Goal: Task Accomplishment & Management: Use online tool/utility

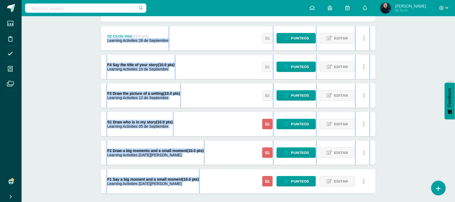
click at [404, 86] on div "Writing Workshop Preparatoria Preprimaria "B" Herramientas Detalle de asistenci…" at bounding box center [238, 76] width 433 height 305
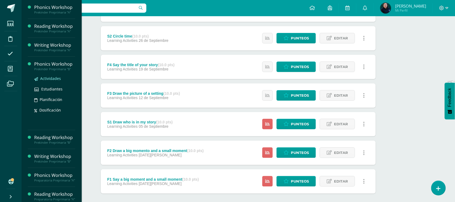
click at [50, 79] on span "Actividades" at bounding box center [50, 78] width 21 height 5
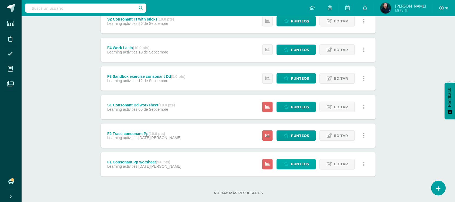
scroll to position [168, 0]
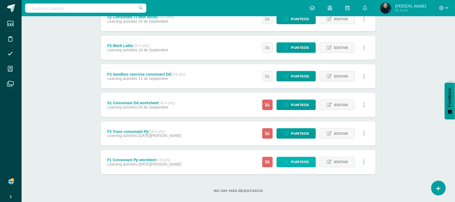
click at [295, 162] on span "Punteos" at bounding box center [300, 162] width 18 height 10
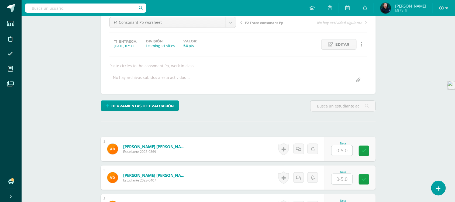
scroll to position [56, 0]
click at [344, 150] on input "text" at bounding box center [341, 150] width 21 height 11
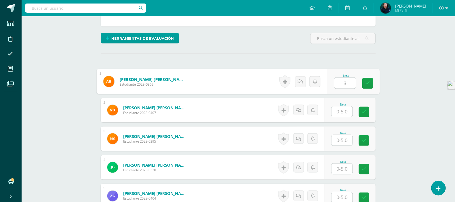
scroll to position [123, 0]
type input "3"
click at [343, 110] on input "text" at bounding box center [341, 111] width 21 height 11
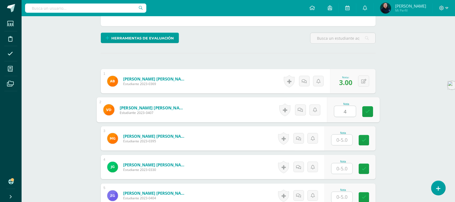
type input "4"
click at [340, 139] on input "text" at bounding box center [341, 139] width 21 height 11
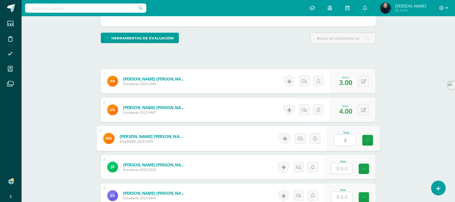
type input "3"
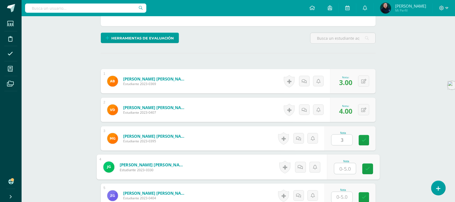
click at [340, 167] on input "text" at bounding box center [345, 168] width 22 height 11
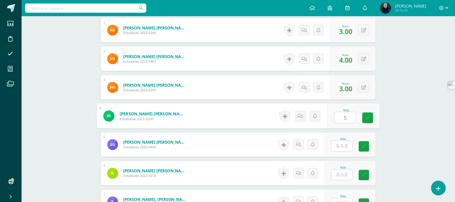
scroll to position [191, 0]
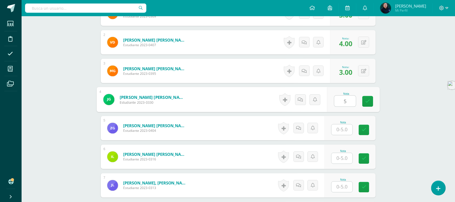
type input "5"
click at [341, 127] on input "text" at bounding box center [341, 129] width 21 height 11
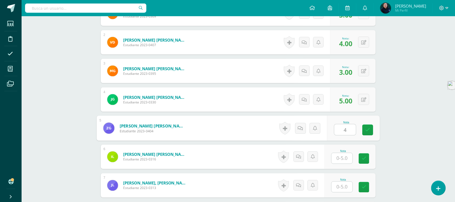
type input "4"
click at [341, 158] on input "text" at bounding box center [341, 158] width 21 height 11
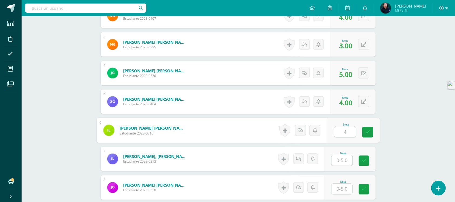
scroll to position [258, 0]
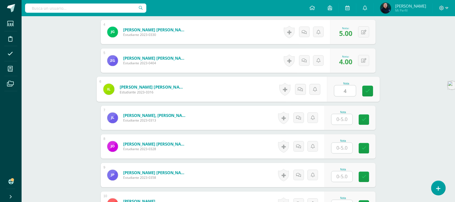
type input "4"
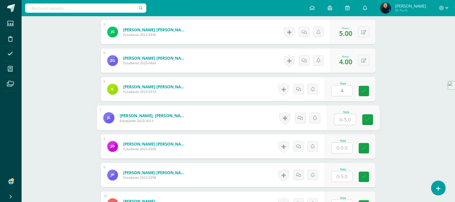
click at [341, 119] on input "text" at bounding box center [345, 119] width 22 height 11
type input "4"
click at [339, 149] on input "text" at bounding box center [341, 148] width 21 height 11
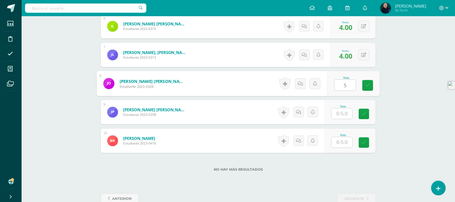
scroll to position [326, 0]
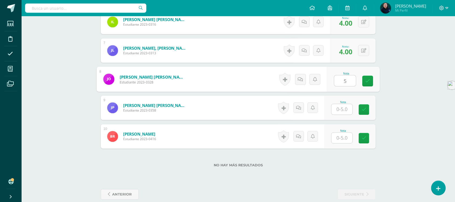
type input "5"
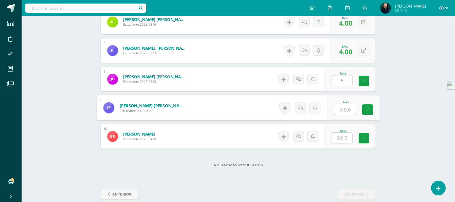
click at [343, 109] on input "text" at bounding box center [345, 109] width 22 height 11
type input "5"
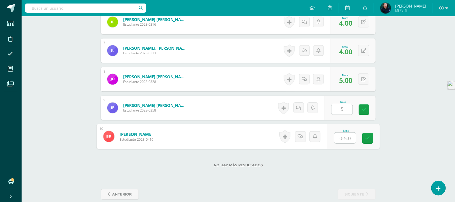
click at [341, 136] on input "text" at bounding box center [345, 137] width 22 height 11
type input "4"
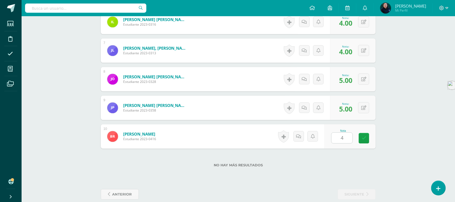
click at [341, 160] on div "No hay más resultados" at bounding box center [238, 160] width 275 height 25
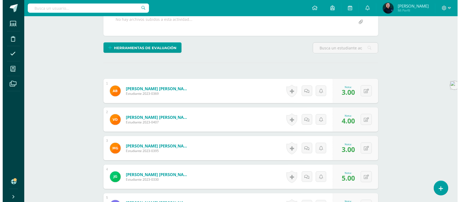
scroll to position [135, 0]
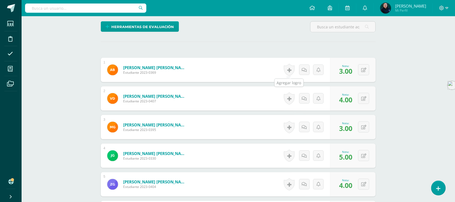
click at [288, 70] on link at bounding box center [289, 70] width 11 height 12
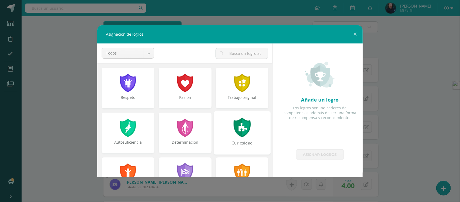
click at [240, 128] on div at bounding box center [242, 127] width 19 height 20
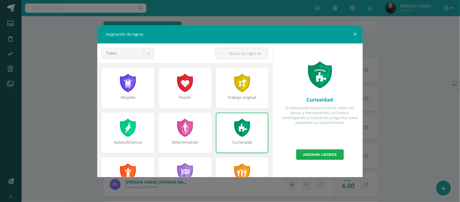
click at [317, 153] on link "Asignar logros" at bounding box center [320, 154] width 48 height 11
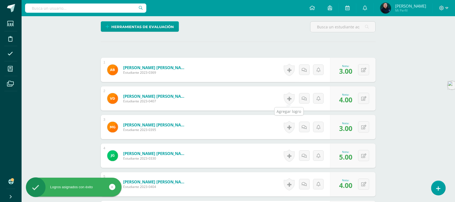
click at [291, 100] on link at bounding box center [289, 98] width 11 height 12
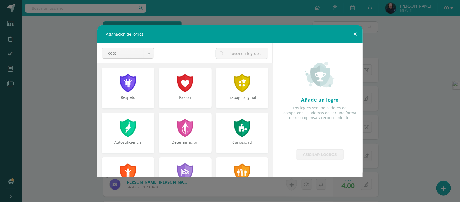
click at [356, 34] on button at bounding box center [354, 34] width 15 height 18
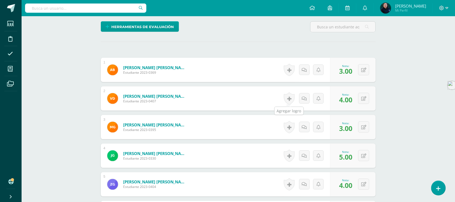
click at [286, 98] on link at bounding box center [289, 98] width 11 height 12
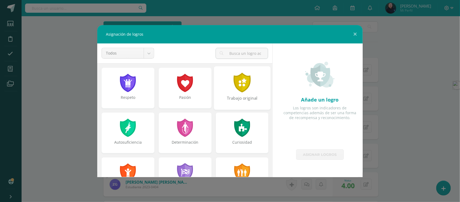
click at [239, 84] on div at bounding box center [242, 82] width 19 height 20
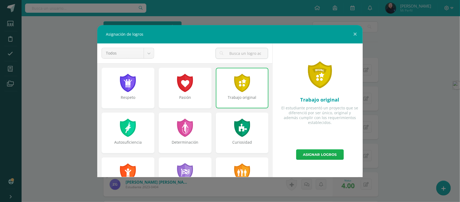
click at [322, 152] on link "Asignar logros" at bounding box center [320, 154] width 48 height 11
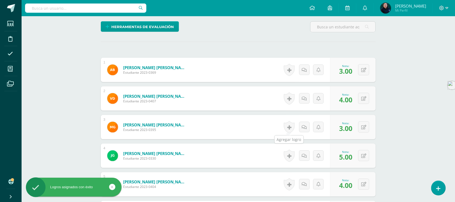
click at [289, 126] on link at bounding box center [289, 127] width 11 height 12
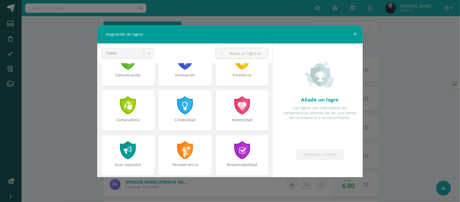
scroll to position [168, 0]
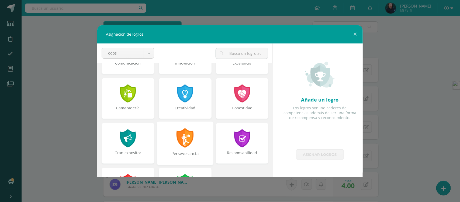
click at [184, 140] on div at bounding box center [185, 138] width 19 height 20
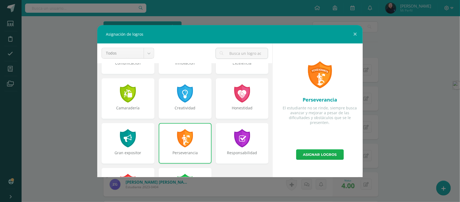
click at [311, 154] on link "Asignar logros" at bounding box center [320, 154] width 48 height 11
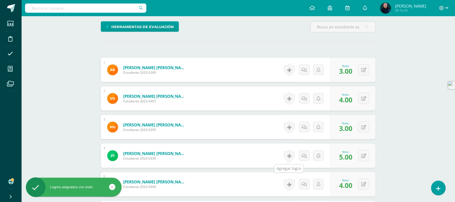
click at [286, 157] on link at bounding box center [289, 155] width 11 height 12
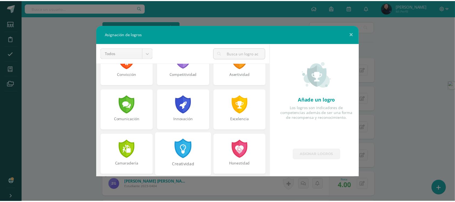
scroll to position [101, 0]
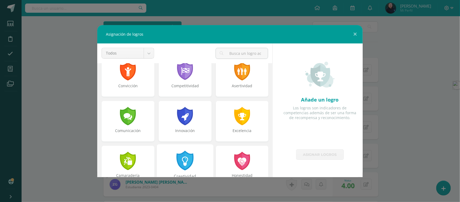
click at [183, 157] on div at bounding box center [185, 160] width 19 height 20
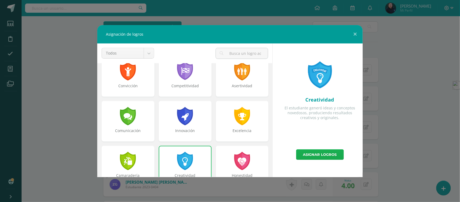
click at [310, 153] on link "Asignar logros" at bounding box center [320, 154] width 48 height 11
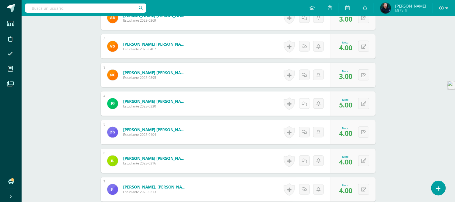
scroll to position [202, 0]
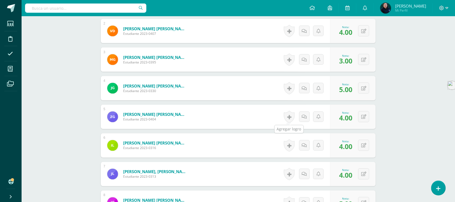
click at [287, 119] on link at bounding box center [289, 116] width 11 height 12
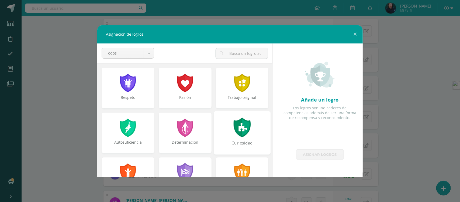
click at [236, 126] on div at bounding box center [242, 127] width 19 height 20
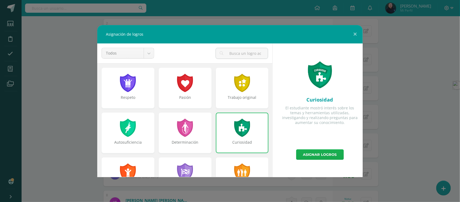
click at [321, 156] on link "Asignar logros" at bounding box center [320, 154] width 48 height 11
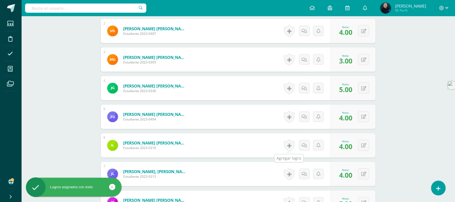
click at [288, 146] on link at bounding box center [289, 145] width 11 height 12
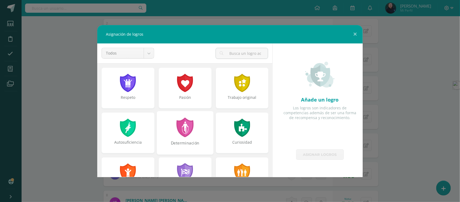
click at [178, 123] on div at bounding box center [185, 127] width 19 height 20
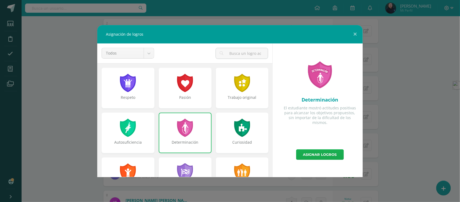
click at [312, 153] on link "Asignar logros" at bounding box center [320, 154] width 48 height 11
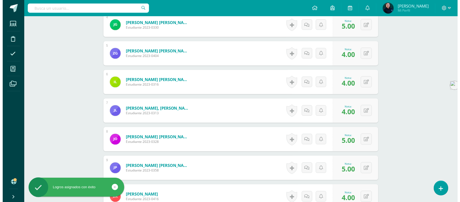
scroll to position [269, 0]
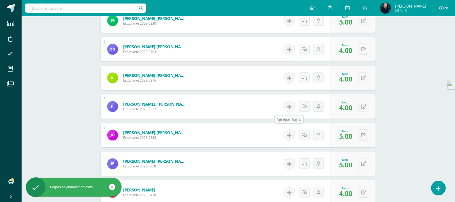
click at [287, 109] on link at bounding box center [289, 106] width 11 height 12
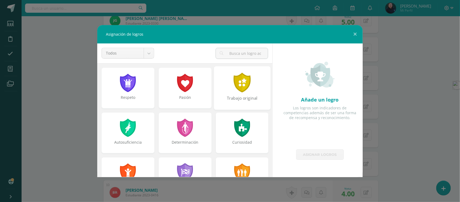
click at [240, 84] on div at bounding box center [242, 82] width 19 height 20
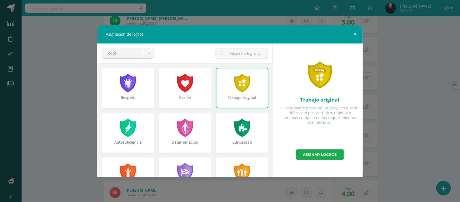
click at [305, 154] on link "Asignar logros" at bounding box center [320, 154] width 48 height 11
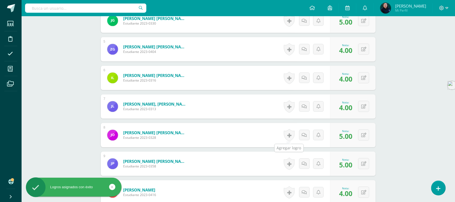
click at [289, 135] on link at bounding box center [289, 135] width 11 height 12
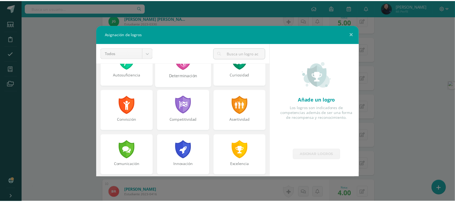
scroll to position [101, 0]
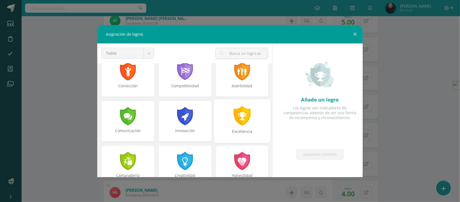
click at [239, 115] on div at bounding box center [242, 116] width 19 height 20
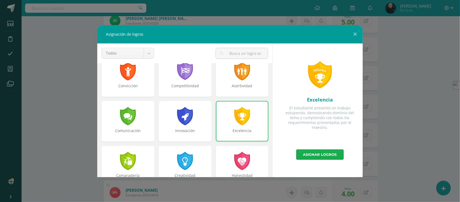
click at [306, 153] on link "Asignar logros" at bounding box center [320, 154] width 48 height 11
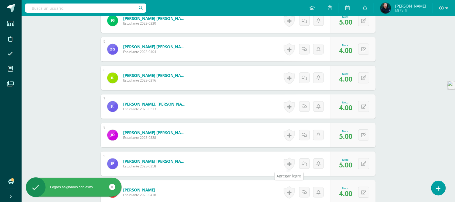
click at [288, 166] on link at bounding box center [289, 163] width 11 height 12
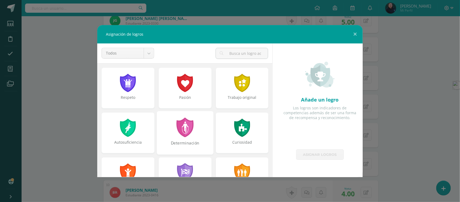
click at [185, 123] on div at bounding box center [185, 127] width 19 height 20
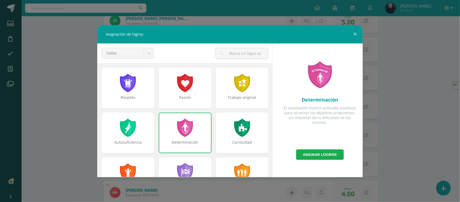
click at [316, 156] on link "Asignar logros" at bounding box center [320, 154] width 48 height 11
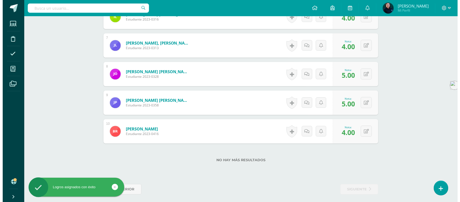
scroll to position [334, 0]
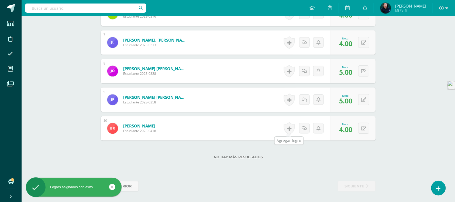
click at [289, 130] on link at bounding box center [289, 128] width 11 height 12
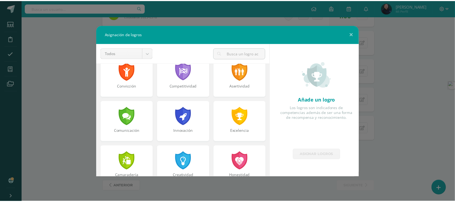
scroll to position [135, 0]
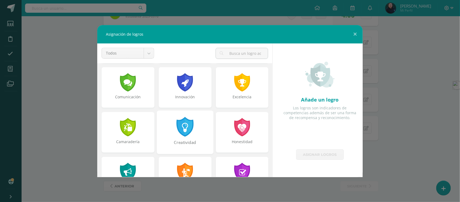
click at [182, 128] on div at bounding box center [185, 127] width 19 height 20
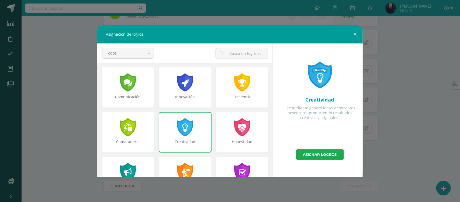
click at [306, 155] on link "Asignar logros" at bounding box center [320, 154] width 48 height 11
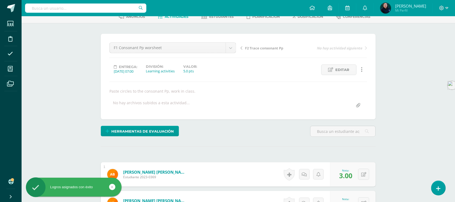
scroll to position [0, 0]
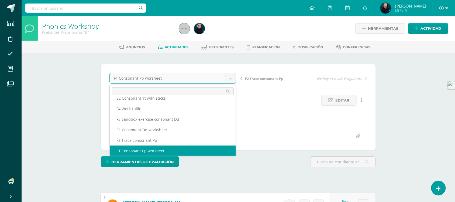
scroll to position [34, 0]
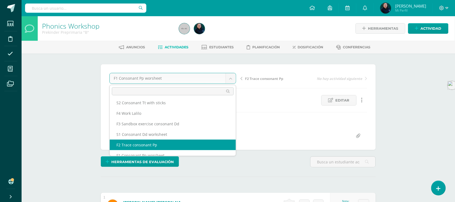
select select "/dashboard/teacher/grade-activity/49004/"
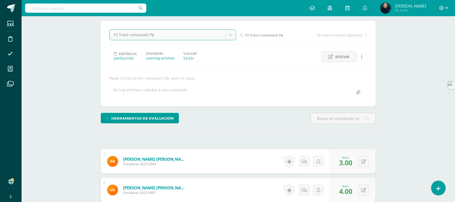
scroll to position [135, 0]
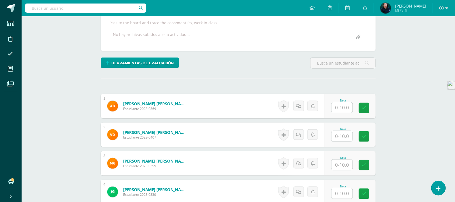
scroll to position [101, 0]
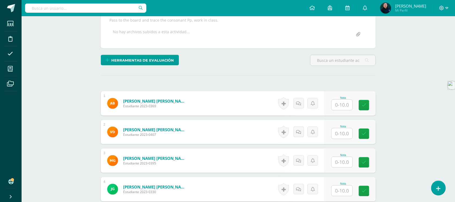
click at [344, 104] on input "text" at bounding box center [341, 104] width 21 height 11
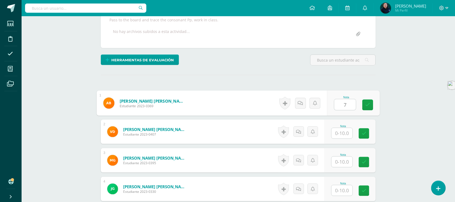
type input "7"
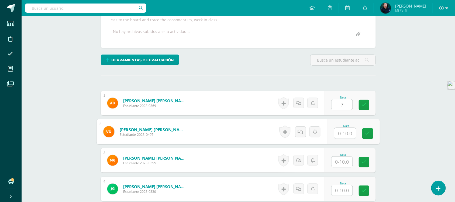
click at [345, 133] on input "text" at bounding box center [345, 133] width 22 height 11
type input "7"
click at [340, 161] on input "text" at bounding box center [341, 161] width 21 height 11
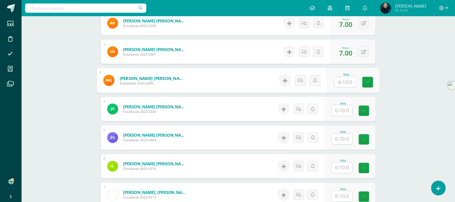
scroll to position [203, 0]
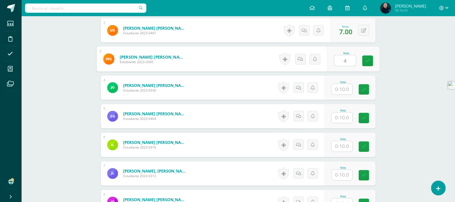
type input "4"
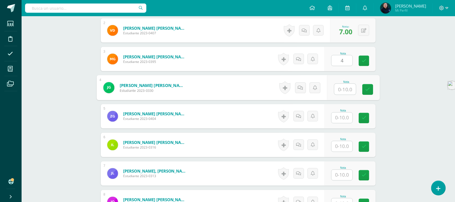
click at [344, 88] on input "text" at bounding box center [345, 89] width 22 height 11
type input "10"
click at [344, 115] on input "text" at bounding box center [341, 117] width 21 height 11
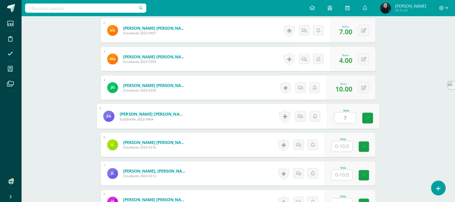
type input "7"
click at [345, 145] on input "text" at bounding box center [341, 146] width 21 height 11
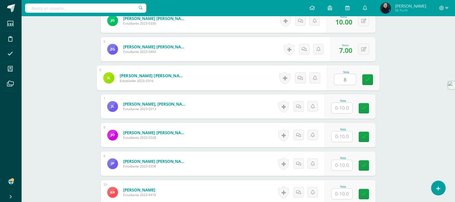
scroll to position [270, 0]
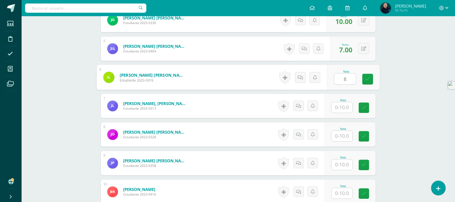
type input "8"
click at [344, 107] on input "text" at bounding box center [341, 107] width 21 height 11
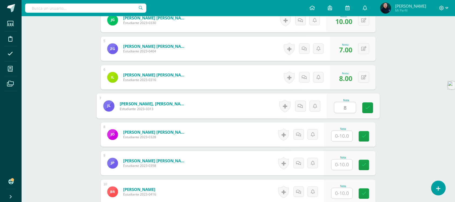
type input "8"
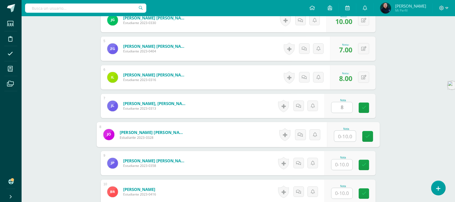
click at [342, 134] on input "text" at bounding box center [345, 136] width 22 height 11
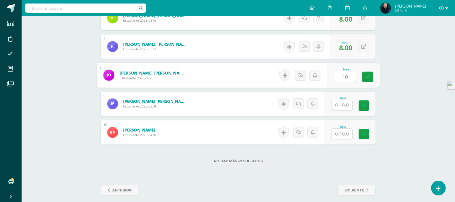
scroll to position [334, 0]
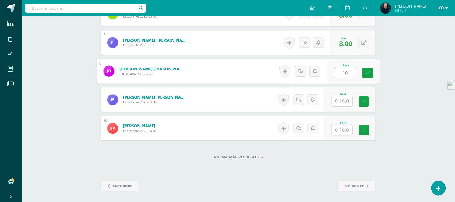
type input "10"
click at [344, 100] on input "text" at bounding box center [341, 101] width 21 height 11
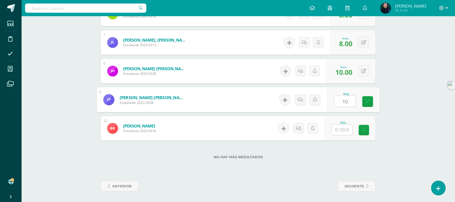
type input "10"
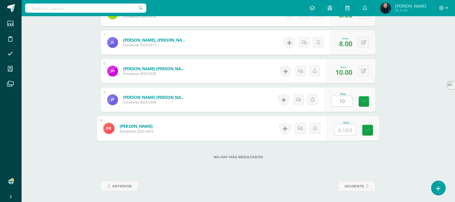
click at [341, 128] on input "text" at bounding box center [345, 129] width 22 height 11
type input "8"
click at [341, 150] on div "No hay más resultados" at bounding box center [238, 152] width 275 height 25
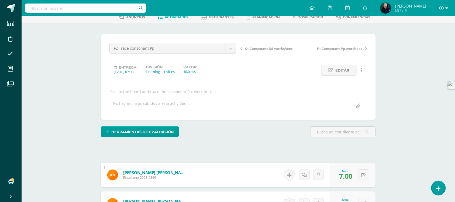
scroll to position [0, 0]
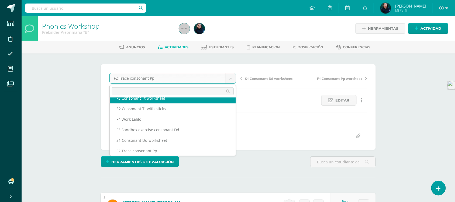
scroll to position [23, 0]
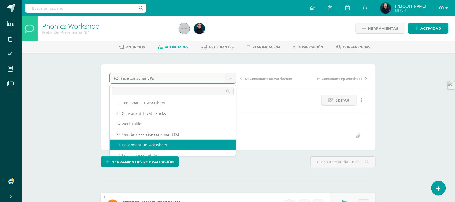
select select "/dashboard/teacher/grade-activity/49006/"
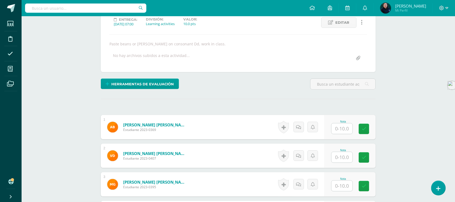
scroll to position [90, 0]
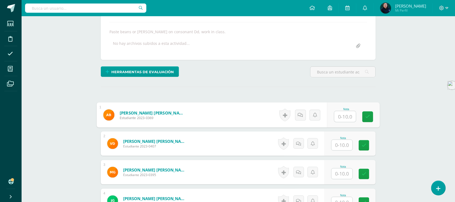
click at [341, 115] on input "text" at bounding box center [345, 116] width 22 height 11
type input "10"
click at [345, 143] on input "text" at bounding box center [341, 145] width 21 height 11
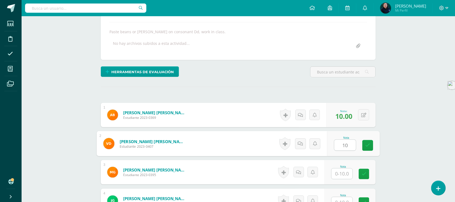
scroll to position [123, 0]
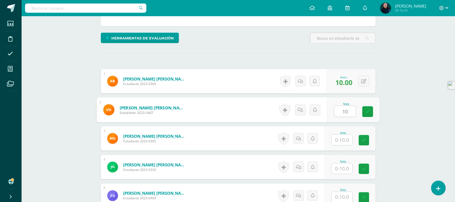
type input "10"
click at [343, 139] on input "text" at bounding box center [341, 139] width 21 height 11
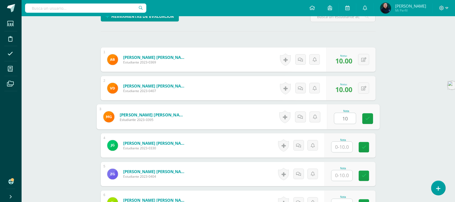
scroll to position [157, 0]
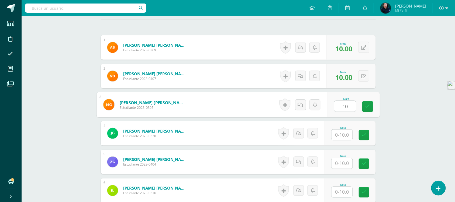
type input "10"
click at [343, 135] on input "text" at bounding box center [341, 134] width 21 height 11
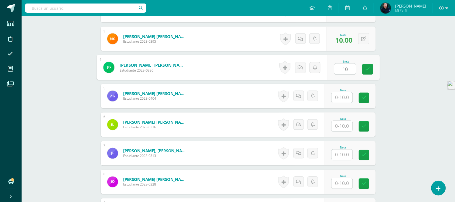
scroll to position [224, 0]
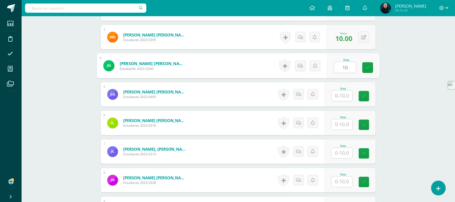
type input "10"
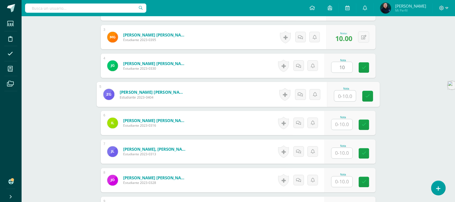
click at [341, 96] on input "text" at bounding box center [345, 96] width 22 height 11
type input "10"
click at [343, 125] on input "text" at bounding box center [341, 124] width 21 height 11
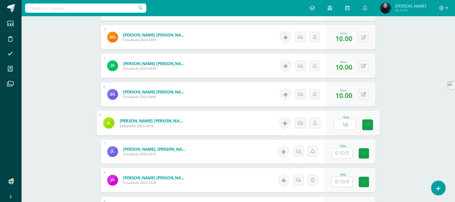
type input "10"
click at [344, 153] on input "text" at bounding box center [341, 153] width 21 height 11
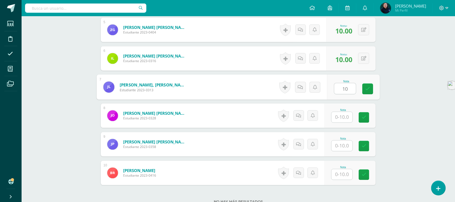
scroll to position [292, 0]
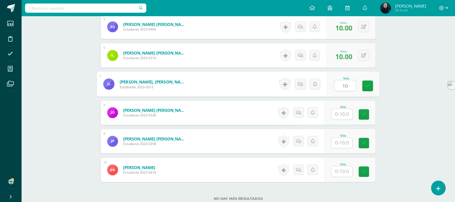
type input "10"
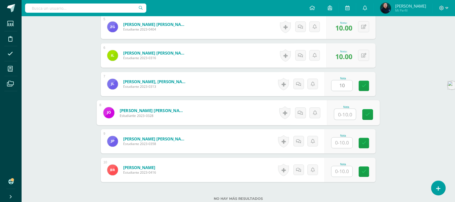
click at [343, 114] on input "text" at bounding box center [345, 114] width 22 height 11
type input "10"
click at [342, 142] on input "text" at bounding box center [341, 142] width 21 height 11
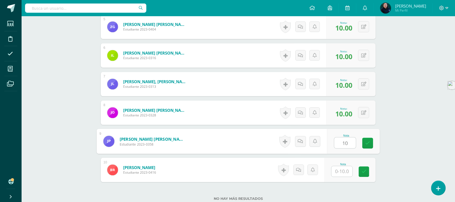
type input "10"
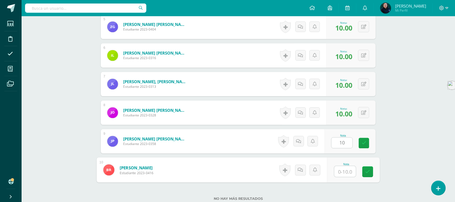
click at [340, 173] on input "text" at bounding box center [345, 171] width 22 height 11
type input "10"
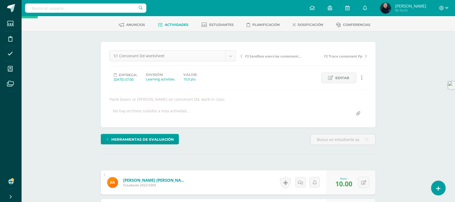
scroll to position [18, 0]
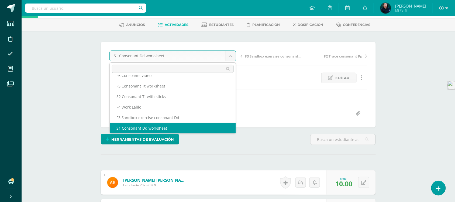
scroll to position [13, 0]
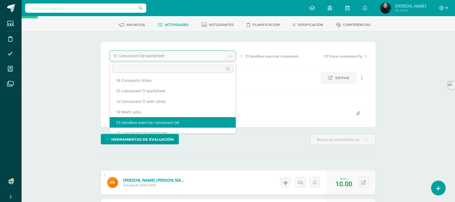
select select "/dashboard/teacher/grade-activity/49008/"
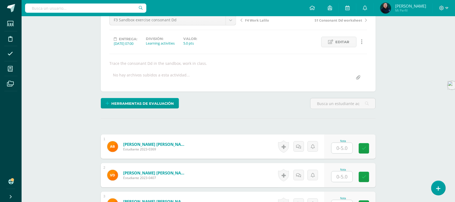
scroll to position [58, 0]
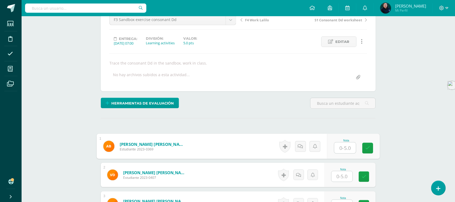
click at [341, 148] on input "text" at bounding box center [345, 147] width 22 height 11
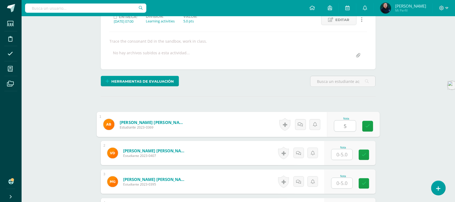
scroll to position [92, 0]
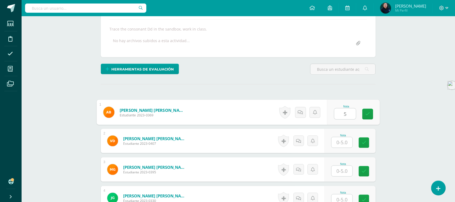
type input "5"
click at [344, 141] on input "text" at bounding box center [341, 142] width 21 height 11
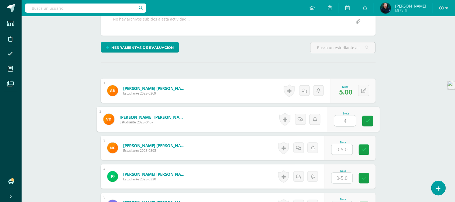
scroll to position [126, 0]
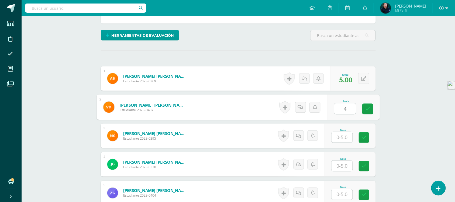
type input "4"
click at [344, 138] on input "text" at bounding box center [341, 137] width 21 height 11
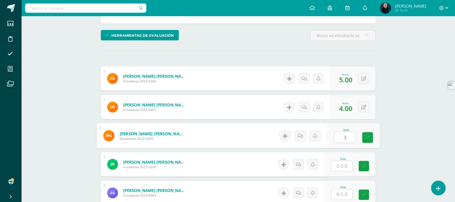
scroll to position [160, 0]
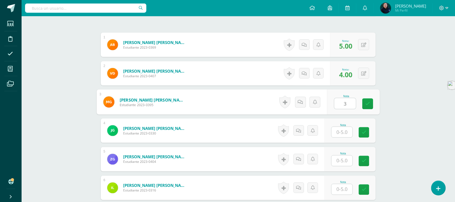
type input "3"
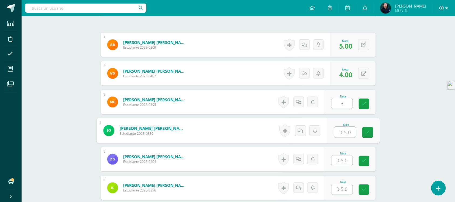
click at [343, 133] on input "text" at bounding box center [345, 132] width 22 height 11
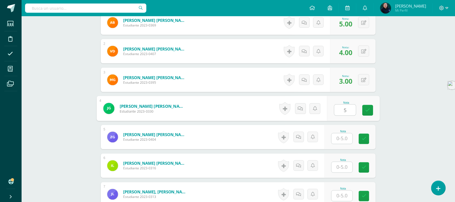
scroll to position [193, 0]
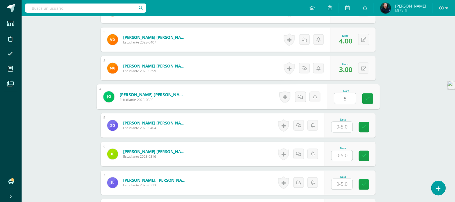
type input "5"
click at [343, 127] on input "text" at bounding box center [341, 127] width 21 height 11
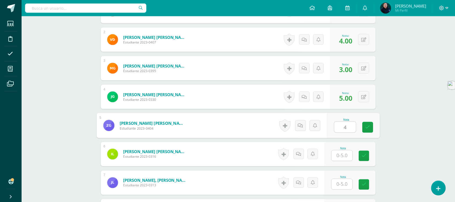
type input "4"
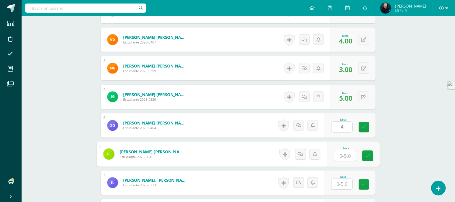
click at [342, 155] on input "text" at bounding box center [345, 155] width 22 height 11
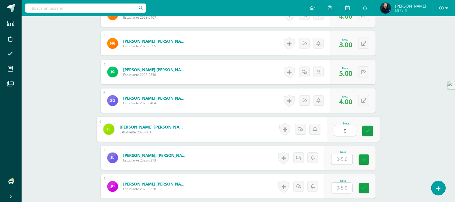
scroll to position [261, 0]
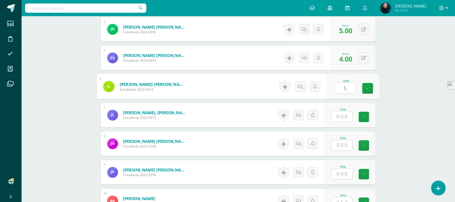
type input "5"
click at [344, 116] on input "text" at bounding box center [341, 116] width 21 height 11
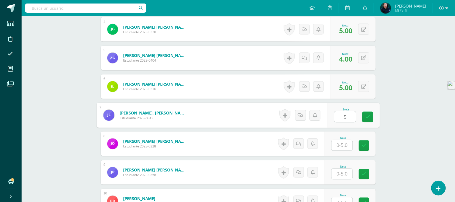
type input "5"
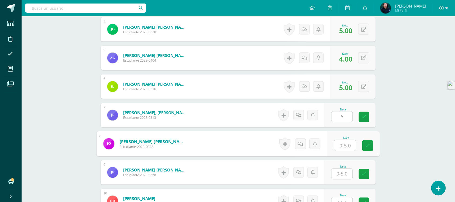
click at [343, 145] on input "text" at bounding box center [345, 145] width 22 height 11
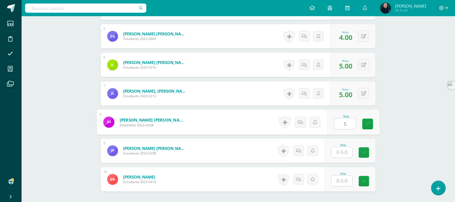
scroll to position [295, 0]
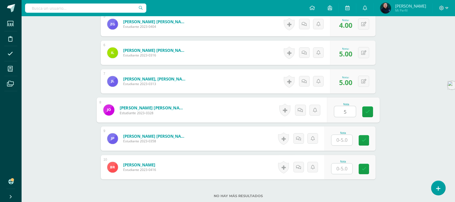
type input "5"
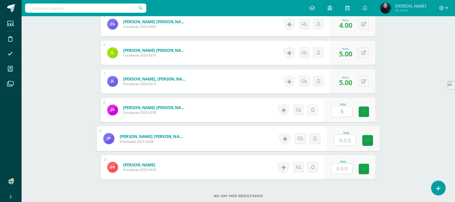
click at [343, 140] on input "text" at bounding box center [345, 140] width 22 height 11
type input "4"
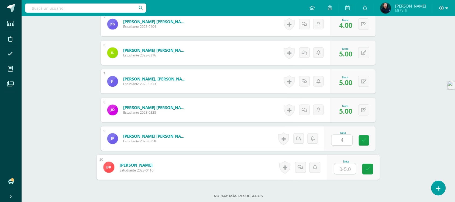
click at [341, 169] on input "text" at bounding box center [345, 168] width 22 height 11
type input "4"
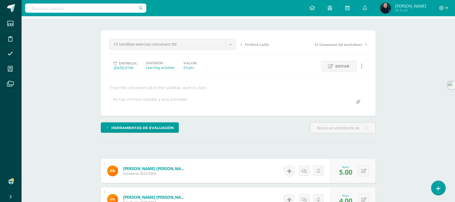
scroll to position [0, 0]
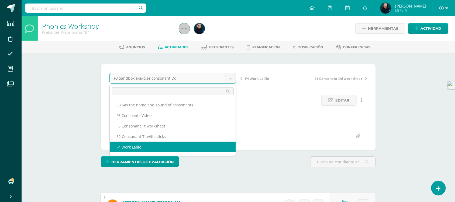
select select "/dashboard/teacher/grade-activity/49010/"
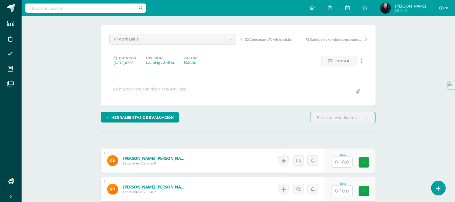
scroll to position [135, 0]
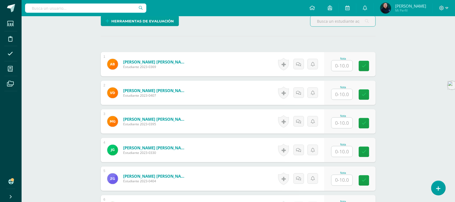
click at [344, 66] on input "text" at bounding box center [341, 65] width 21 height 11
type input "2"
click at [342, 96] on input "text" at bounding box center [341, 94] width 21 height 11
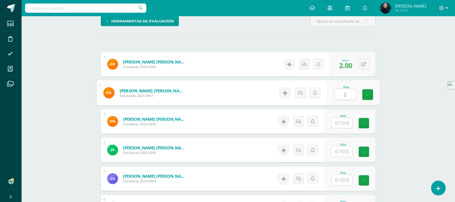
type input "2"
click at [343, 123] on input "text" at bounding box center [341, 122] width 21 height 11
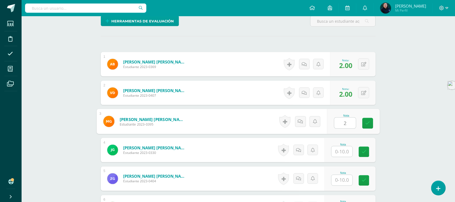
scroll to position [169, 0]
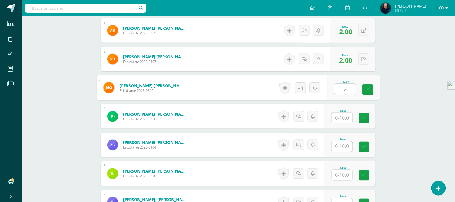
type input "2"
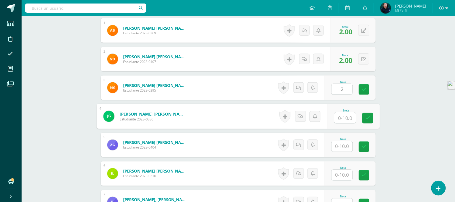
click at [345, 119] on input "text" at bounding box center [345, 117] width 22 height 11
type input "1"
type input "8"
click at [343, 146] on input "text" at bounding box center [341, 146] width 21 height 11
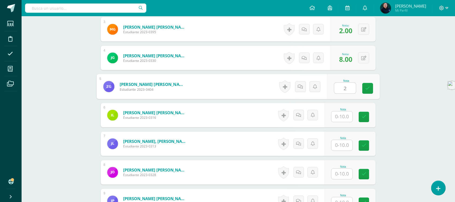
scroll to position [236, 0]
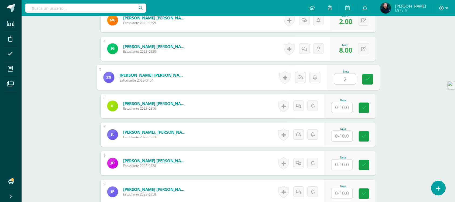
type input "2"
click at [344, 107] on input "text" at bounding box center [341, 107] width 21 height 11
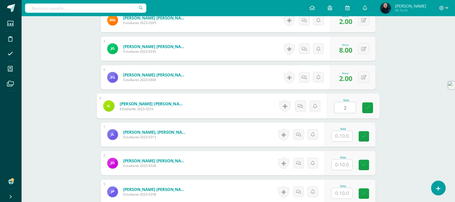
type input "2"
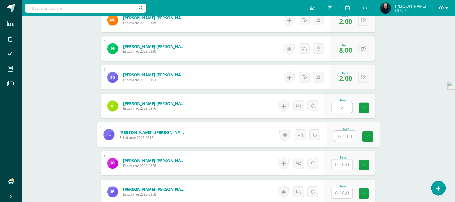
click at [341, 137] on input "text" at bounding box center [345, 136] width 22 height 11
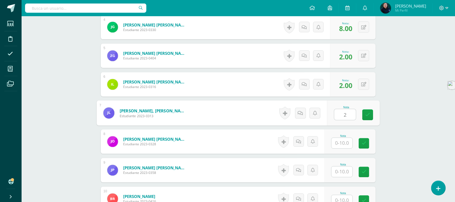
scroll to position [270, 0]
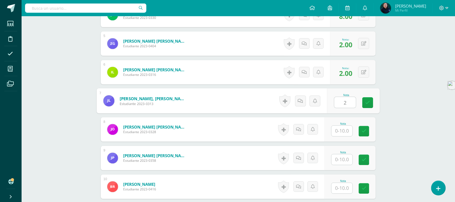
type input "2"
click at [342, 131] on input "text" at bounding box center [341, 131] width 21 height 11
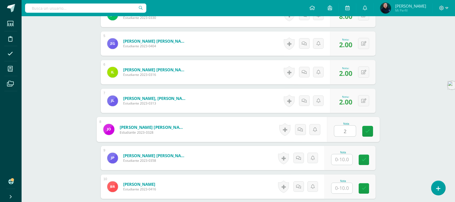
type input "2"
click at [341, 159] on input "text" at bounding box center [341, 159] width 21 height 11
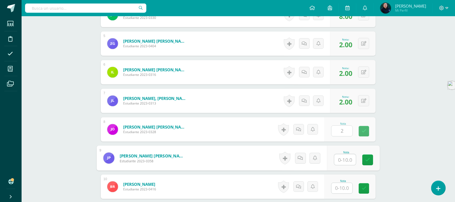
type input "2"
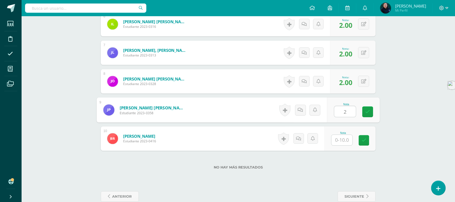
scroll to position [329, 0]
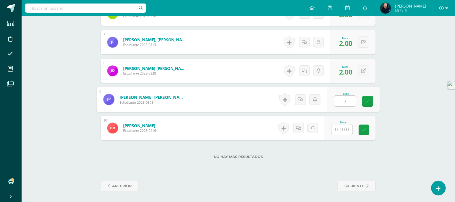
type input "7"
click at [346, 129] on input "text" at bounding box center [341, 129] width 21 height 11
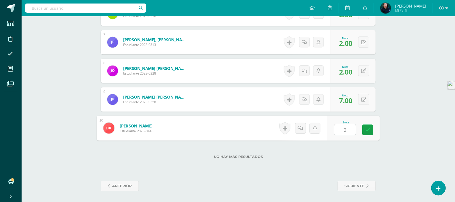
type input "2"
click at [340, 151] on div "No hay más resultados" at bounding box center [238, 152] width 275 height 25
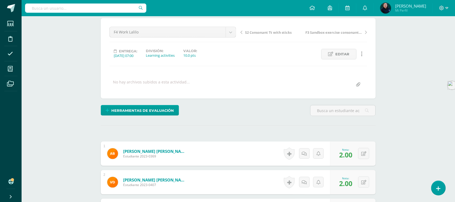
scroll to position [0, 0]
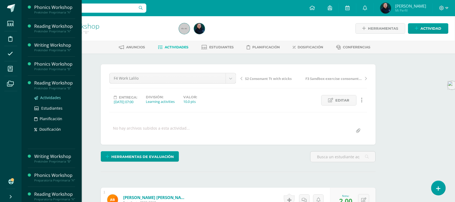
click at [51, 96] on span "Actividades" at bounding box center [50, 97] width 21 height 5
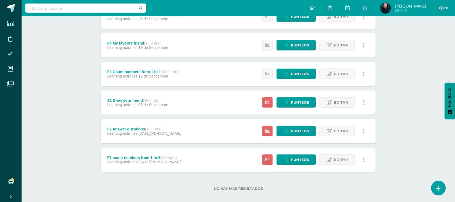
scroll to position [119, 0]
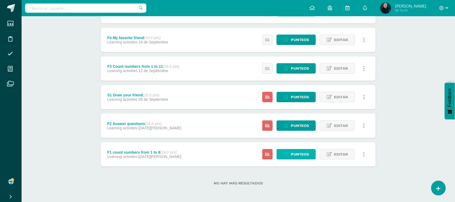
click at [301, 154] on span "Punteos" at bounding box center [300, 154] width 18 height 10
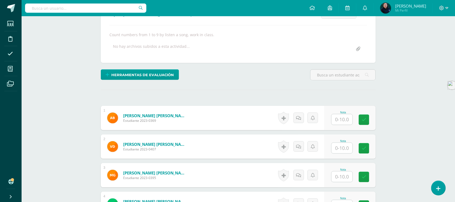
scroll to position [89, 0]
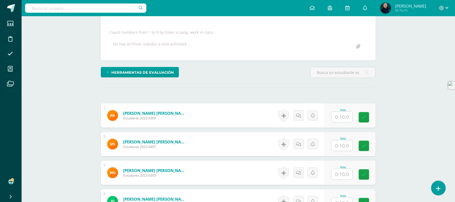
click at [345, 119] on input "text" at bounding box center [341, 117] width 21 height 11
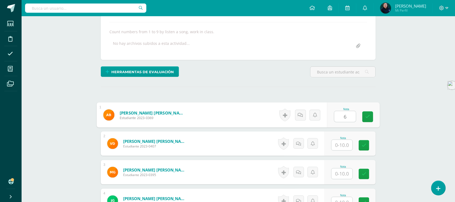
type input "6"
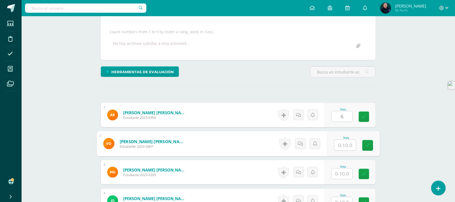
click at [343, 144] on input "text" at bounding box center [345, 145] width 22 height 11
type input "7"
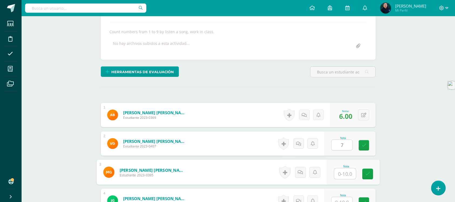
click at [343, 171] on input "text" at bounding box center [345, 173] width 22 height 11
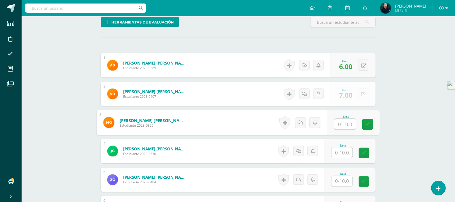
scroll to position [157, 0]
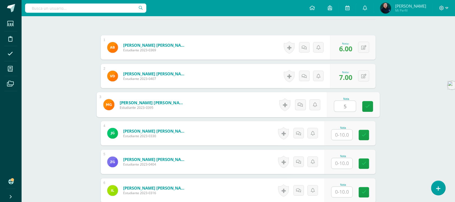
type input "5"
click at [344, 135] on input "text" at bounding box center [341, 134] width 21 height 11
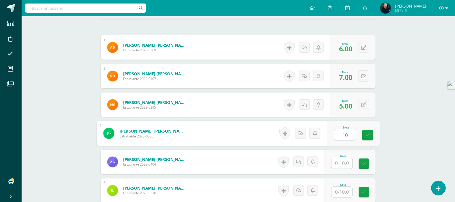
type input "10"
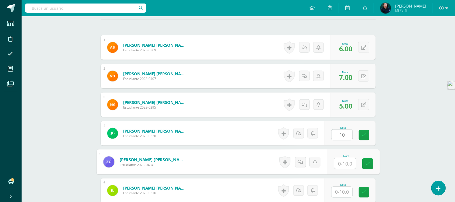
click at [342, 162] on input "text" at bounding box center [345, 163] width 22 height 11
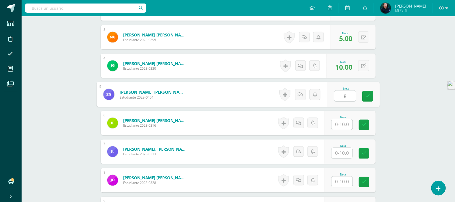
type input "8"
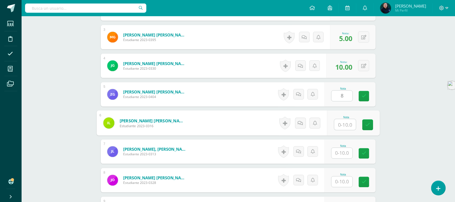
click at [343, 124] on input "text" at bounding box center [345, 124] width 22 height 11
type input "9"
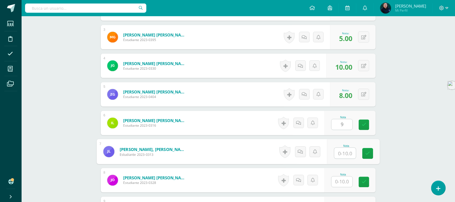
click at [342, 152] on input "text" at bounding box center [345, 153] width 22 height 11
type input "9"
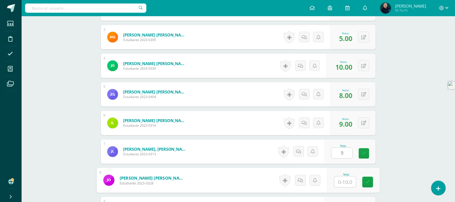
click at [343, 181] on input "text" at bounding box center [345, 181] width 22 height 11
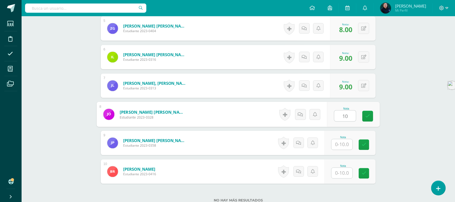
scroll to position [292, 0]
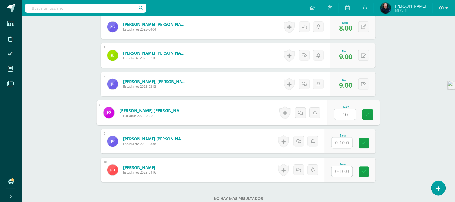
type input "10"
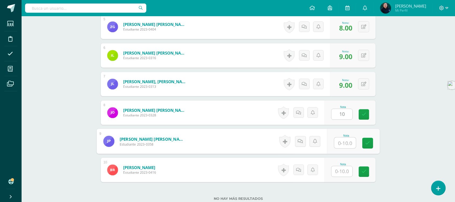
click at [345, 143] on input "text" at bounding box center [345, 142] width 22 height 11
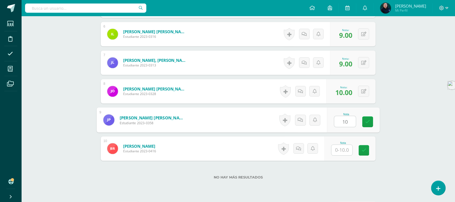
scroll to position [326, 0]
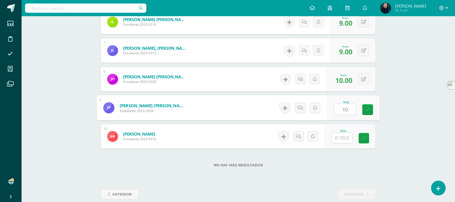
type input "10"
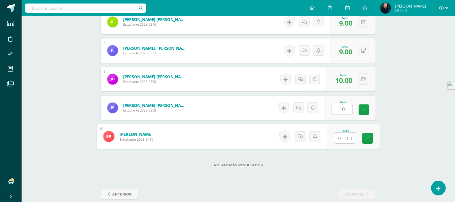
click at [344, 136] on input "text" at bounding box center [345, 137] width 22 height 11
type input "8"
click at [336, 167] on div "No hay más resultados" at bounding box center [238, 160] width 275 height 25
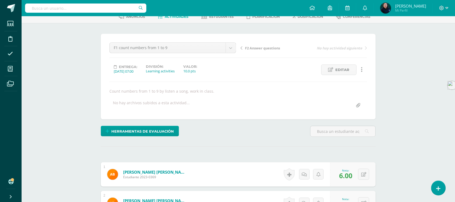
scroll to position [0, 0]
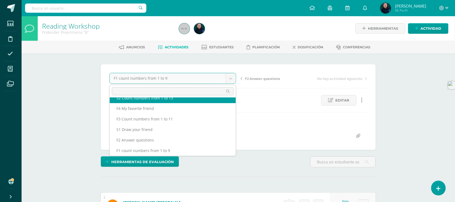
scroll to position [13, 0]
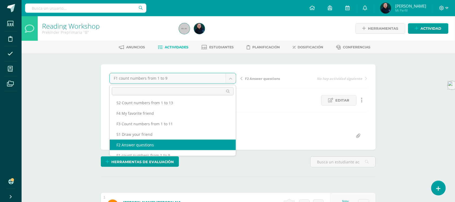
select select "/dashboard/teacher/grade-activity/49022/"
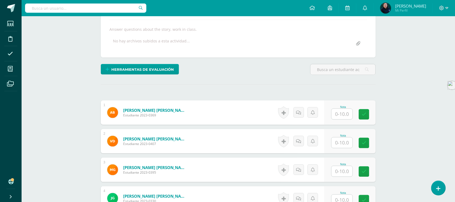
scroll to position [101, 0]
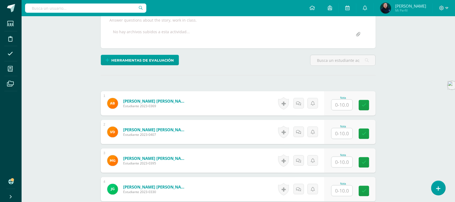
click at [343, 103] on input "text" at bounding box center [341, 104] width 21 height 11
type input "6"
click at [341, 133] on input "text" at bounding box center [341, 133] width 21 height 11
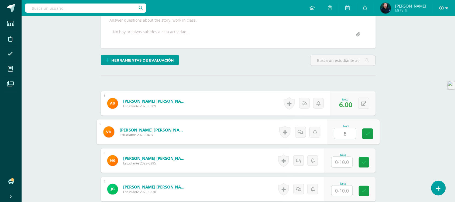
type input "8"
click at [342, 160] on input "text" at bounding box center [341, 162] width 21 height 11
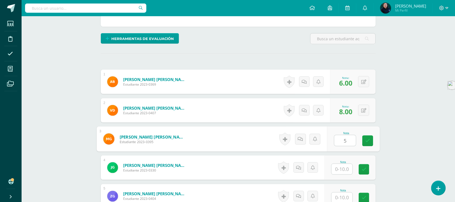
scroll to position [135, 0]
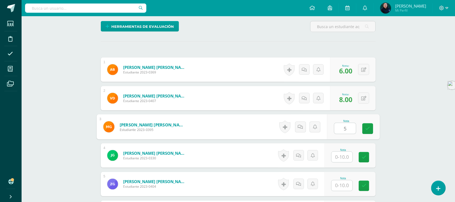
type input "5"
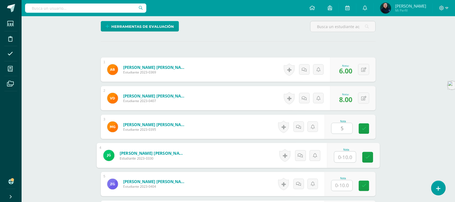
click at [344, 155] on input "text" at bounding box center [345, 156] width 22 height 11
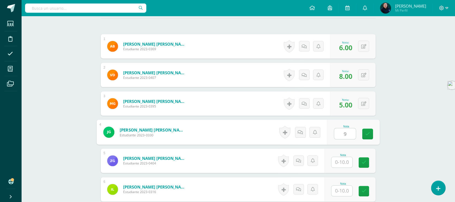
scroll to position [202, 0]
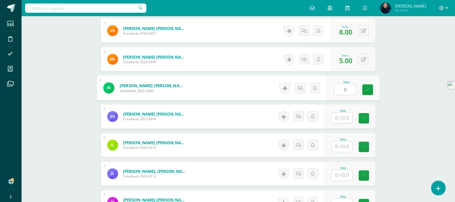
type input "9"
click at [344, 116] on input "text" at bounding box center [341, 118] width 21 height 11
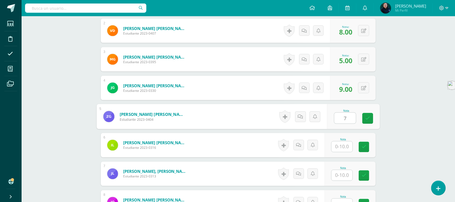
type input "7"
click at [343, 146] on input "text" at bounding box center [341, 146] width 21 height 11
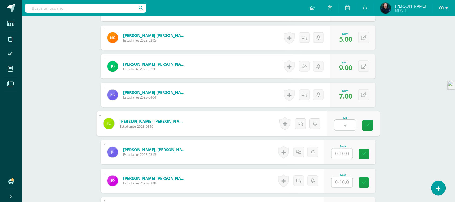
scroll to position [236, 0]
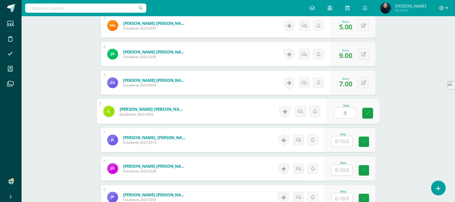
type input "9"
click at [340, 141] on input "text" at bounding box center [341, 141] width 21 height 11
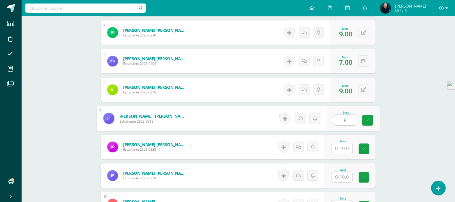
scroll to position [270, 0]
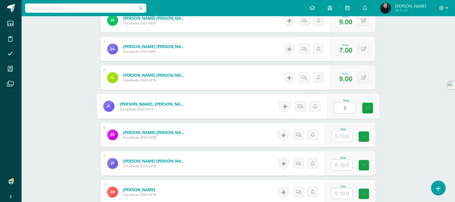
type input "8"
click at [342, 136] on input "text" at bounding box center [341, 136] width 21 height 11
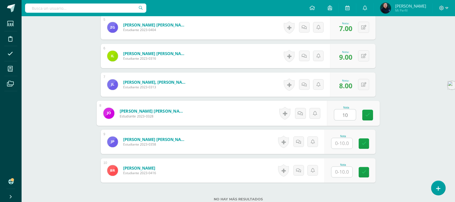
scroll to position [303, 0]
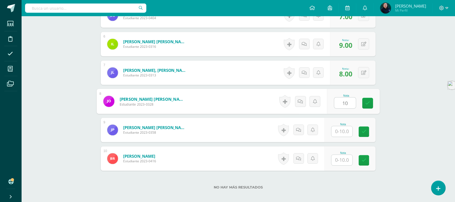
type input "10"
click at [344, 130] on input "text" at bounding box center [341, 131] width 21 height 11
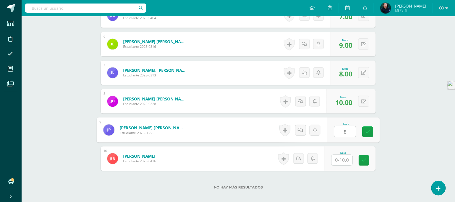
type input "8"
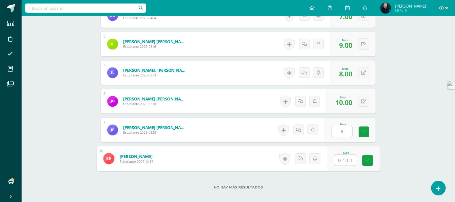
click at [342, 158] on input "text" at bounding box center [345, 159] width 22 height 11
type input "7"
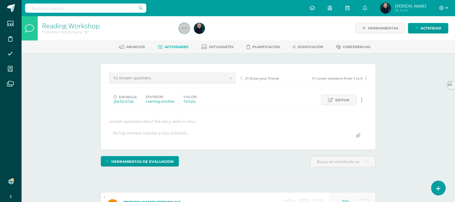
scroll to position [0, 0]
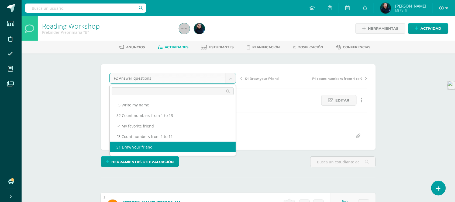
select select "/dashboard/teacher/grade-activity/49024/"
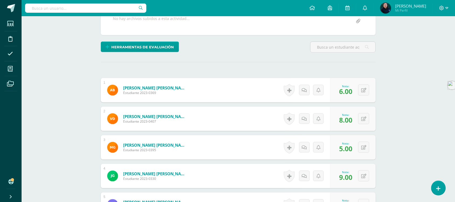
scroll to position [135, 0]
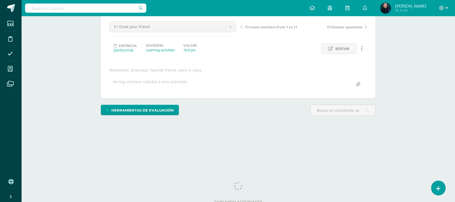
scroll to position [56, 0]
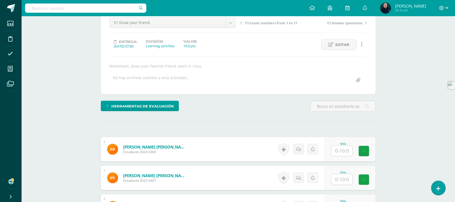
click at [342, 150] on input "text" at bounding box center [341, 150] width 21 height 11
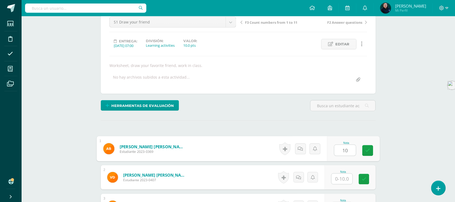
scroll to position [90, 0]
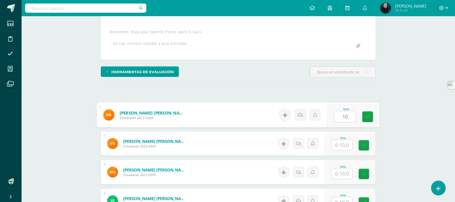
type input "10"
click at [343, 146] on input "text" at bounding box center [341, 145] width 21 height 11
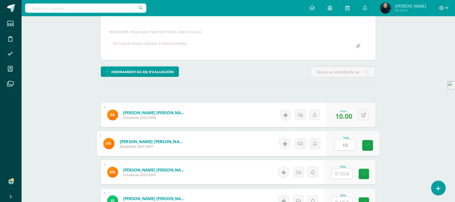
type input "10"
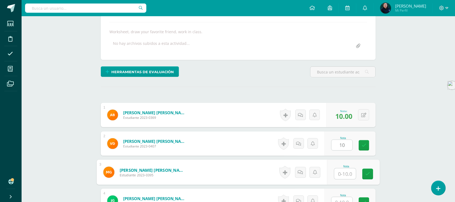
click at [341, 175] on input "text" at bounding box center [345, 173] width 22 height 11
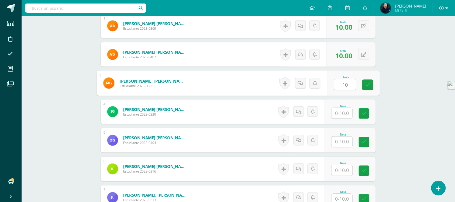
scroll to position [191, 0]
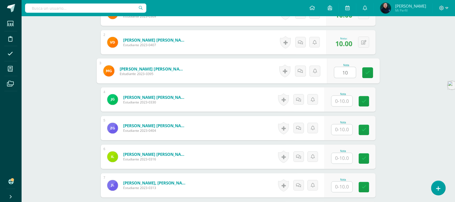
type input "10"
click at [343, 100] on input "text" at bounding box center [341, 101] width 21 height 11
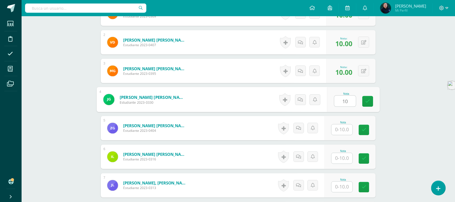
type input "10"
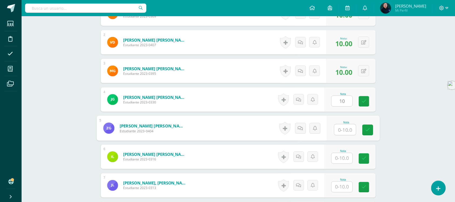
click at [344, 127] on input "text" at bounding box center [345, 129] width 22 height 11
type input "10"
click at [343, 158] on input "text" at bounding box center [341, 158] width 21 height 11
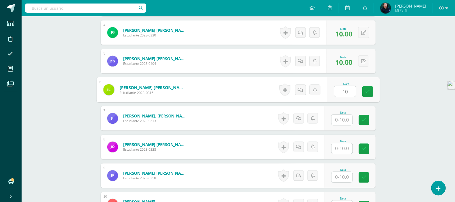
scroll to position [258, 0]
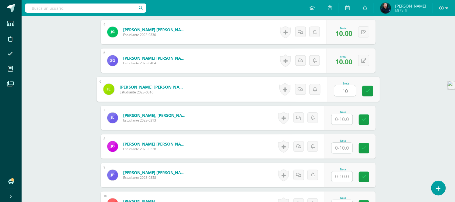
type input "10"
click at [344, 121] on input "text" at bounding box center [341, 119] width 21 height 11
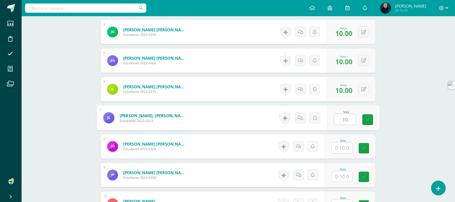
type input "10"
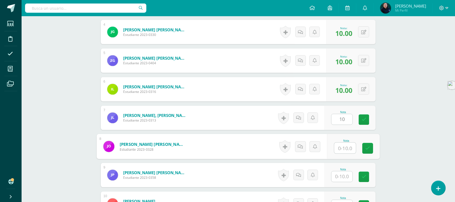
click at [339, 146] on input "text" at bounding box center [345, 148] width 22 height 11
type input "10"
click at [341, 174] on input "text" at bounding box center [341, 176] width 21 height 11
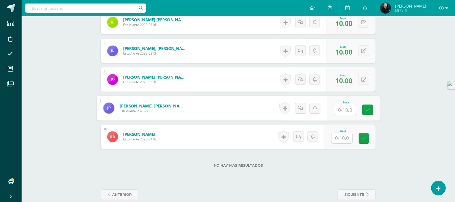
scroll to position [326, 0]
type input "10"
click at [344, 137] on input "text" at bounding box center [341, 137] width 21 height 11
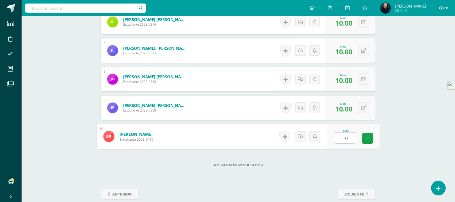
type input "10"
click at [337, 161] on div "No hay más resultados" at bounding box center [238, 160] width 275 height 25
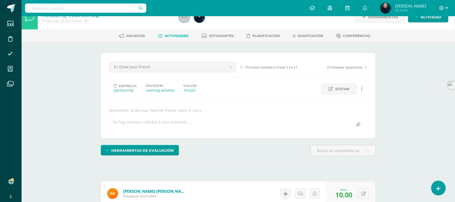
scroll to position [0, 0]
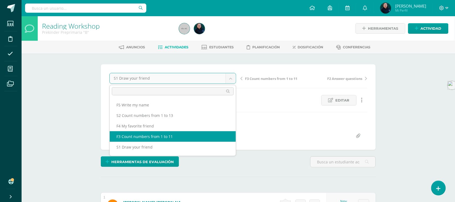
select select "/dashboard/teacher/grade-activity/49026/"
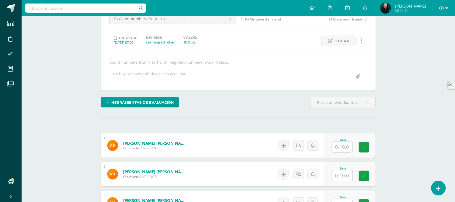
scroll to position [96, 0]
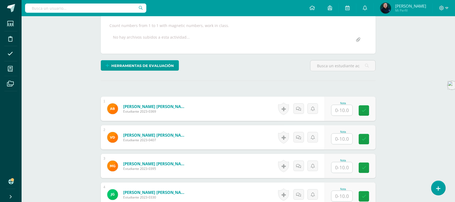
click at [345, 110] on input "text" at bounding box center [341, 110] width 21 height 11
type input "6"
click at [341, 138] on input "text" at bounding box center [341, 138] width 21 height 11
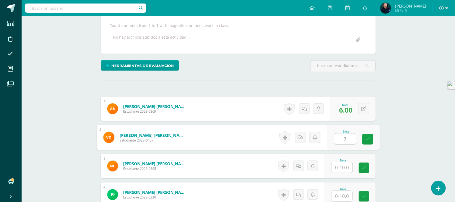
scroll to position [130, 0]
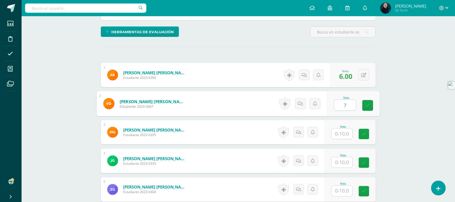
type input "7"
click at [344, 131] on input "text" at bounding box center [341, 133] width 21 height 11
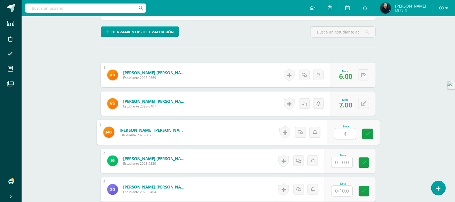
scroll to position [163, 0]
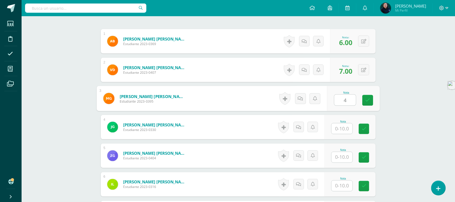
type input "4"
click at [344, 128] on input "text" at bounding box center [341, 128] width 21 height 11
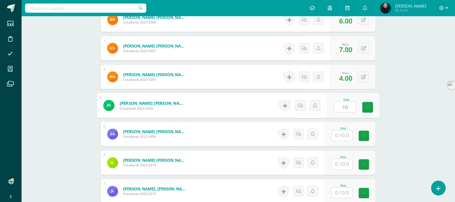
scroll to position [197, 0]
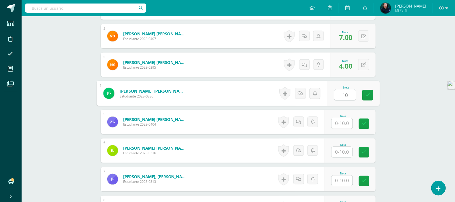
type input "10"
click at [344, 123] on input "text" at bounding box center [341, 123] width 21 height 11
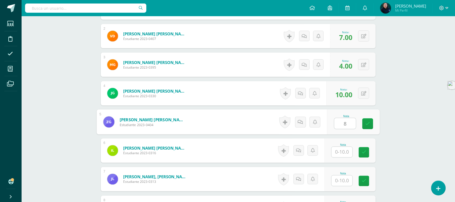
type input "8"
click at [343, 150] on input "text" at bounding box center [341, 152] width 21 height 11
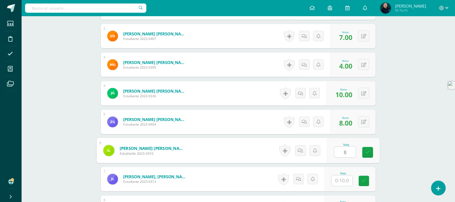
type input "8"
click at [343, 178] on input "text" at bounding box center [341, 180] width 21 height 11
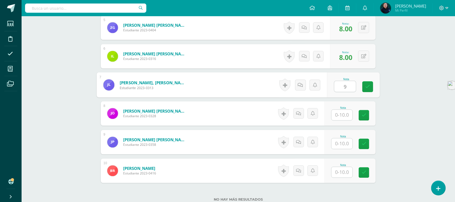
scroll to position [332, 0]
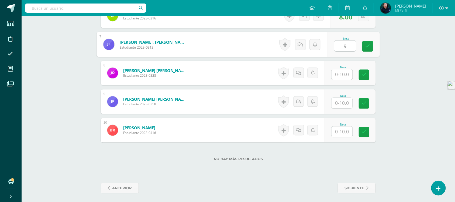
type input "9"
click at [343, 74] on input "text" at bounding box center [341, 74] width 21 height 11
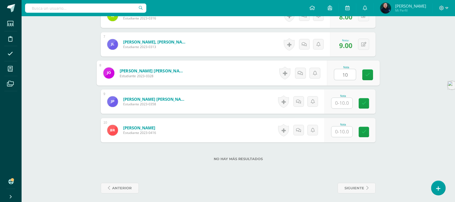
type input "10"
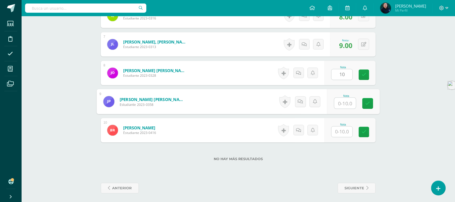
click at [345, 102] on input "text" at bounding box center [345, 103] width 22 height 11
type input "10"
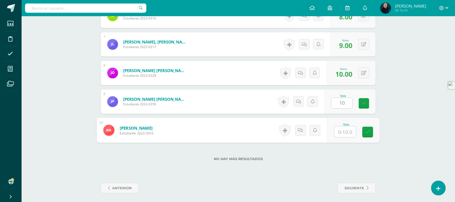
click at [343, 128] on input "text" at bounding box center [345, 131] width 22 height 11
type input "8"
click at [342, 152] on div "No hay más resultados" at bounding box center [238, 154] width 275 height 25
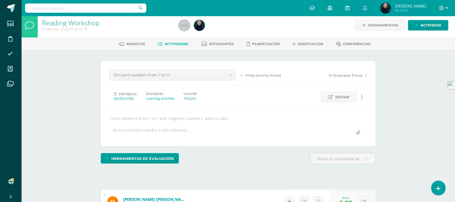
scroll to position [0, 0]
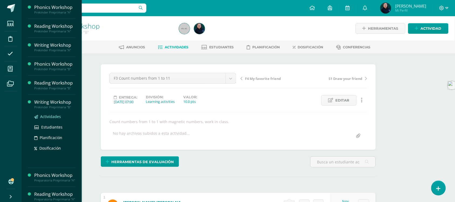
click at [50, 116] on span "Actividades" at bounding box center [50, 116] width 21 height 5
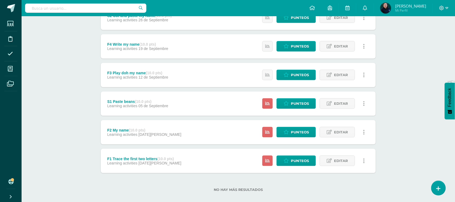
scroll to position [119, 0]
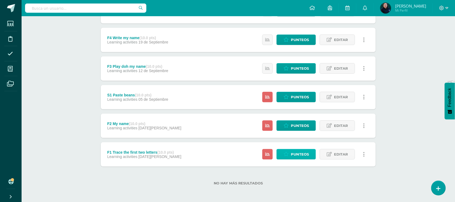
click at [296, 153] on span "Punteos" at bounding box center [300, 154] width 18 height 10
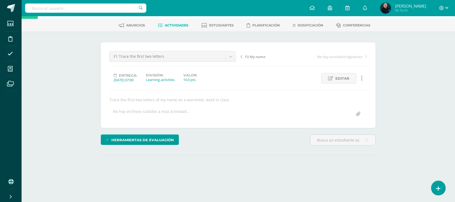
scroll to position [56, 0]
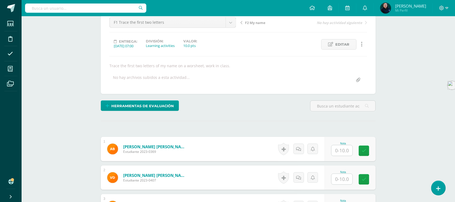
click at [341, 150] on input "text" at bounding box center [341, 150] width 21 height 11
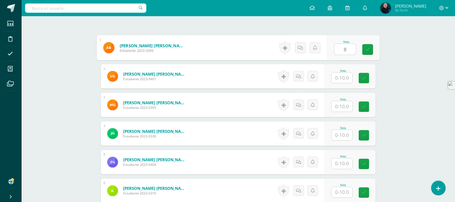
scroll to position [157, 0]
type input "8"
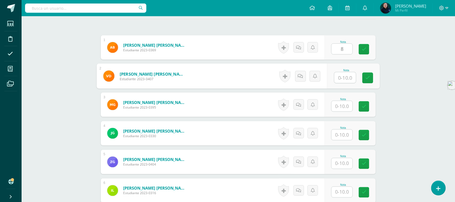
click at [345, 75] on input "text" at bounding box center [345, 77] width 22 height 11
type input "9"
click at [343, 105] on input "text" at bounding box center [341, 106] width 21 height 11
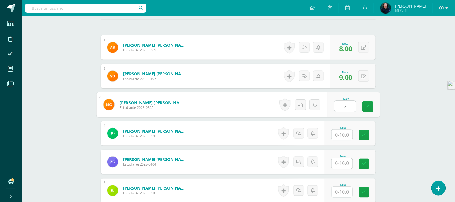
type input "7"
click at [342, 134] on input "text" at bounding box center [341, 134] width 21 height 11
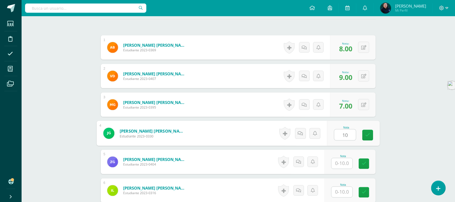
type input "10"
click at [344, 163] on input "text" at bounding box center [341, 163] width 21 height 11
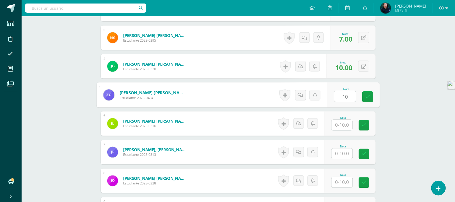
scroll to position [224, 0]
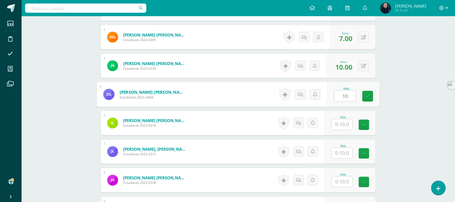
type input "10"
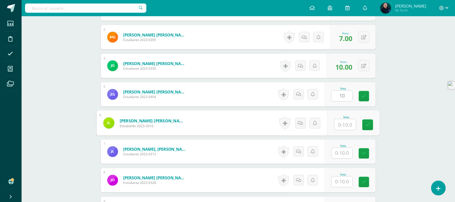
click at [344, 121] on input "text" at bounding box center [345, 124] width 22 height 11
type input "7"
click at [340, 153] on input "text" at bounding box center [341, 153] width 21 height 11
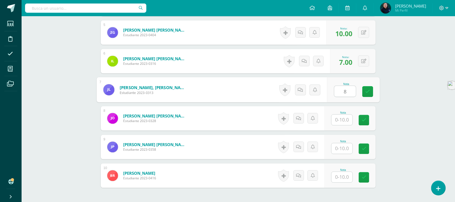
scroll to position [292, 0]
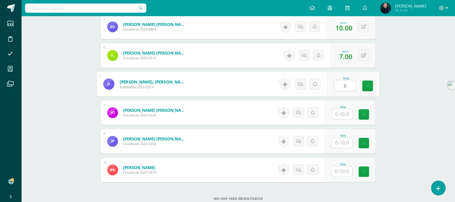
type input "8"
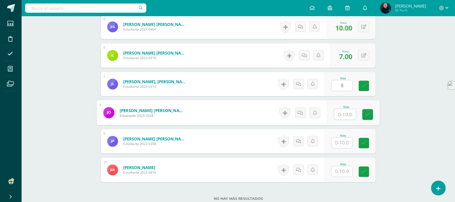
click at [343, 112] on input "text" at bounding box center [345, 114] width 22 height 11
type input "10"
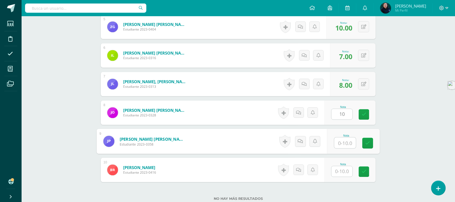
click at [343, 142] on input "text" at bounding box center [345, 142] width 22 height 11
type input "10"
click at [344, 170] on input "text" at bounding box center [341, 171] width 21 height 11
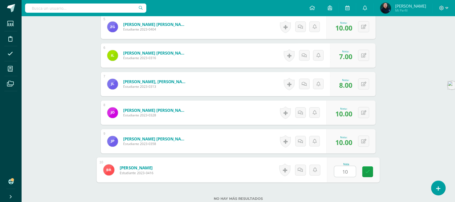
type input "10"
click at [344, 184] on div "No hay más resultados" at bounding box center [238, 194] width 275 height 25
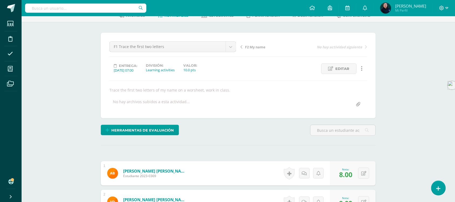
scroll to position [0, 0]
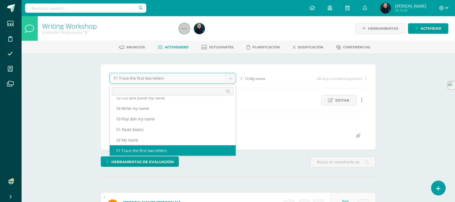
scroll to position [13, 0]
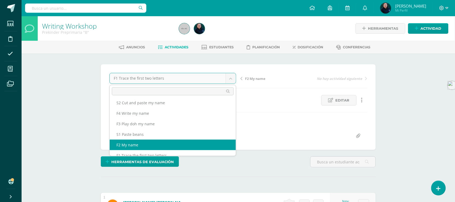
select select "/dashboard/teacher/grade-activity/49037/"
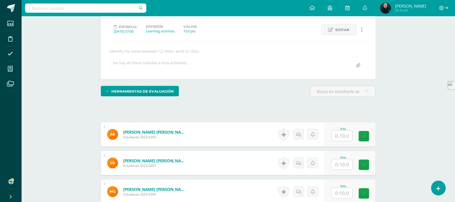
scroll to position [89, 0]
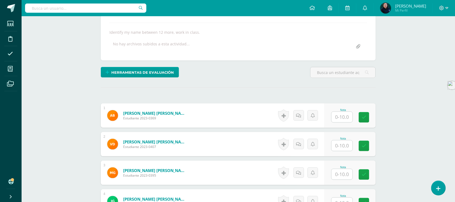
click at [340, 117] on input "text" at bounding box center [341, 117] width 21 height 11
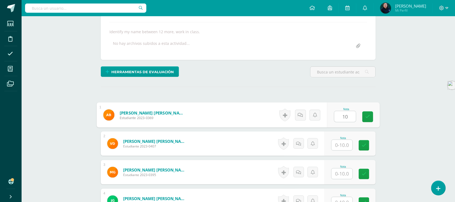
type input "10"
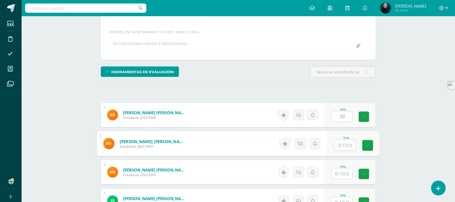
click at [341, 144] on input "text" at bounding box center [345, 145] width 22 height 11
type input "10"
click at [340, 171] on input "text" at bounding box center [341, 173] width 21 height 11
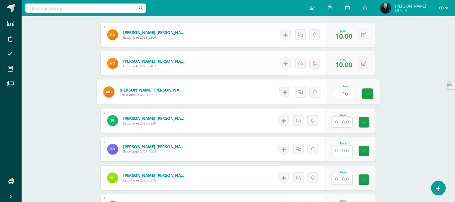
scroll to position [191, 0]
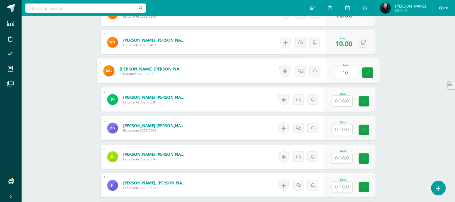
type input "10"
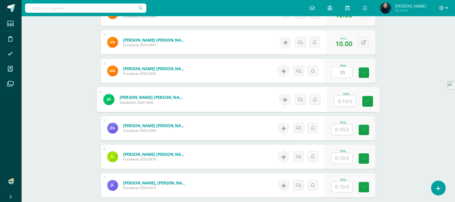
click at [345, 101] on input "text" at bounding box center [345, 101] width 22 height 11
type input "10"
click at [340, 131] on input "text" at bounding box center [341, 129] width 21 height 11
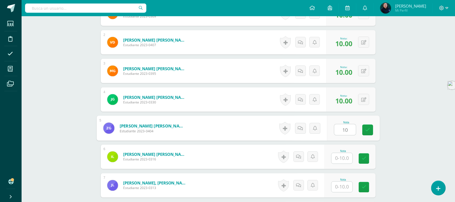
type input "10"
click at [339, 158] on input "text" at bounding box center [341, 158] width 21 height 11
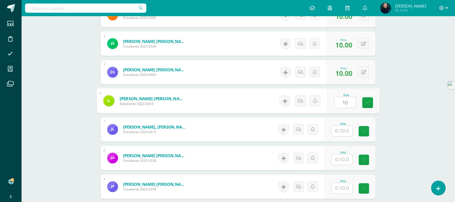
scroll to position [258, 0]
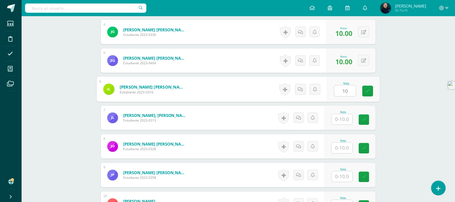
type input "10"
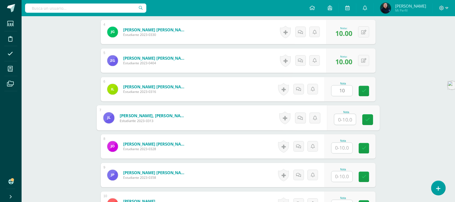
click at [341, 117] on input "text" at bounding box center [345, 119] width 22 height 11
type input "10"
click at [340, 146] on input "text" at bounding box center [341, 148] width 21 height 11
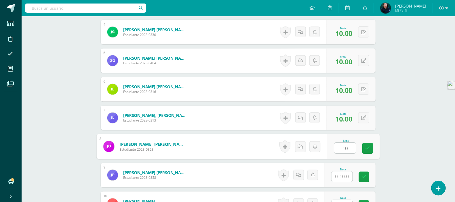
type input "10"
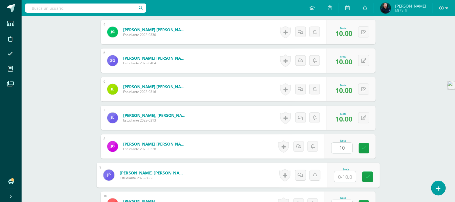
click at [341, 174] on input "text" at bounding box center [345, 176] width 22 height 11
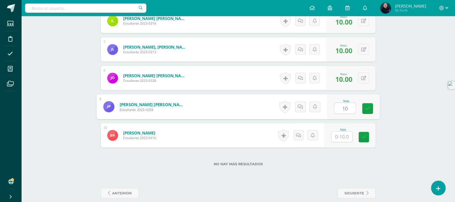
scroll to position [334, 0]
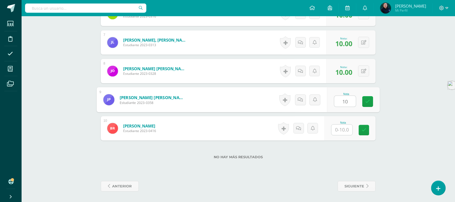
type input "10"
click at [342, 129] on input "text" at bounding box center [341, 129] width 21 height 11
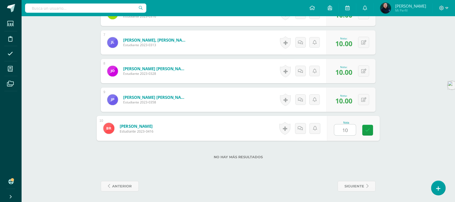
type input "10"
click at [340, 151] on div "No hay más resultados" at bounding box center [238, 152] width 275 height 25
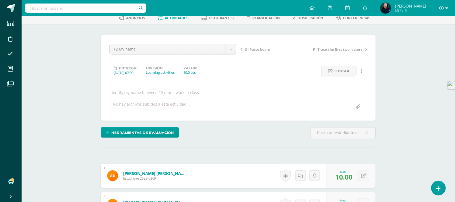
scroll to position [0, 0]
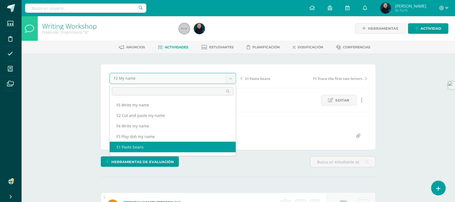
select select "/dashboard/teacher/grade-activity/49039/"
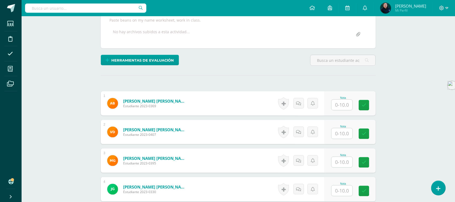
scroll to position [102, 0]
click at [341, 105] on input "text" at bounding box center [341, 104] width 21 height 11
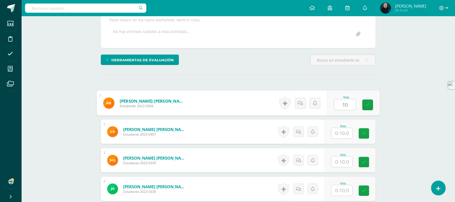
type input "10"
click at [339, 132] on input "text" at bounding box center [341, 133] width 21 height 11
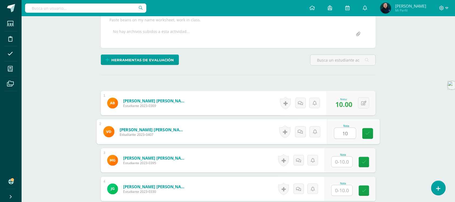
type input "10"
click at [340, 159] on input "text" at bounding box center [341, 161] width 21 height 11
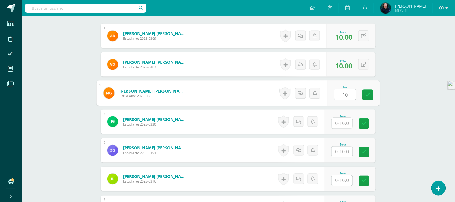
scroll to position [169, 0]
type input "10"
click at [341, 123] on input "text" at bounding box center [341, 122] width 21 height 11
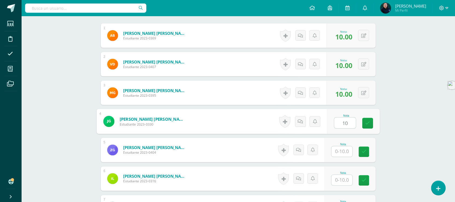
type input "10"
click at [343, 150] on input "text" at bounding box center [341, 151] width 21 height 11
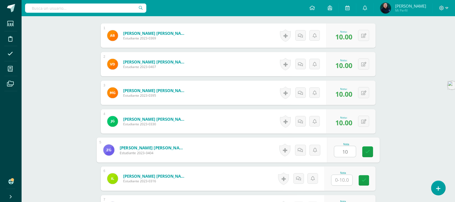
type input "10"
click at [340, 177] on input "text" at bounding box center [341, 180] width 21 height 11
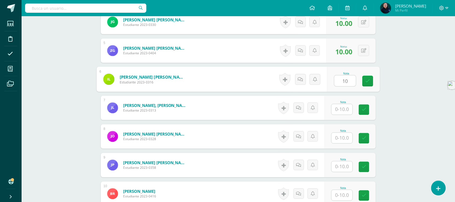
scroll to position [270, 0]
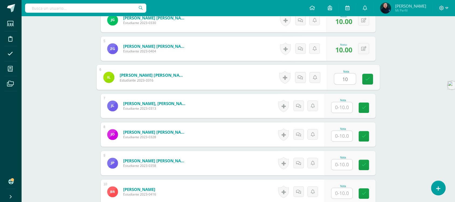
type input "10"
click at [342, 107] on input "text" at bounding box center [341, 107] width 21 height 11
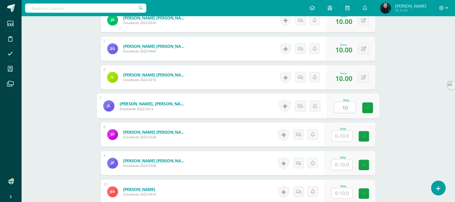
type input "10"
click at [344, 134] on input "text" at bounding box center [341, 136] width 21 height 11
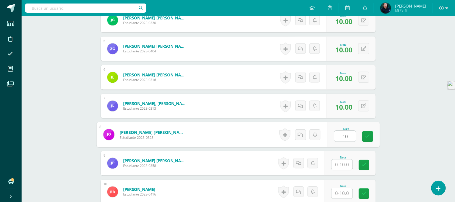
type input "10"
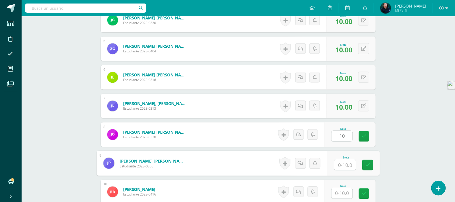
click at [343, 163] on input "text" at bounding box center [345, 164] width 22 height 11
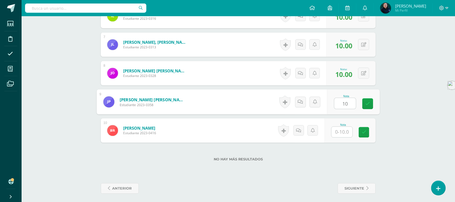
scroll to position [334, 0]
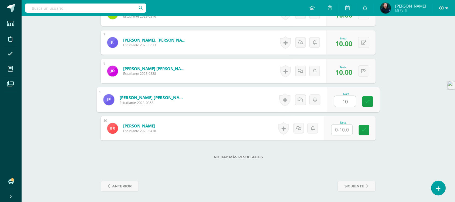
type input "10"
click at [340, 129] on input "text" at bounding box center [341, 129] width 21 height 11
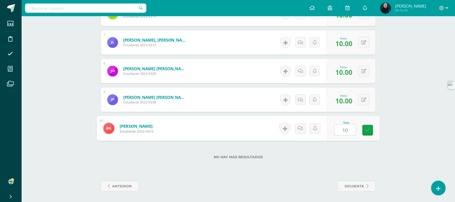
type input "10"
click at [337, 164] on div "No hay más resultados" at bounding box center [238, 152] width 275 height 25
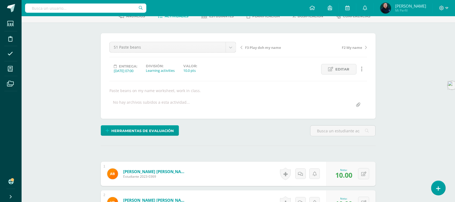
scroll to position [30, 0]
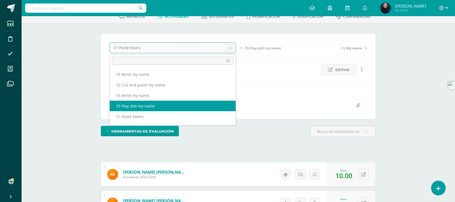
select select "/dashboard/teacher/grade-activity/49041/"
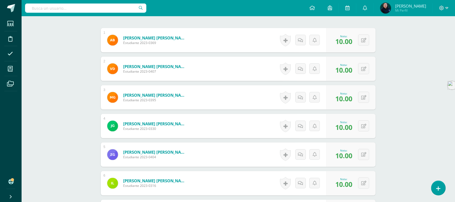
scroll to position [165, 0]
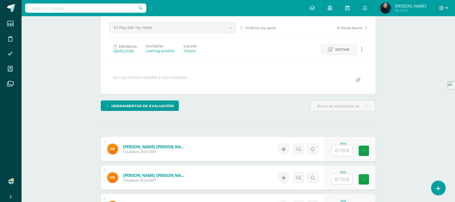
click at [344, 149] on input "text" at bounding box center [341, 150] width 21 height 11
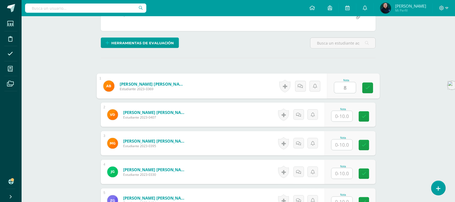
scroll to position [119, 0]
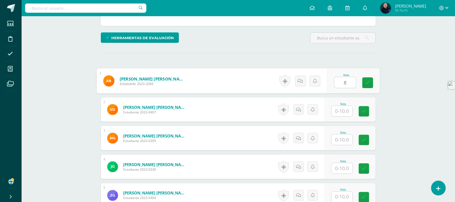
type input "8"
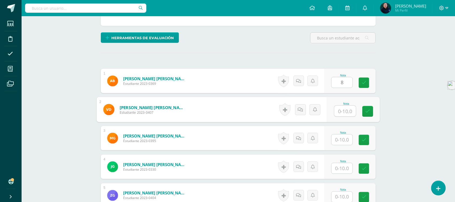
click at [342, 108] on input "text" at bounding box center [345, 111] width 22 height 11
type input "9"
click at [342, 140] on input "text" at bounding box center [341, 139] width 21 height 11
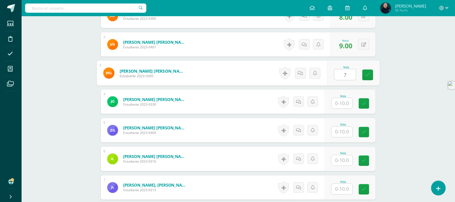
scroll to position [186, 0]
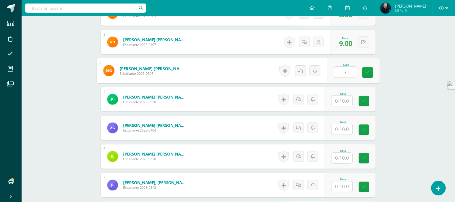
type input "7"
click at [345, 98] on input "text" at bounding box center [341, 100] width 21 height 11
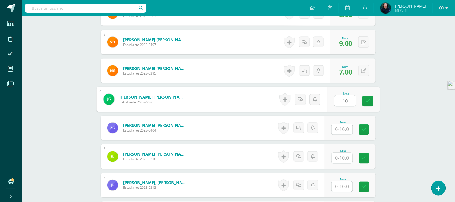
type input "10"
click at [343, 129] on input "text" at bounding box center [341, 129] width 21 height 11
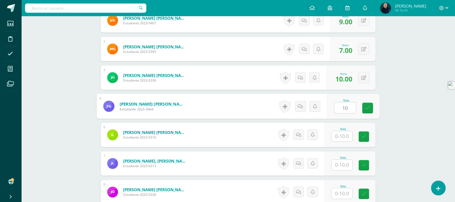
scroll to position [220, 0]
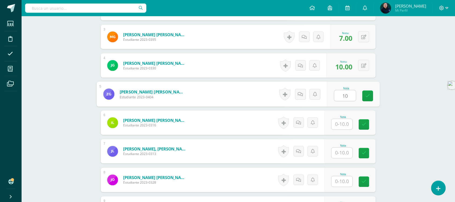
type input "10"
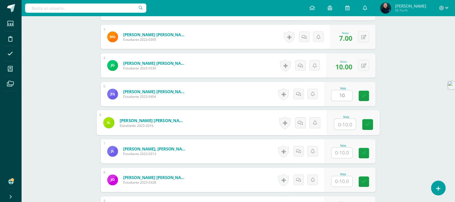
click at [344, 123] on input "text" at bounding box center [345, 124] width 22 height 11
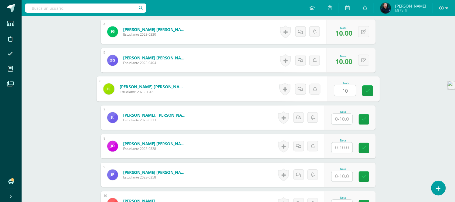
type input "10"
click at [345, 119] on input "text" at bounding box center [341, 119] width 21 height 11
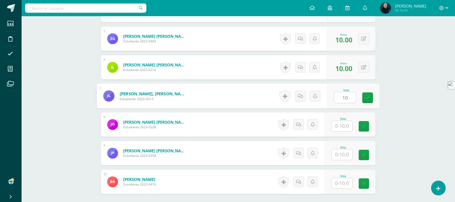
scroll to position [287, 0]
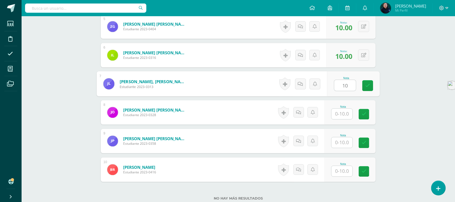
type input "10"
click at [344, 112] on input "text" at bounding box center [341, 114] width 21 height 11
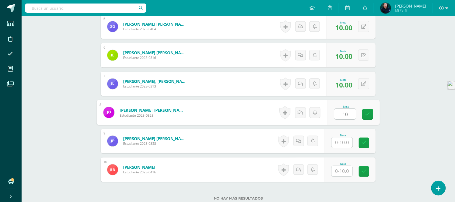
type input "10"
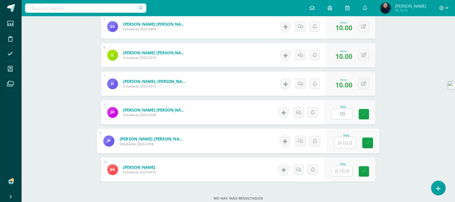
click at [345, 142] on input "text" at bounding box center [345, 142] width 22 height 11
type input "10"
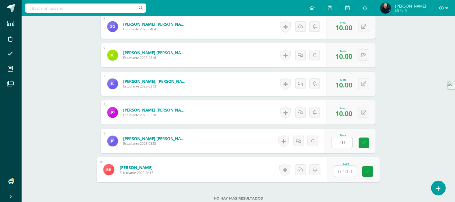
click at [342, 170] on input "text" at bounding box center [345, 171] width 22 height 11
type input "10"
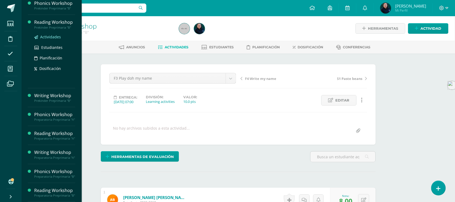
scroll to position [67, 0]
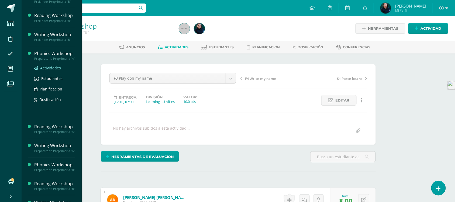
click at [50, 70] on span "Actividades" at bounding box center [50, 67] width 21 height 5
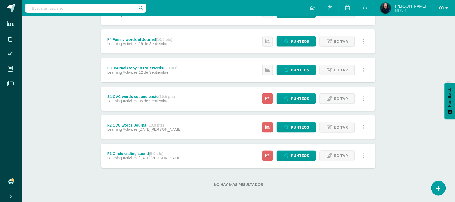
scroll to position [177, 0]
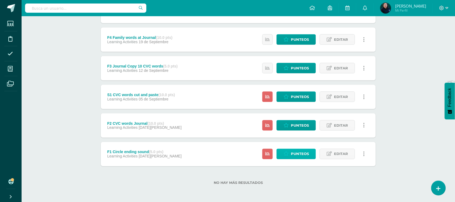
click at [302, 154] on span "Punteos" at bounding box center [300, 154] width 18 height 10
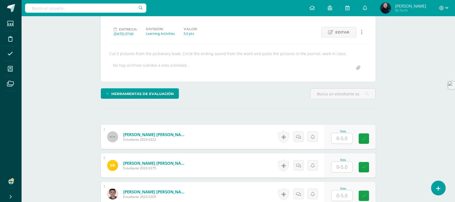
scroll to position [68, 0]
click at [344, 137] on input "text" at bounding box center [345, 138] width 22 height 11
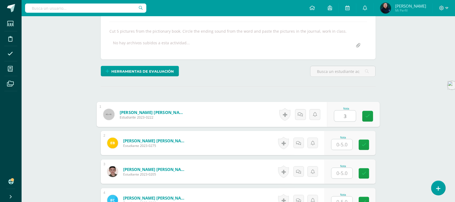
scroll to position [102, 0]
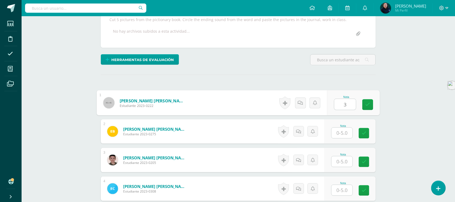
type input "3"
click at [342, 132] on input "text" at bounding box center [341, 132] width 21 height 11
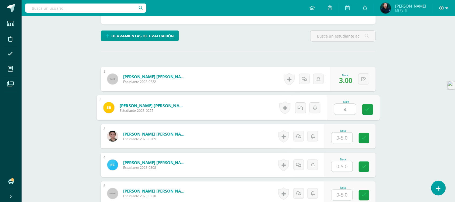
scroll to position [169, 0]
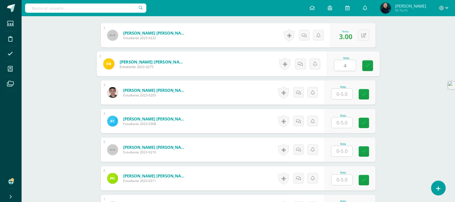
type input "4"
click at [345, 93] on input "text" at bounding box center [341, 94] width 21 height 11
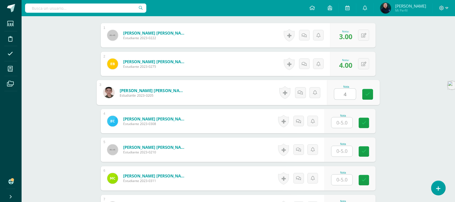
type input "4"
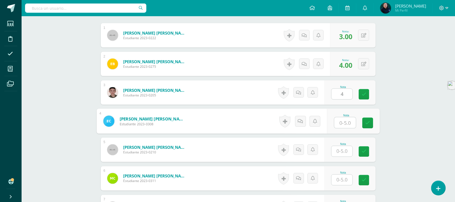
click at [341, 120] on input "text" at bounding box center [345, 122] width 22 height 11
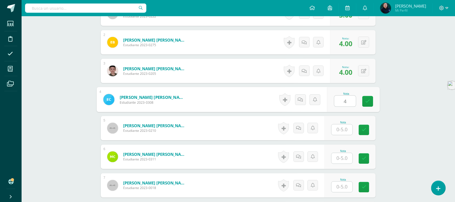
scroll to position [237, 0]
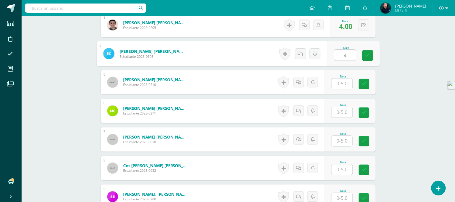
type input "4"
click at [339, 82] on input "text" at bounding box center [341, 83] width 21 height 11
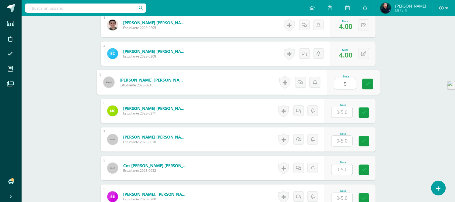
type input "5"
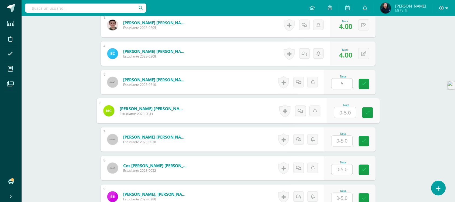
click at [344, 111] on input "text" at bounding box center [345, 112] width 22 height 11
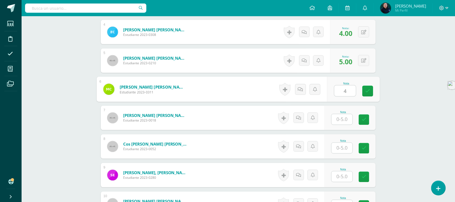
scroll to position [270, 0]
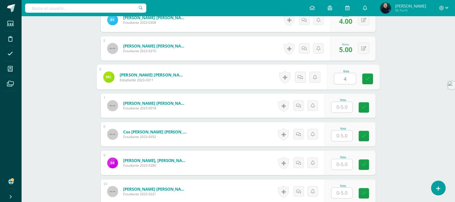
type input "4"
click at [343, 108] on input "text" at bounding box center [341, 107] width 21 height 11
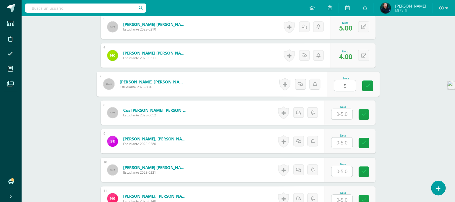
scroll to position [304, 0]
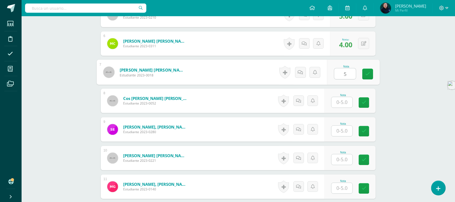
type input "5"
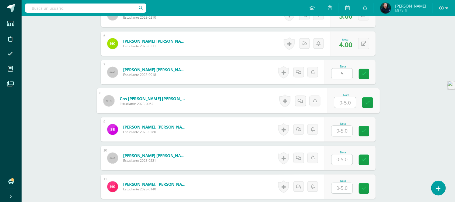
click at [343, 102] on input "text" at bounding box center [345, 102] width 22 height 11
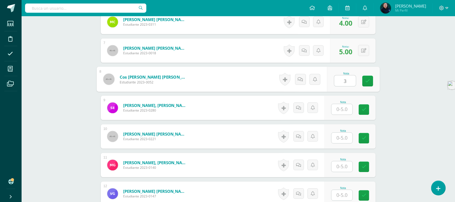
scroll to position [338, 0]
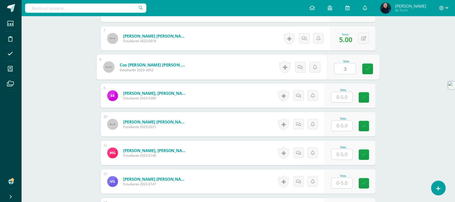
type input "3"
click at [341, 98] on input "text" at bounding box center [341, 97] width 21 height 11
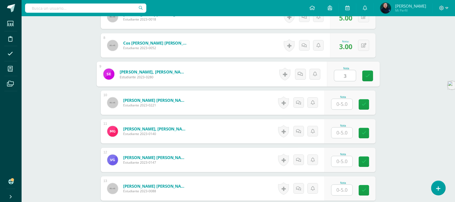
scroll to position [371, 0]
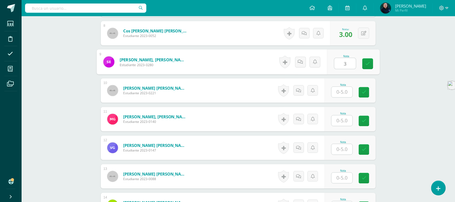
type input "3"
click at [339, 91] on input "text" at bounding box center [341, 92] width 21 height 11
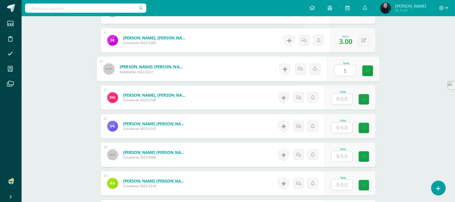
scroll to position [405, 0]
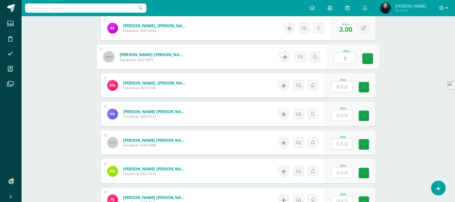
type input "5"
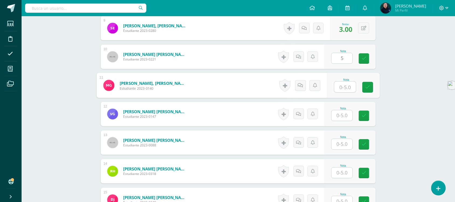
click at [343, 86] on input "text" at bounding box center [345, 86] width 22 height 11
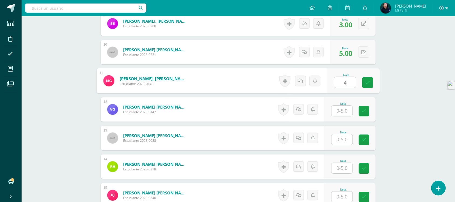
scroll to position [439, 0]
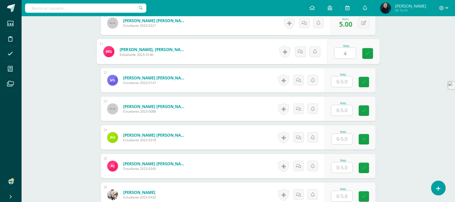
type input "4"
click at [343, 82] on input "text" at bounding box center [341, 81] width 21 height 11
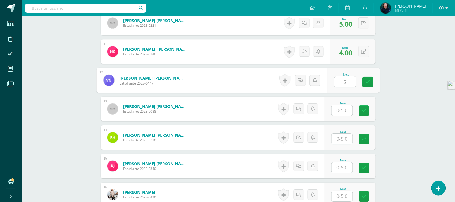
type input "2"
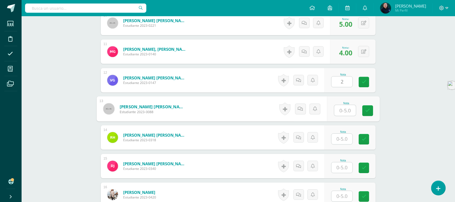
click at [342, 111] on input "text" at bounding box center [345, 110] width 22 height 11
type input "4"
click at [343, 140] on input "text" at bounding box center [341, 138] width 21 height 11
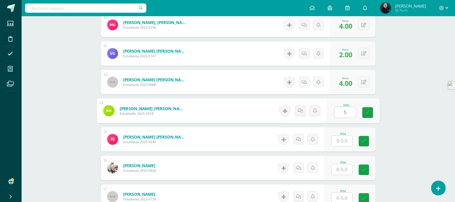
scroll to position [506, 0]
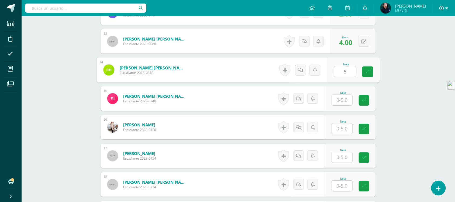
type input "5"
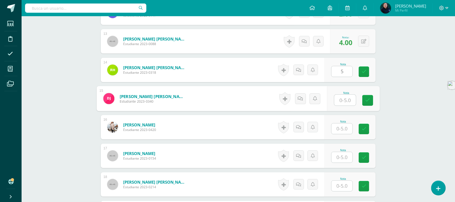
click at [344, 99] on input "text" at bounding box center [345, 100] width 22 height 11
type input "5"
click at [345, 127] on input "text" at bounding box center [341, 128] width 21 height 11
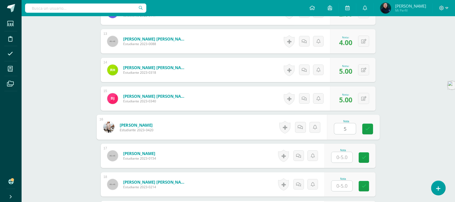
type input "5"
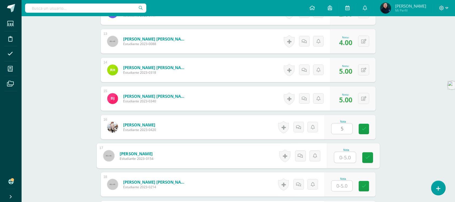
click at [341, 156] on input "text" at bounding box center [345, 157] width 22 height 11
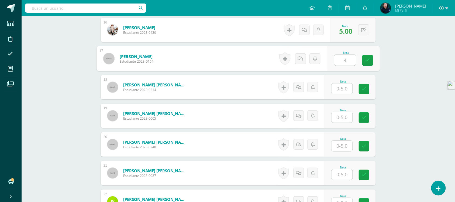
scroll to position [607, 0]
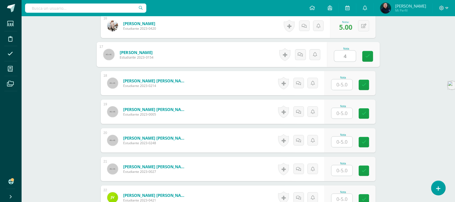
type input "4"
click at [342, 83] on input "text" at bounding box center [341, 84] width 21 height 11
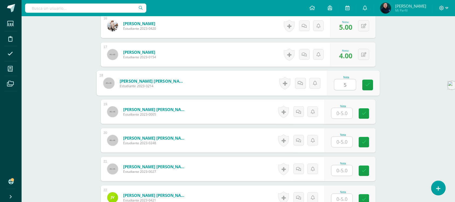
type input "5"
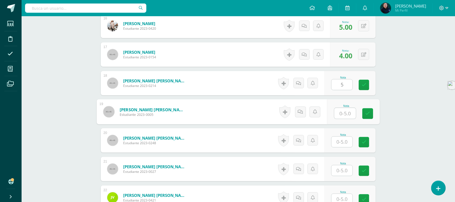
click at [343, 114] on input "text" at bounding box center [345, 113] width 22 height 11
type input "4"
click at [341, 142] on input "text" at bounding box center [341, 141] width 21 height 11
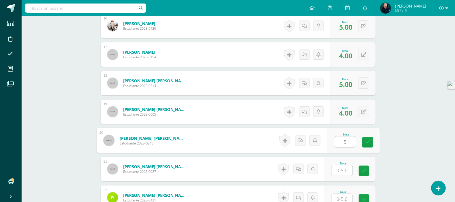
type input "5"
click at [343, 172] on input "text" at bounding box center [341, 170] width 21 height 11
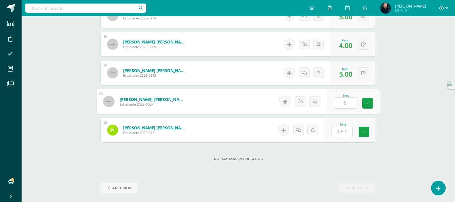
scroll to position [677, 0]
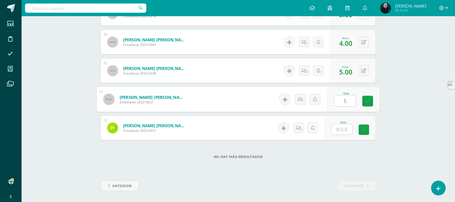
type input "5"
click at [342, 130] on input "text" at bounding box center [341, 129] width 21 height 11
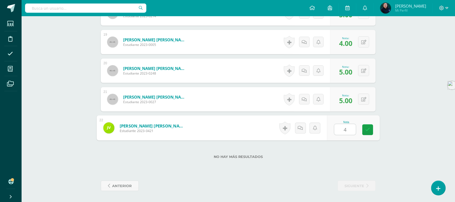
type input "4"
click at [346, 158] on label "No hay más resultados" at bounding box center [238, 156] width 275 height 4
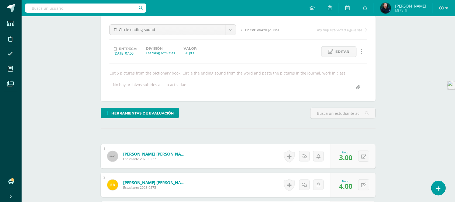
scroll to position [37, 0]
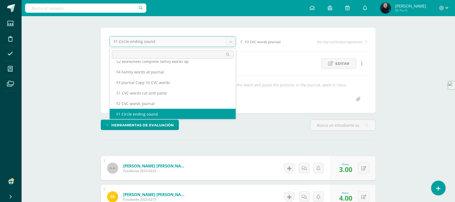
scroll to position [34, 0]
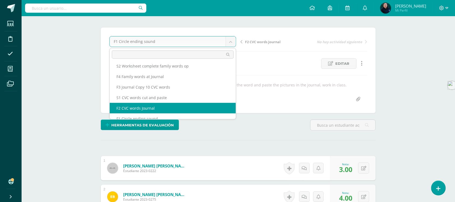
select select "/dashboard/teacher/grade-activity/49877/"
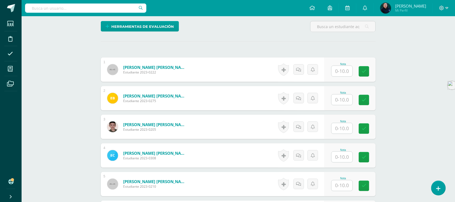
scroll to position [135, 0]
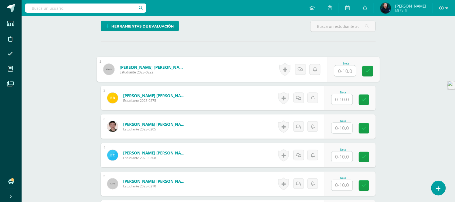
click at [341, 71] on input "text" at bounding box center [345, 70] width 22 height 11
type input "6"
click at [343, 98] on input "text" at bounding box center [341, 99] width 21 height 11
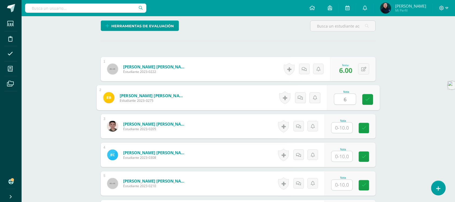
type input "6"
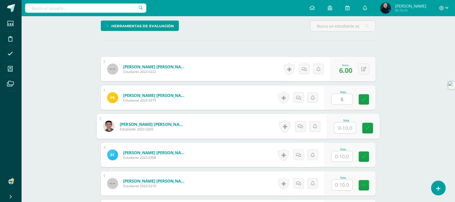
click at [343, 125] on input "text" at bounding box center [345, 127] width 22 height 11
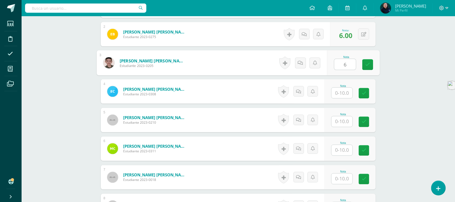
scroll to position [203, 0]
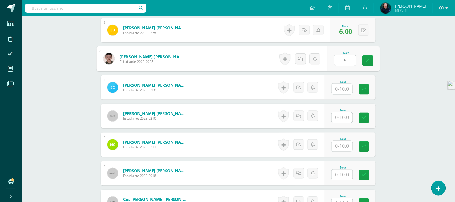
type input "6"
click at [342, 88] on input "text" at bounding box center [341, 89] width 21 height 11
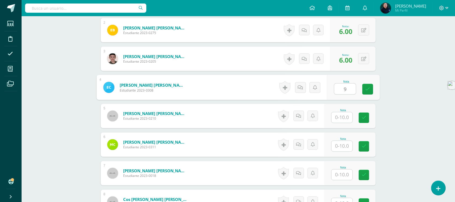
type input "9"
click at [346, 110] on div "Nota" at bounding box center [343, 110] width 24 height 3
click at [341, 113] on input "text" at bounding box center [341, 117] width 21 height 11
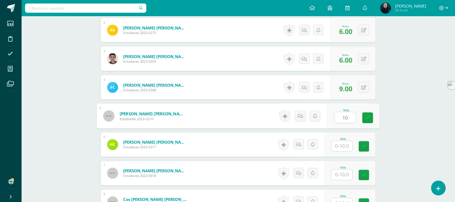
type input "10"
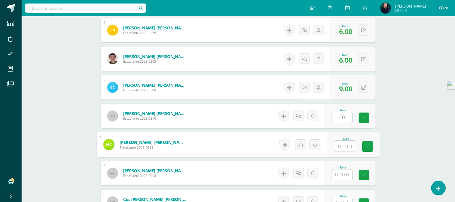
click at [344, 146] on input "text" at bounding box center [345, 146] width 22 height 11
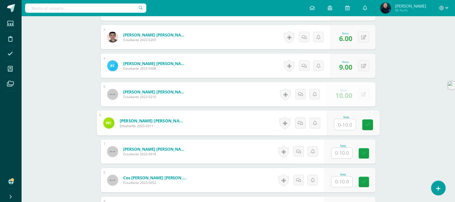
scroll to position [237, 0]
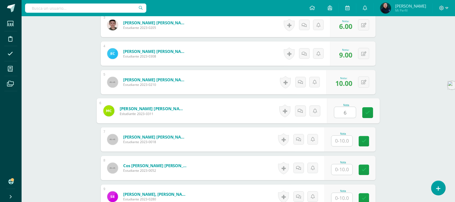
type input "6"
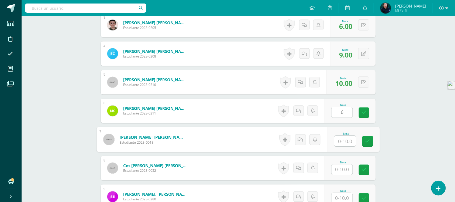
click at [340, 139] on input "text" at bounding box center [345, 141] width 22 height 11
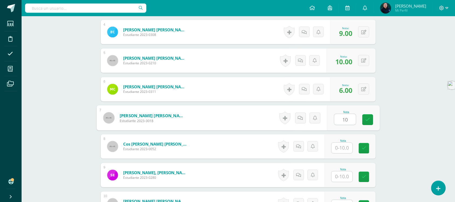
scroll to position [270, 0]
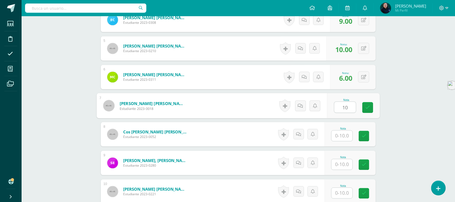
type input "10"
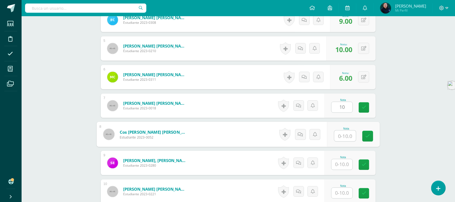
click at [340, 135] on input "text" at bounding box center [345, 135] width 22 height 11
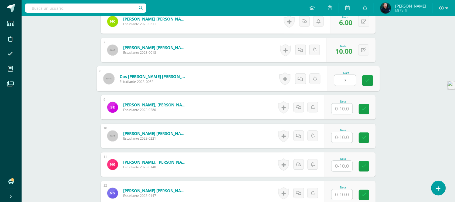
scroll to position [338, 0]
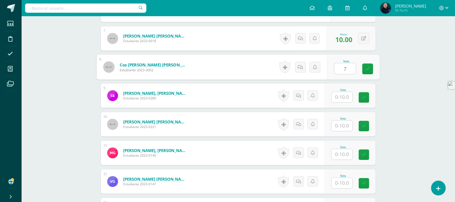
type input "7"
click at [342, 96] on input "text" at bounding box center [341, 97] width 21 height 11
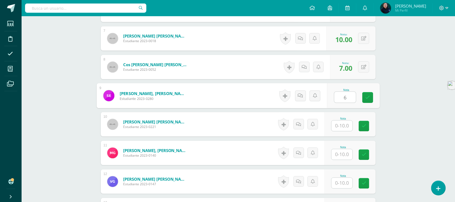
type input "6"
click at [344, 126] on input "text" at bounding box center [341, 125] width 21 height 11
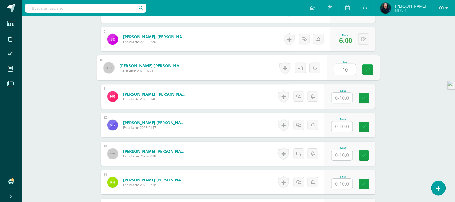
scroll to position [405, 0]
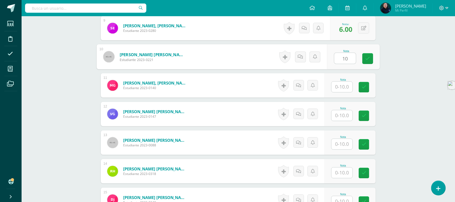
type input "10"
click at [344, 85] on input "text" at bounding box center [341, 86] width 21 height 11
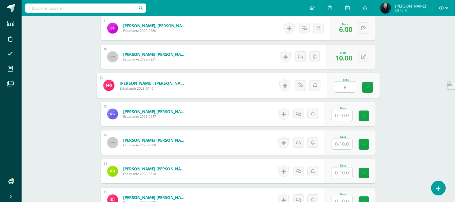
type input "8"
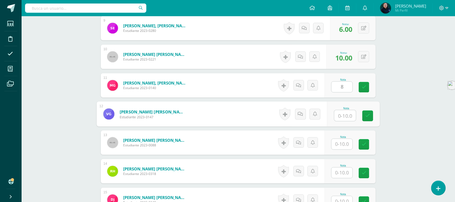
click at [340, 115] on input "text" at bounding box center [345, 115] width 22 height 11
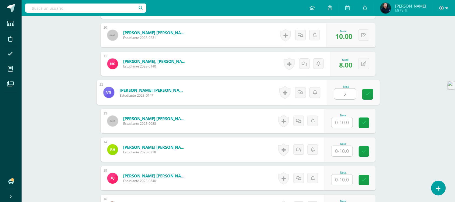
scroll to position [439, 0]
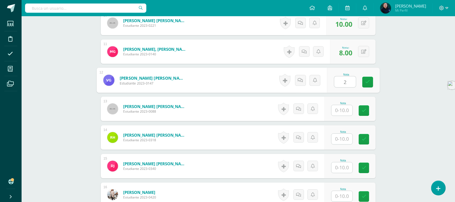
type input "2"
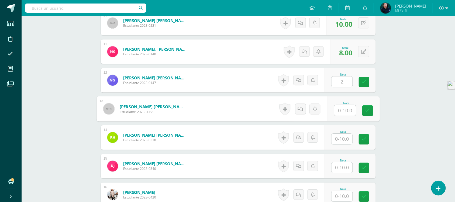
click at [342, 109] on input "text" at bounding box center [345, 110] width 22 height 11
type input "9"
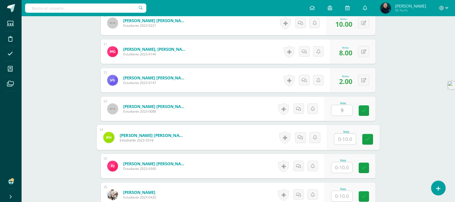
click at [344, 137] on input "text" at bounding box center [345, 138] width 22 height 11
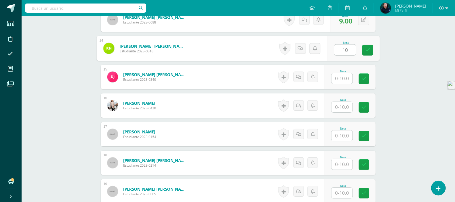
scroll to position [540, 0]
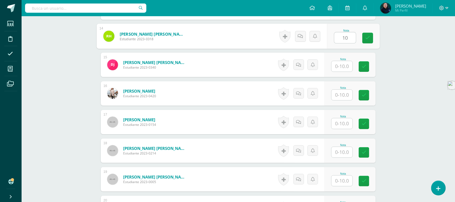
type input "10"
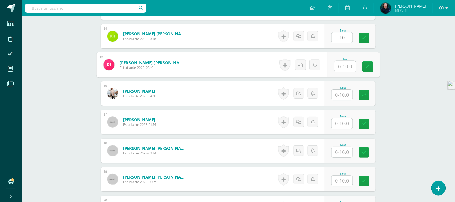
click at [344, 63] on input "text" at bounding box center [345, 66] width 22 height 11
type input "9"
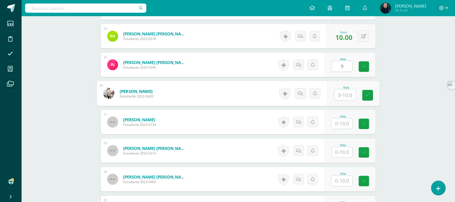
click at [341, 95] on input "text" at bounding box center [345, 94] width 22 height 11
type input "9"
click at [344, 122] on input "text" at bounding box center [341, 123] width 21 height 11
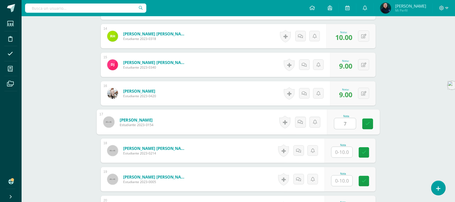
type input "7"
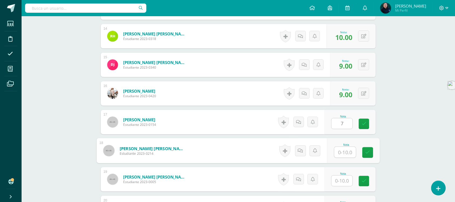
click at [340, 150] on input "text" at bounding box center [345, 152] width 22 height 11
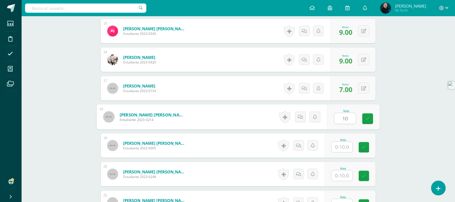
type input "10"
click at [343, 148] on input "text" at bounding box center [341, 146] width 21 height 11
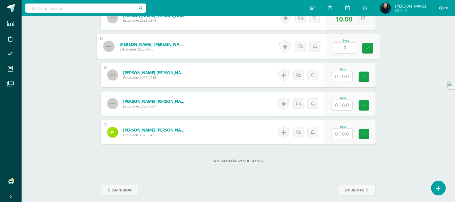
scroll to position [675, 0]
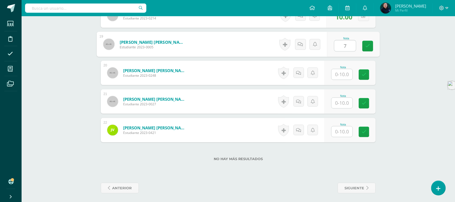
type input "7"
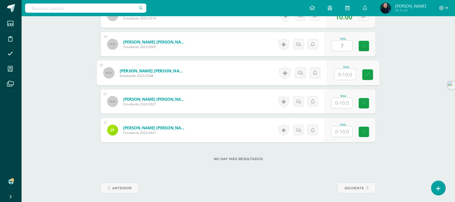
click at [342, 74] on input "text" at bounding box center [345, 74] width 22 height 11
type input "10"
click at [343, 100] on input "text" at bounding box center [341, 103] width 21 height 11
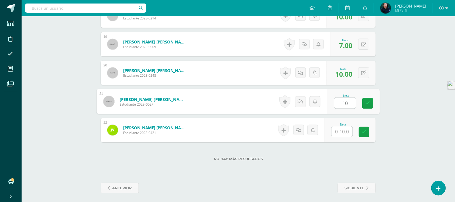
type input "10"
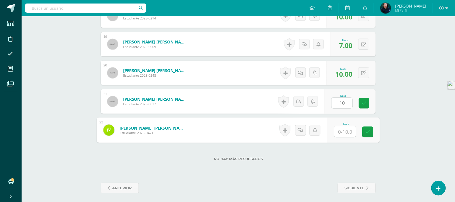
click at [343, 131] on input "text" at bounding box center [345, 131] width 22 height 11
type input "8"
click at [339, 151] on div "No hay más resultados" at bounding box center [238, 154] width 275 height 25
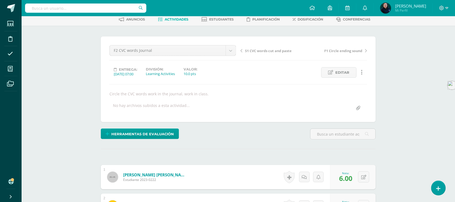
scroll to position [1, 0]
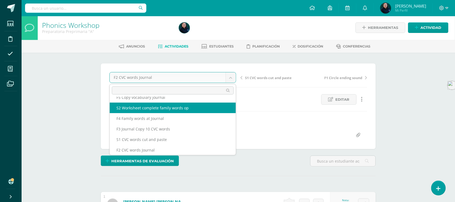
scroll to position [23, 0]
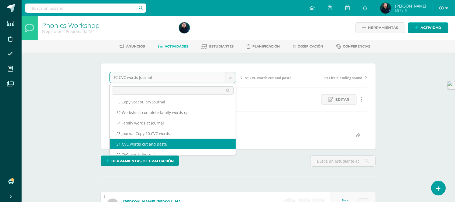
select select "/dashboard/teacher/grade-activity/49879/"
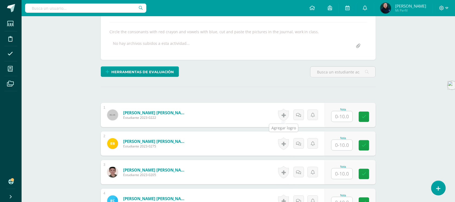
scroll to position [90, 0]
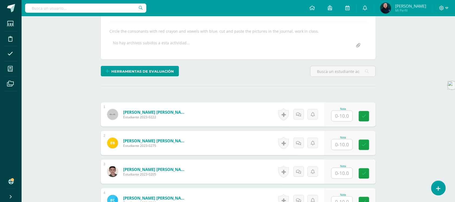
click at [342, 115] on input "text" at bounding box center [341, 115] width 21 height 11
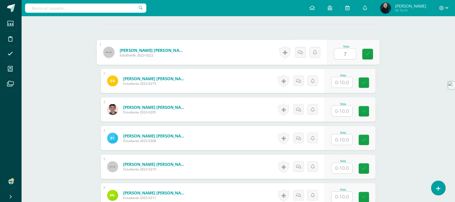
scroll to position [158, 0]
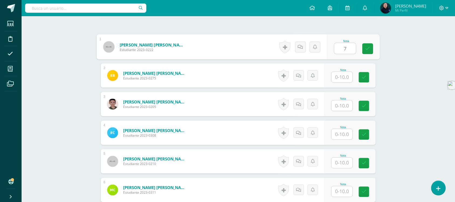
type input "7"
click at [344, 76] on input "text" at bounding box center [341, 77] width 21 height 11
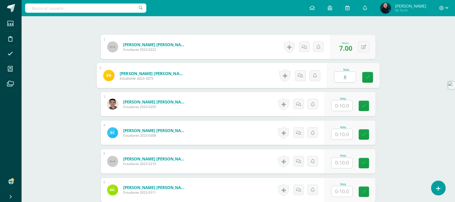
type input "8"
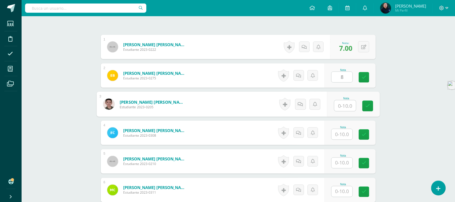
click at [342, 104] on input "text" at bounding box center [345, 105] width 22 height 11
type input "7"
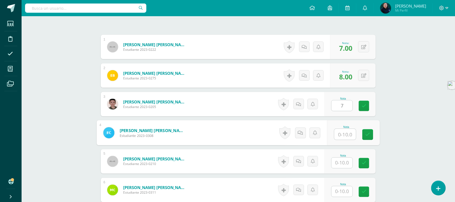
click at [340, 134] on input "text" at bounding box center [345, 134] width 22 height 11
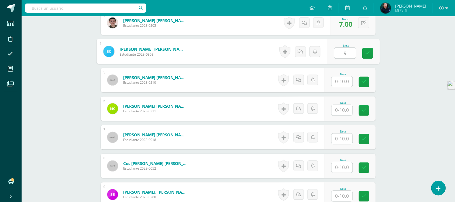
scroll to position [259, 0]
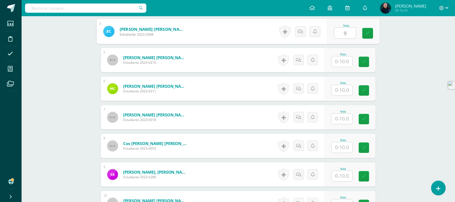
type input "9"
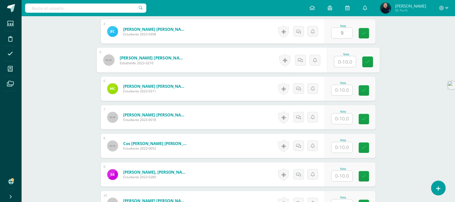
click at [342, 60] on input "text" at bounding box center [345, 61] width 22 height 11
type input "10"
click at [344, 94] on input "text" at bounding box center [341, 90] width 21 height 11
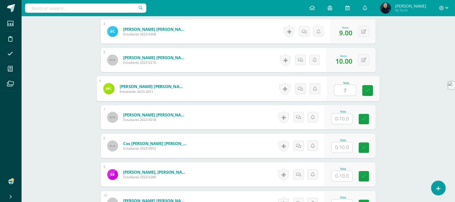
type input "7"
click at [341, 120] on input "text" at bounding box center [341, 118] width 21 height 11
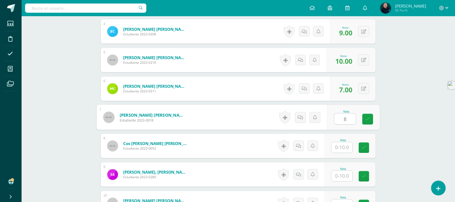
scroll to position [292, 0]
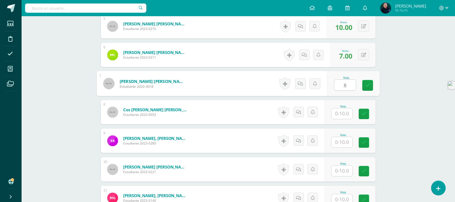
type input "8"
click at [343, 113] on input "text" at bounding box center [341, 113] width 21 height 11
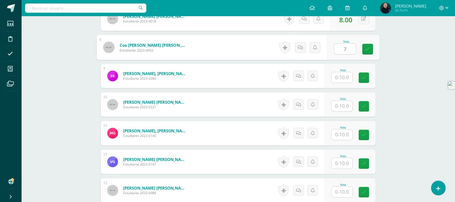
scroll to position [360, 0]
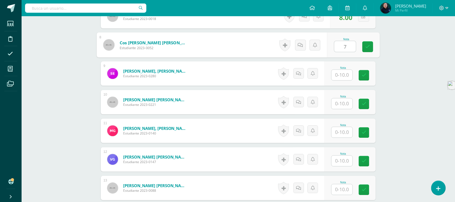
type input "7"
click at [344, 75] on input "text" at bounding box center [341, 75] width 21 height 11
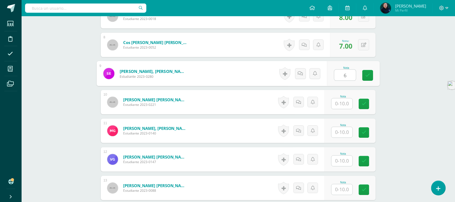
type input "6"
click at [343, 103] on input "text" at bounding box center [341, 103] width 21 height 11
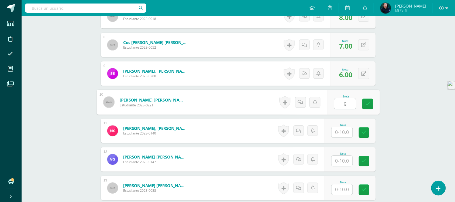
type input "9"
click at [342, 130] on input "text" at bounding box center [341, 132] width 21 height 11
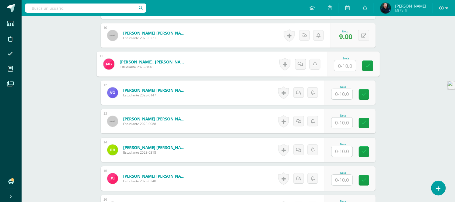
scroll to position [427, 0]
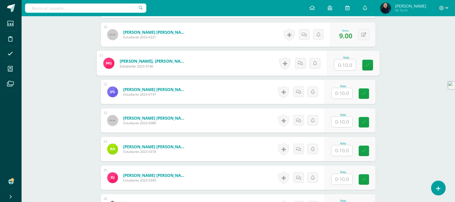
type input "6"
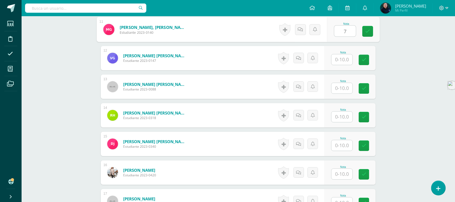
type input "7"
click at [341, 58] on input "text" at bounding box center [341, 59] width 21 height 11
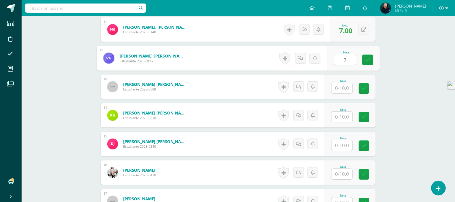
type input "7"
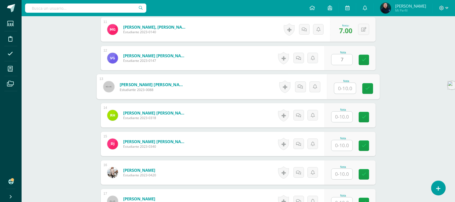
click at [341, 88] on input "text" at bounding box center [345, 88] width 22 height 11
type input "9"
click at [343, 115] on input "text" at bounding box center [341, 116] width 21 height 11
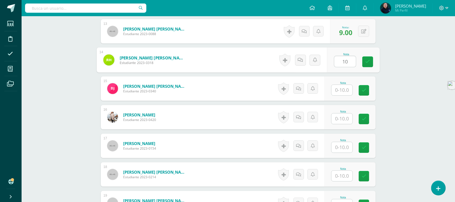
scroll to position [528, 0]
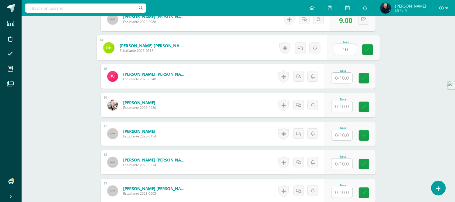
type input "10"
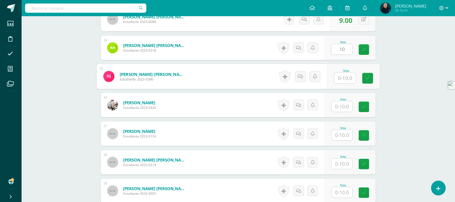
click at [344, 73] on input "text" at bounding box center [345, 77] width 22 height 11
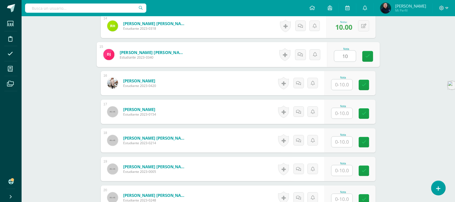
scroll to position [562, 0]
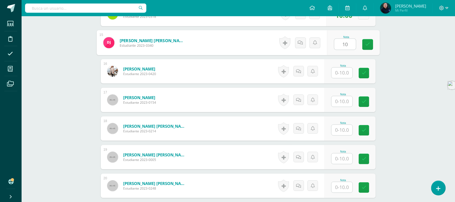
type input "10"
click at [344, 72] on input "text" at bounding box center [341, 72] width 21 height 11
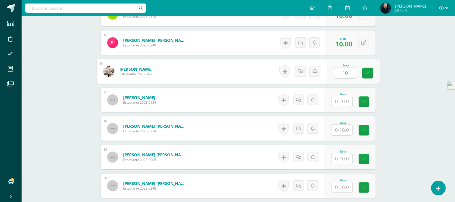
type input "10"
click at [344, 100] on input "text" at bounding box center [341, 101] width 21 height 11
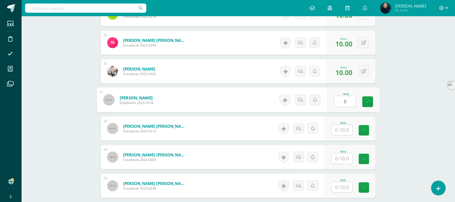
scroll to position [596, 0]
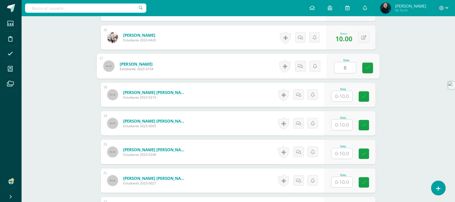
type input "8"
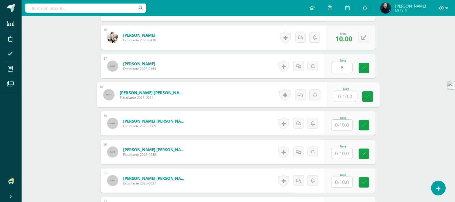
click at [344, 95] on input "text" at bounding box center [345, 96] width 22 height 11
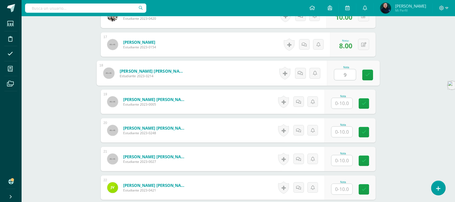
scroll to position [629, 0]
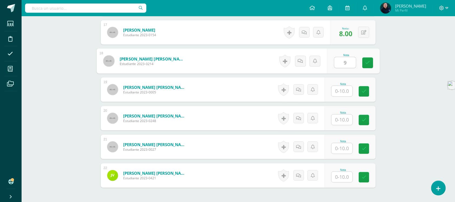
type input "9"
click at [344, 90] on input "text" at bounding box center [341, 91] width 21 height 11
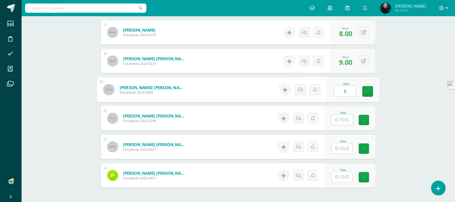
type input "8"
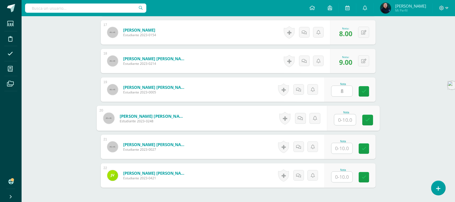
click at [342, 121] on input "text" at bounding box center [345, 119] width 22 height 11
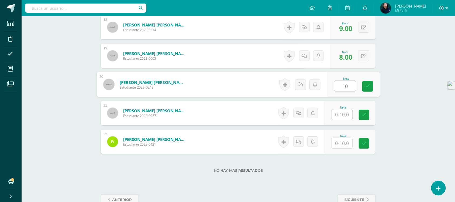
type input "10"
click at [342, 113] on input "text" at bounding box center [341, 114] width 21 height 11
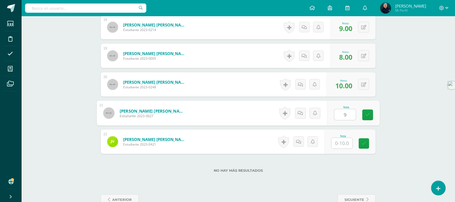
type input "9"
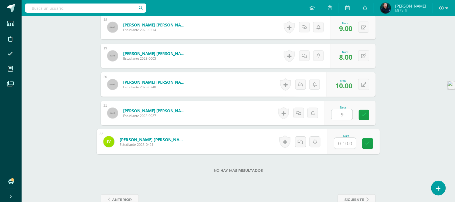
click at [344, 143] on input "text" at bounding box center [345, 143] width 22 height 11
type input "9"
click at [338, 174] on div "No hay más resultados" at bounding box center [238, 166] width 275 height 25
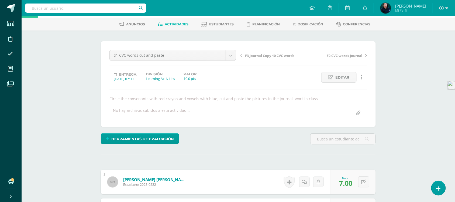
scroll to position [0, 0]
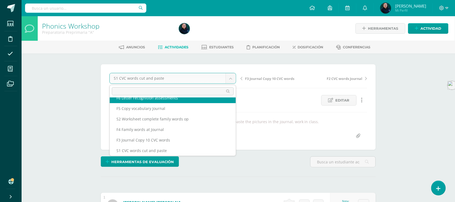
scroll to position [13, 0]
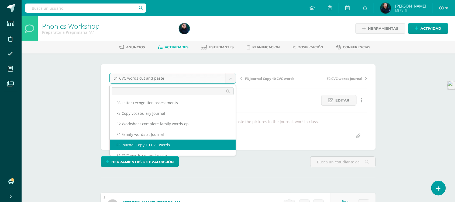
select select "/dashboard/teacher/grade-activity/49881/"
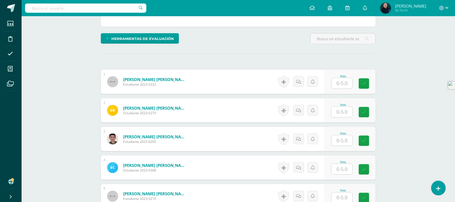
scroll to position [123, 0]
click at [343, 82] on input "text" at bounding box center [341, 83] width 21 height 11
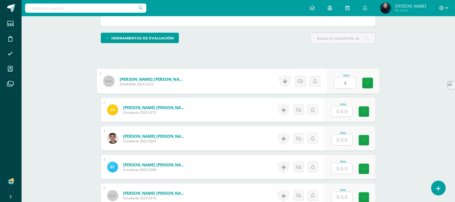
scroll to position [124, 0]
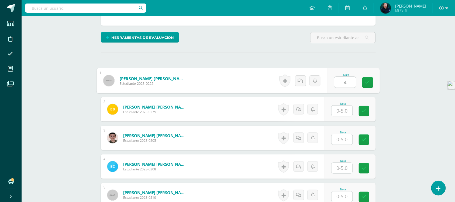
type input "4"
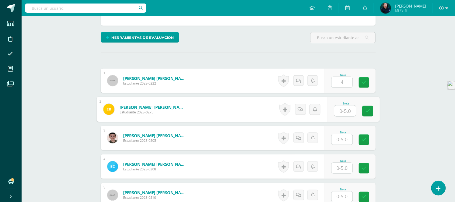
click at [343, 109] on input "text" at bounding box center [345, 110] width 22 height 11
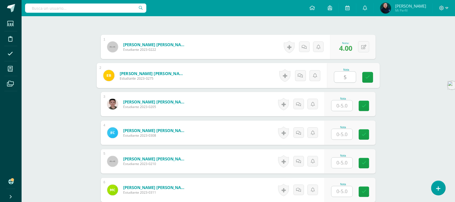
type input "5"
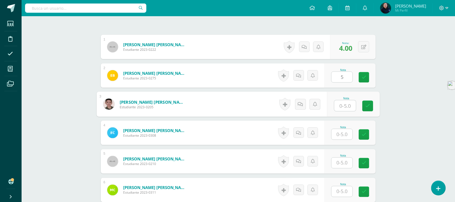
click at [343, 105] on input "text" at bounding box center [345, 105] width 22 height 11
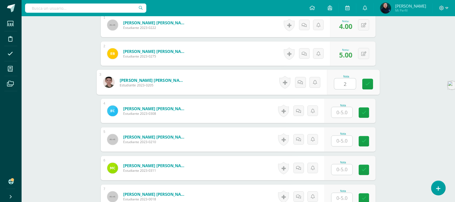
scroll to position [191, 0]
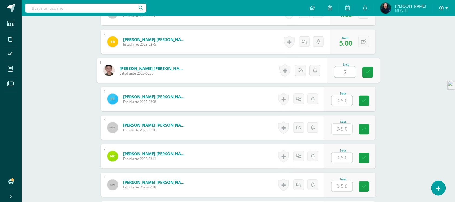
type input "2"
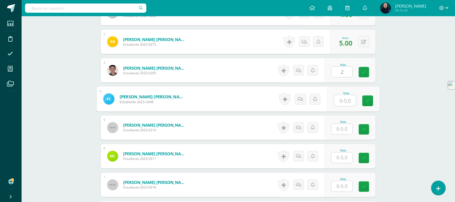
click at [343, 102] on input "text" at bounding box center [345, 100] width 22 height 11
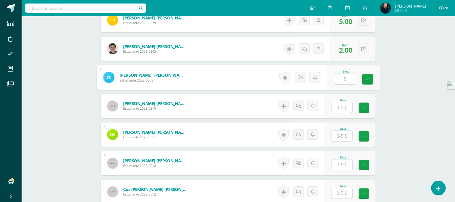
scroll to position [225, 0]
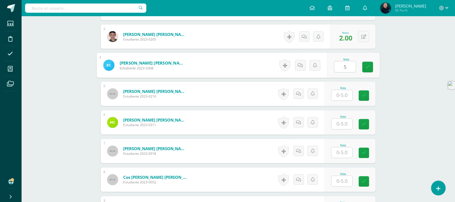
type input "5"
click at [343, 96] on input "text" at bounding box center [341, 95] width 21 height 11
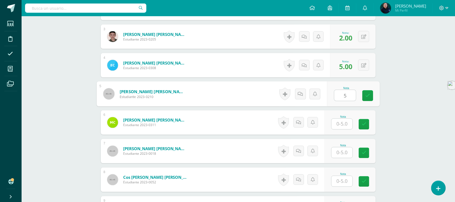
scroll to position [259, 0]
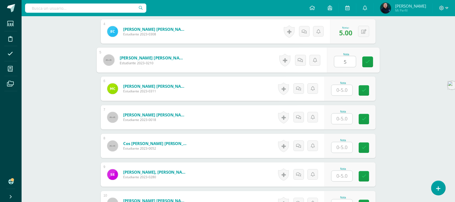
type input "5"
click at [343, 86] on input "text" at bounding box center [341, 90] width 21 height 11
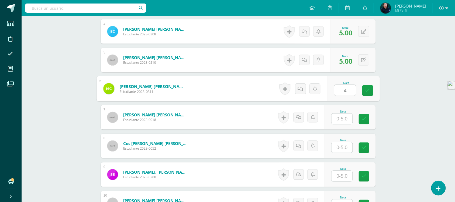
type input "4"
click at [342, 117] on input "text" at bounding box center [341, 118] width 21 height 11
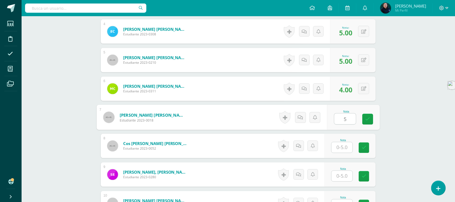
scroll to position [292, 0]
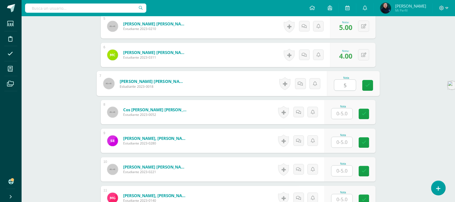
type input "5"
click at [343, 113] on input "text" at bounding box center [341, 113] width 21 height 11
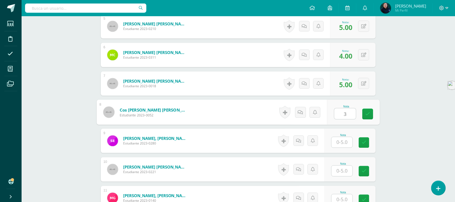
scroll to position [326, 0]
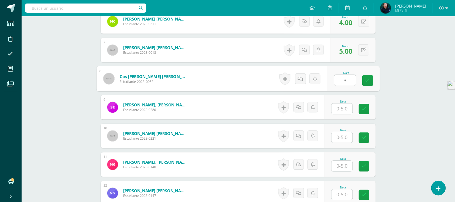
type input "3"
click at [343, 109] on input "text" at bounding box center [341, 108] width 21 height 11
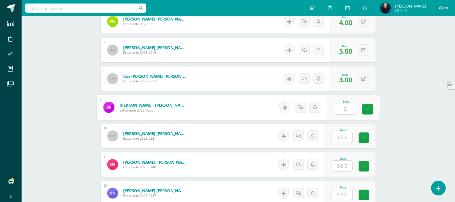
type input "3"
click at [344, 135] on input "text" at bounding box center [341, 137] width 21 height 11
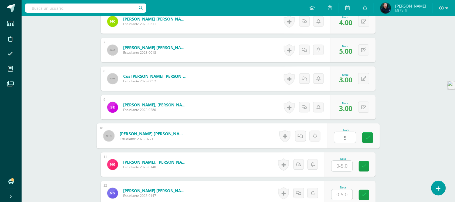
type input "5"
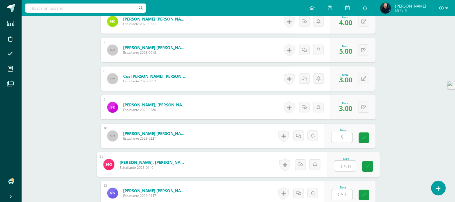
click at [343, 165] on input "text" at bounding box center [345, 165] width 22 height 11
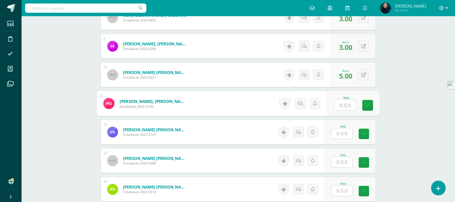
scroll to position [393, 0]
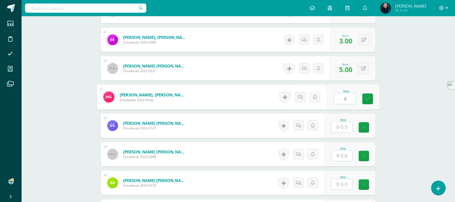
type input "4"
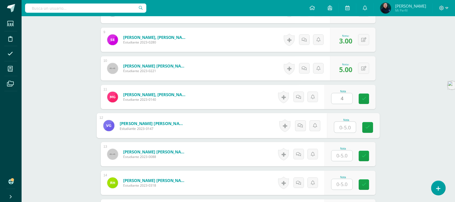
click at [341, 126] on input "text" at bounding box center [345, 127] width 22 height 11
type input "4"
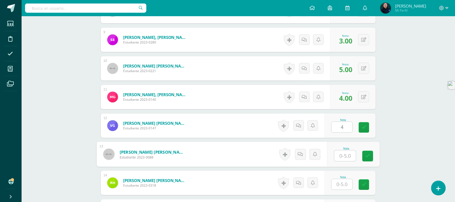
click at [341, 155] on input "text" at bounding box center [345, 155] width 22 height 11
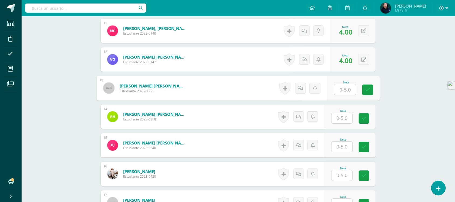
scroll to position [461, 0]
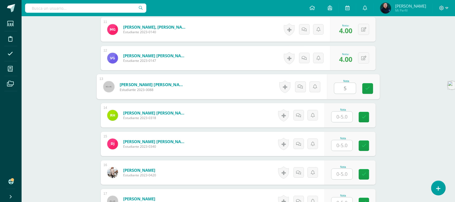
type input "5"
click at [343, 117] on input "text" at bounding box center [341, 116] width 21 height 11
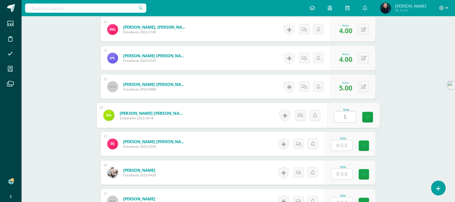
type input "5"
click at [344, 146] on input "text" at bounding box center [341, 145] width 21 height 11
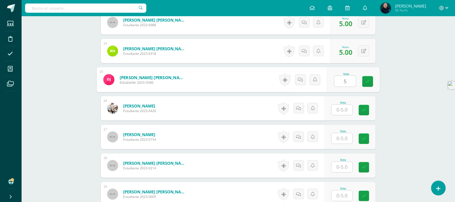
scroll to position [528, 0]
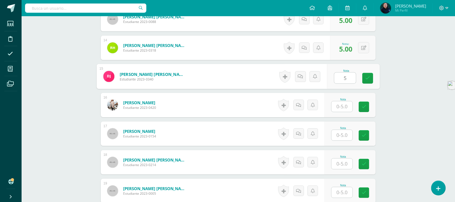
type input "5"
click at [344, 106] on input "text" at bounding box center [341, 106] width 21 height 11
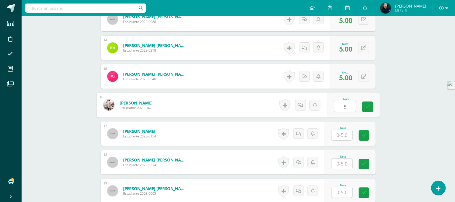
type input "5"
click at [343, 135] on input "text" at bounding box center [341, 135] width 21 height 11
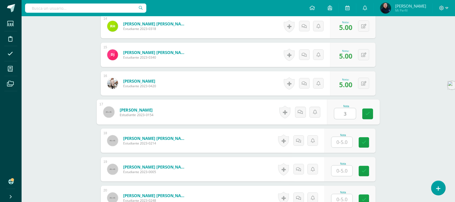
scroll to position [562, 0]
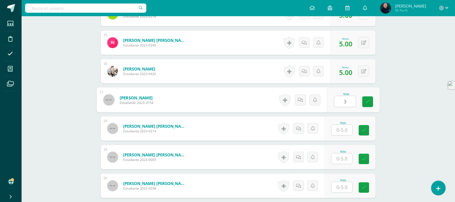
type input "3"
click at [343, 132] on input "text" at bounding box center [341, 130] width 21 height 11
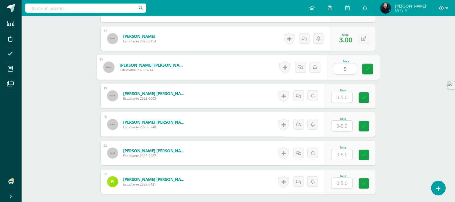
scroll to position [629, 0]
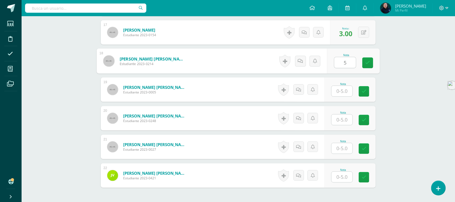
type input "5"
click at [340, 92] on input "text" at bounding box center [341, 91] width 21 height 11
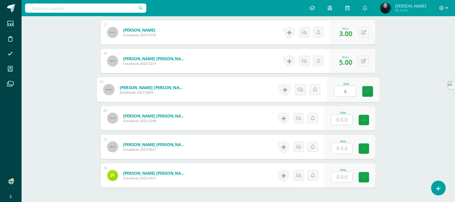
type input "4"
click at [344, 119] on input "text" at bounding box center [341, 119] width 21 height 11
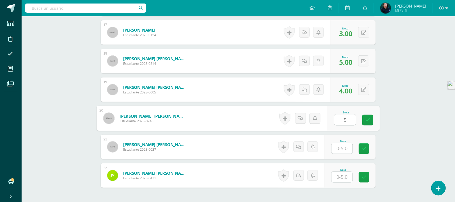
type input "5"
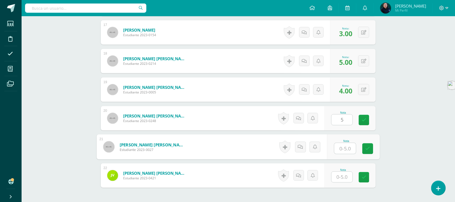
click at [343, 149] on input "text" at bounding box center [345, 148] width 22 height 11
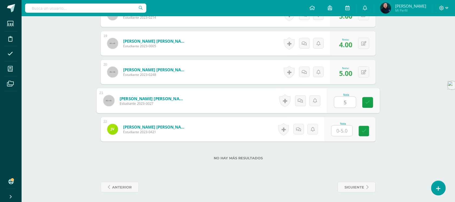
scroll to position [677, 0]
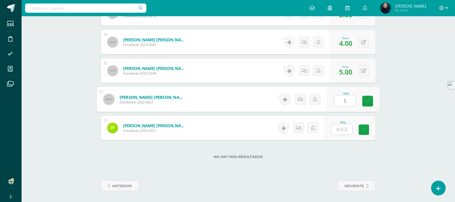
type input "5"
click at [343, 127] on input "text" at bounding box center [341, 129] width 21 height 11
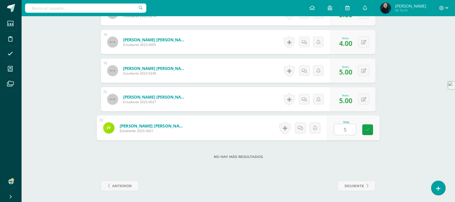
type input "5"
click at [341, 148] on div "No hay más resultados" at bounding box center [238, 152] width 275 height 25
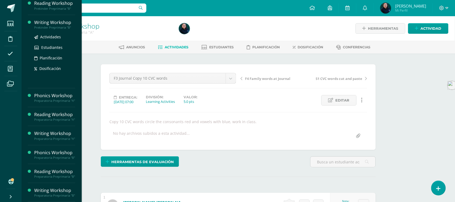
scroll to position [101, 0]
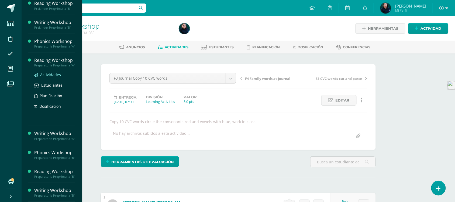
click at [49, 72] on span "Actividades" at bounding box center [50, 74] width 21 height 5
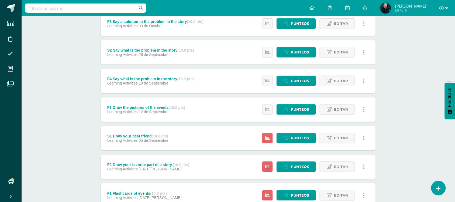
scroll to position [119, 0]
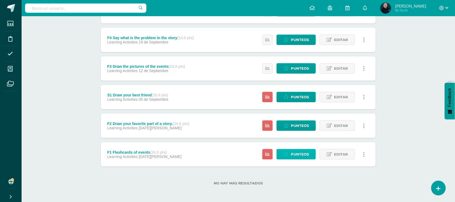
click at [300, 151] on span "Punteos" at bounding box center [300, 154] width 18 height 10
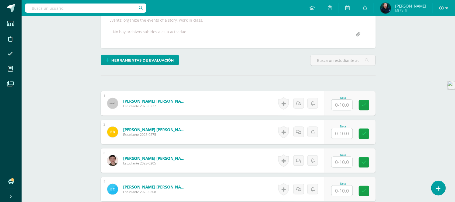
scroll to position [102, 0]
click at [341, 105] on input "text" at bounding box center [345, 104] width 22 height 11
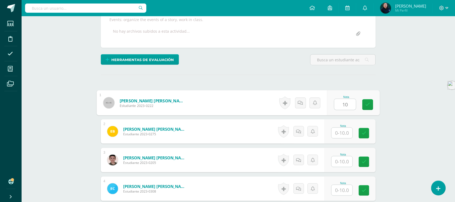
type input "1"
type input "6"
type input "8"
click at [342, 134] on input "text" at bounding box center [341, 132] width 21 height 11
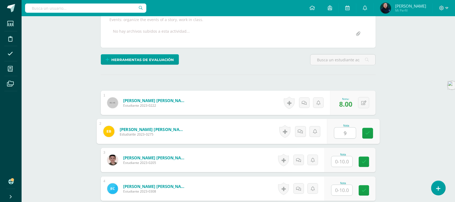
type input "9"
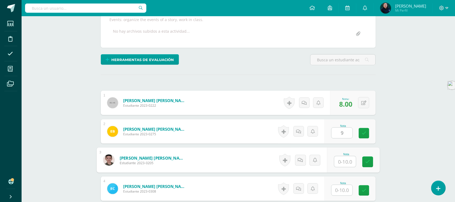
click at [342, 162] on input "text" at bounding box center [345, 161] width 22 height 11
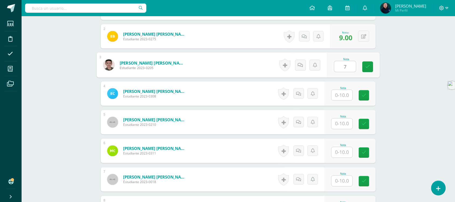
scroll to position [203, 0]
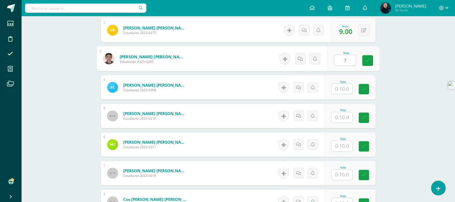
type input "7"
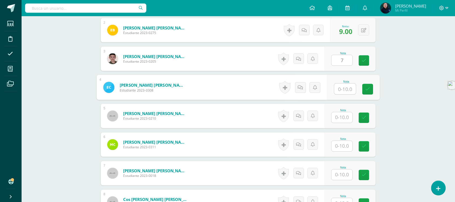
click at [341, 88] on input "text" at bounding box center [345, 89] width 22 height 11
type input "10"
click at [346, 114] on input "text" at bounding box center [341, 117] width 21 height 11
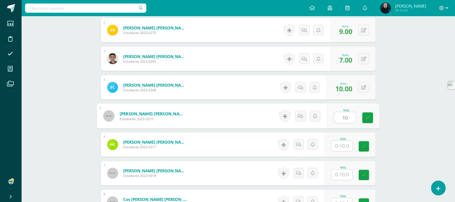
type input "10"
click at [343, 141] on input "text" at bounding box center [341, 146] width 21 height 11
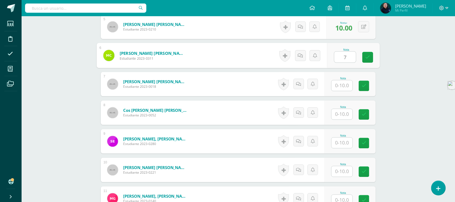
scroll to position [304, 0]
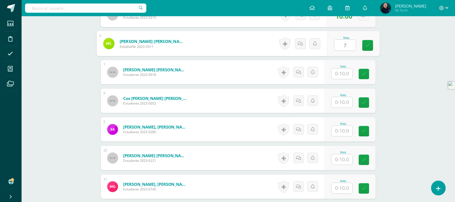
type input "7"
click at [344, 72] on input "text" at bounding box center [341, 73] width 21 height 11
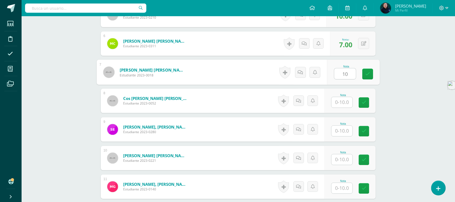
type input "10"
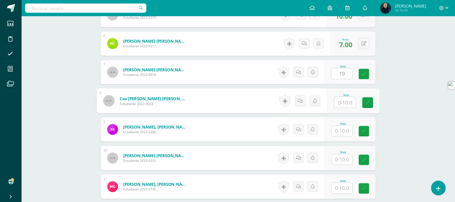
click at [344, 101] on input "text" at bounding box center [345, 102] width 22 height 11
type input "7"
click at [344, 131] on input "text" at bounding box center [341, 130] width 21 height 11
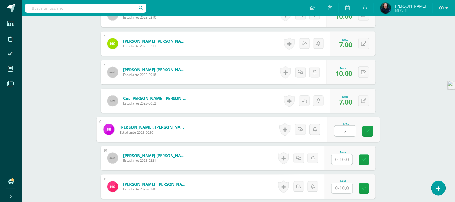
type input "7"
click at [343, 159] on input "text" at bounding box center [341, 159] width 21 height 11
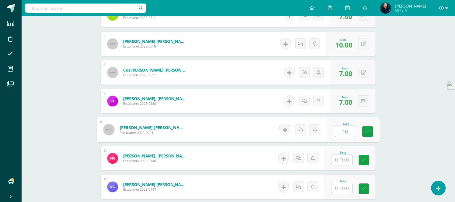
scroll to position [371, 0]
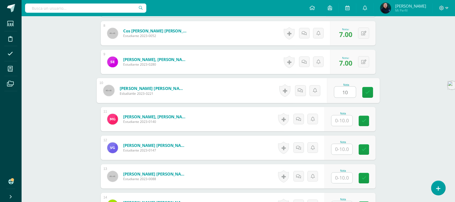
type input "10"
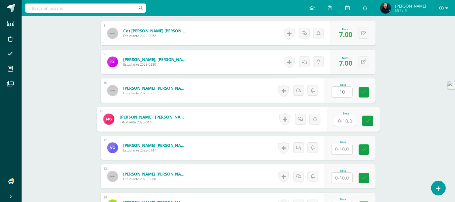
click at [341, 119] on input "text" at bounding box center [345, 120] width 22 height 11
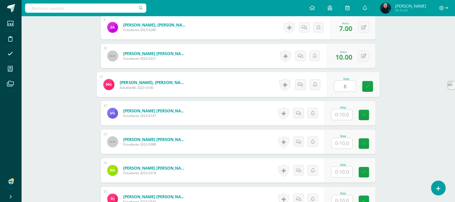
scroll to position [439, 0]
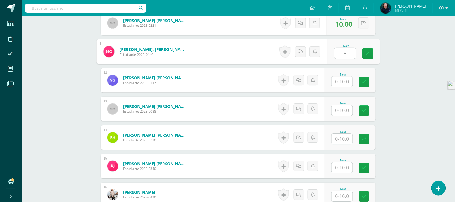
type input "8"
click at [342, 80] on input "text" at bounding box center [341, 81] width 21 height 11
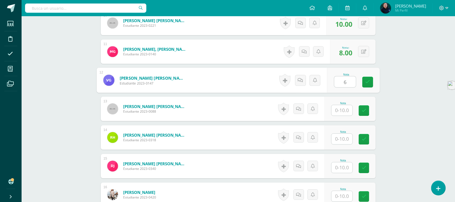
type input "6"
click at [342, 110] on input "text" at bounding box center [341, 110] width 21 height 11
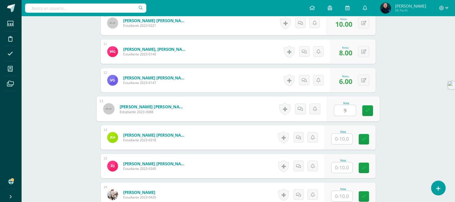
type input "9"
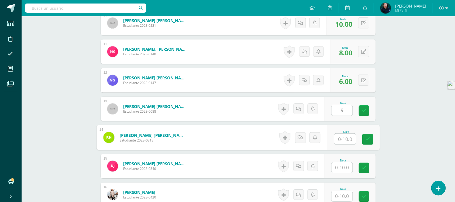
click at [341, 137] on input "text" at bounding box center [345, 138] width 22 height 11
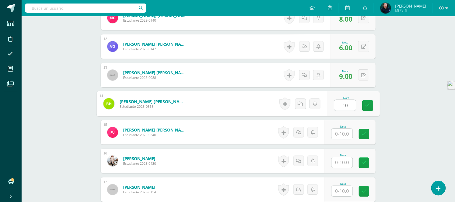
type input "10"
click at [341, 134] on input "text" at bounding box center [341, 133] width 21 height 11
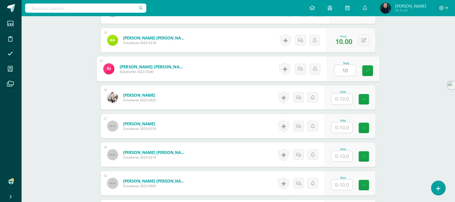
scroll to position [540, 0]
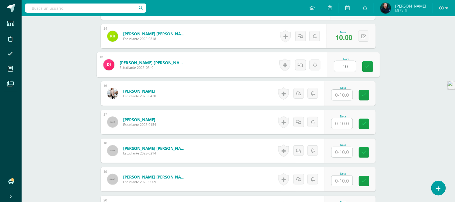
type input "10"
click at [341, 93] on input "text" at bounding box center [341, 94] width 21 height 11
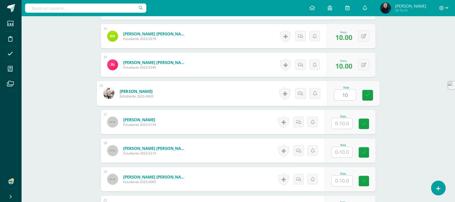
type input "10"
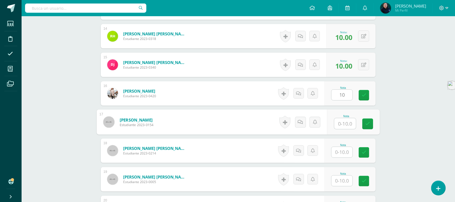
click at [344, 123] on input "text" at bounding box center [345, 123] width 22 height 11
type input "8"
click at [344, 151] on input "text" at bounding box center [341, 152] width 21 height 11
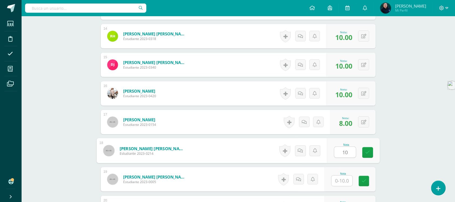
scroll to position [573, 0]
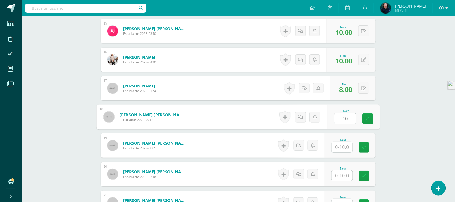
type input "10"
click at [341, 144] on input "text" at bounding box center [341, 146] width 21 height 11
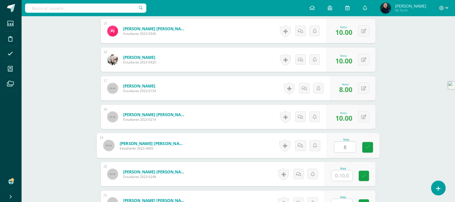
type input "8"
click at [342, 173] on input "text" at bounding box center [341, 175] width 21 height 11
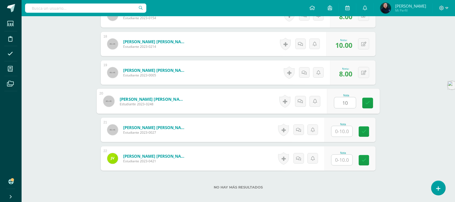
scroll to position [675, 0]
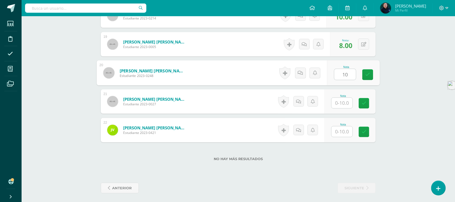
type input "10"
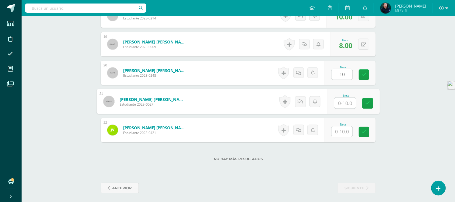
click at [343, 102] on input "text" at bounding box center [345, 103] width 22 height 11
type input "10"
click at [339, 129] on input "text" at bounding box center [341, 131] width 21 height 11
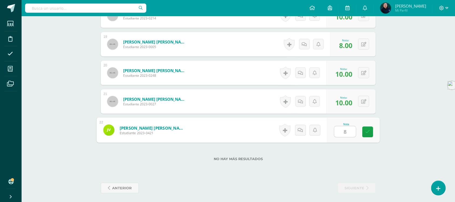
type input "8"
click at [337, 162] on div "No hay más resultados" at bounding box center [238, 154] width 275 height 25
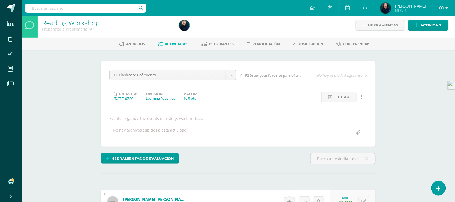
scroll to position [0, 0]
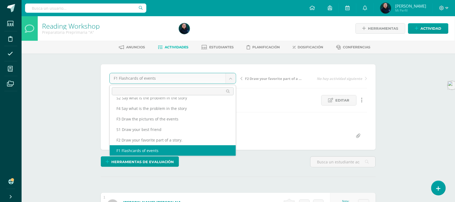
scroll to position [13, 0]
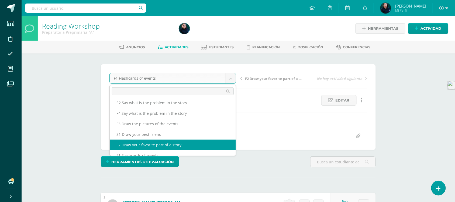
select select "/dashboard/teacher/grade-activity/50027/"
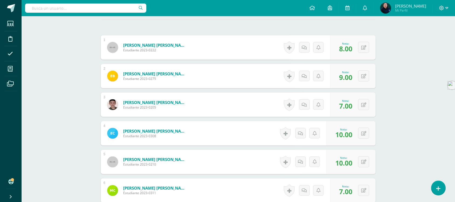
scroll to position [168, 0]
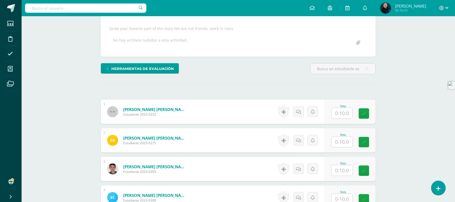
scroll to position [102, 0]
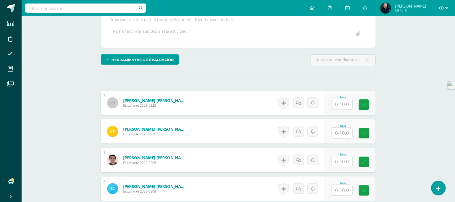
click at [340, 106] on input "text" at bounding box center [341, 104] width 21 height 11
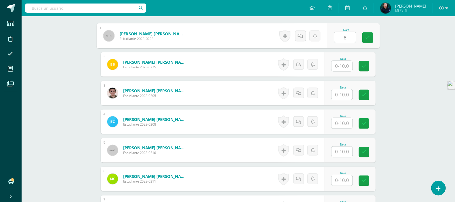
scroll to position [169, 0]
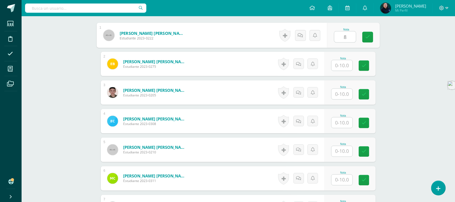
type input "8"
click at [343, 63] on input "text" at bounding box center [341, 65] width 21 height 11
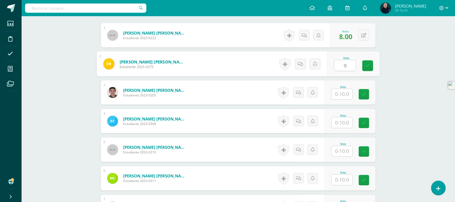
type input "9"
click at [340, 94] on input "text" at bounding box center [341, 94] width 21 height 11
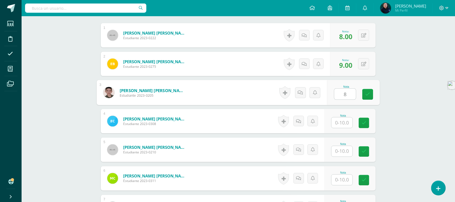
type input "8"
click at [343, 122] on input "text" at bounding box center [341, 122] width 21 height 11
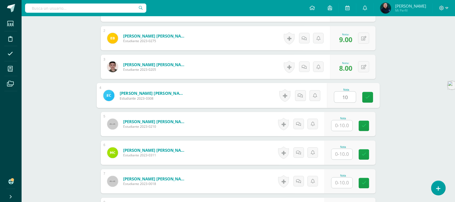
scroll to position [237, 0]
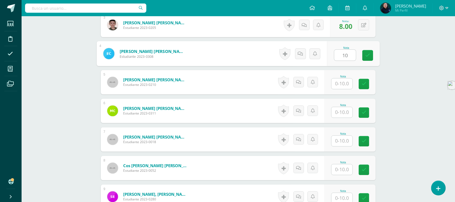
type input "10"
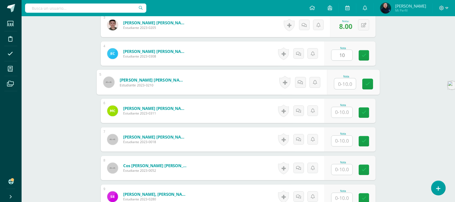
click at [343, 83] on input "text" at bounding box center [345, 83] width 22 height 11
type input "10"
click at [341, 113] on input "text" at bounding box center [341, 112] width 21 height 11
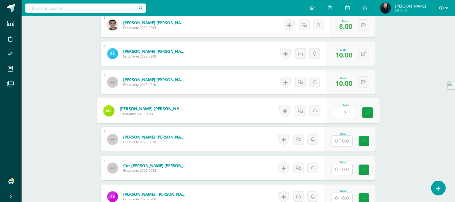
type input "7"
click at [341, 139] on input "text" at bounding box center [341, 141] width 21 height 11
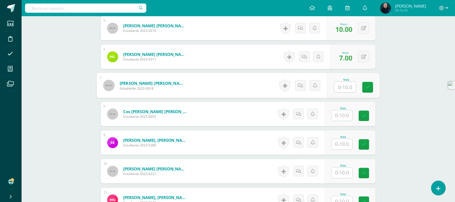
scroll to position [304, 0]
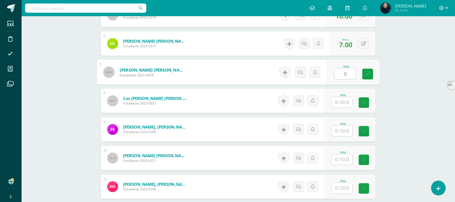
type input "9"
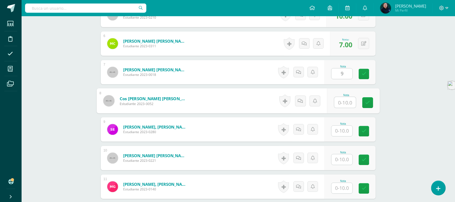
click at [341, 101] on input "text" at bounding box center [345, 102] width 22 height 11
type input "7"
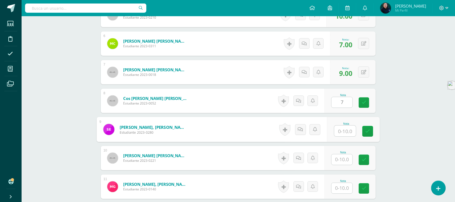
click at [344, 127] on input "text" at bounding box center [345, 130] width 22 height 11
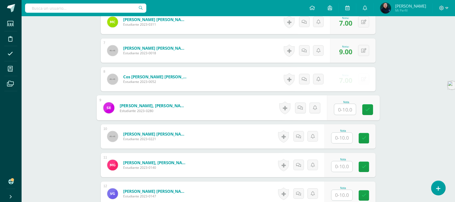
scroll to position [338, 0]
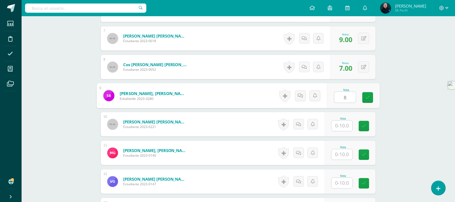
type input "8"
click at [344, 123] on input "text" at bounding box center [341, 125] width 21 height 11
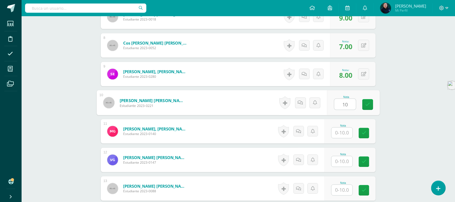
scroll to position [371, 0]
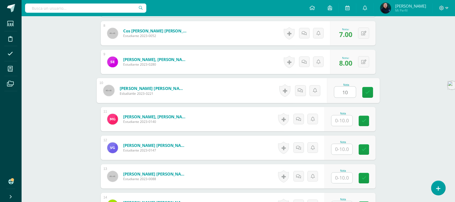
type input "10"
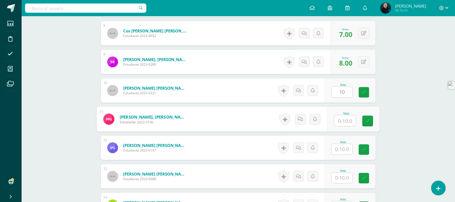
click at [344, 122] on input "text" at bounding box center [345, 120] width 22 height 11
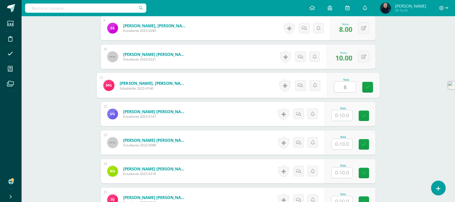
type input "8"
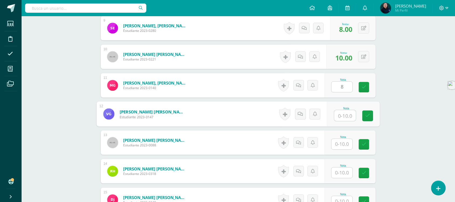
click at [342, 115] on input "text" at bounding box center [345, 115] width 22 height 11
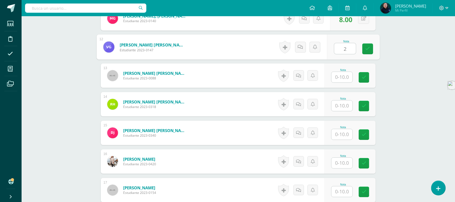
scroll to position [472, 0]
type input "2"
click at [344, 78] on input "text" at bounding box center [341, 76] width 21 height 11
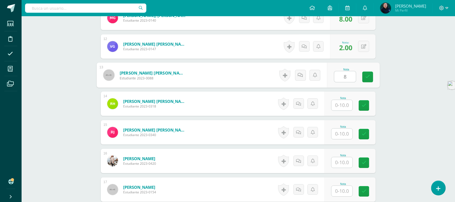
type input "8"
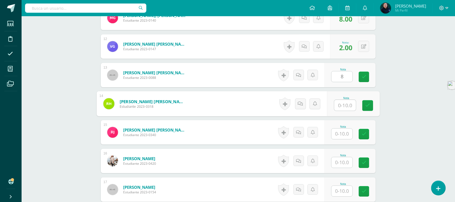
click at [343, 105] on input "text" at bounding box center [345, 105] width 22 height 11
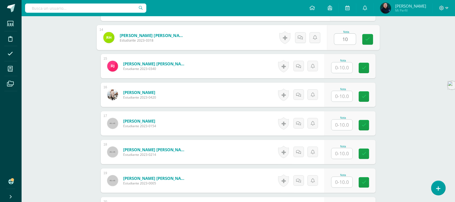
scroll to position [540, 0]
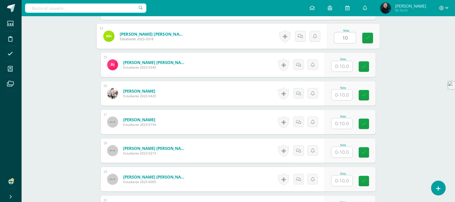
type input "10"
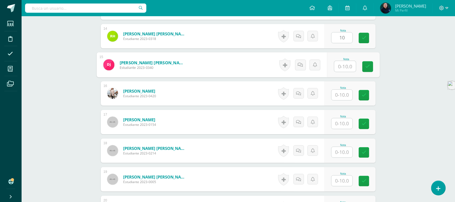
click at [343, 65] on input "text" at bounding box center [345, 66] width 22 height 11
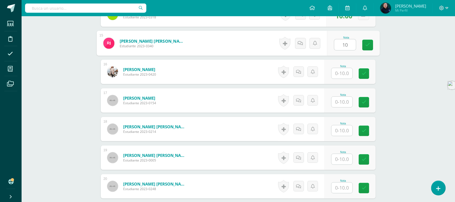
scroll to position [573, 0]
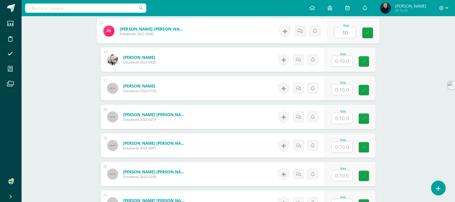
type input "10"
click at [343, 63] on input "text" at bounding box center [341, 61] width 21 height 11
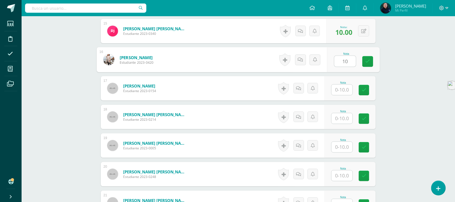
type input "10"
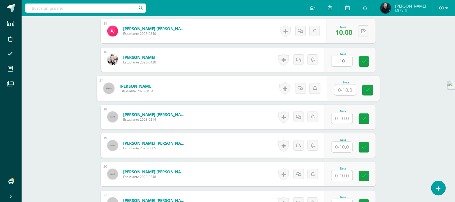
click at [342, 90] on input "text" at bounding box center [345, 89] width 22 height 11
type input "8"
click at [341, 114] on input "text" at bounding box center [341, 118] width 21 height 11
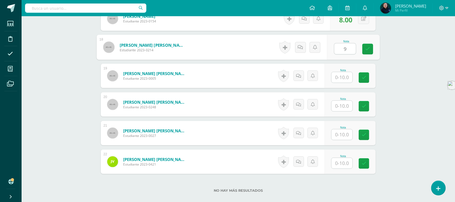
scroll to position [675, 0]
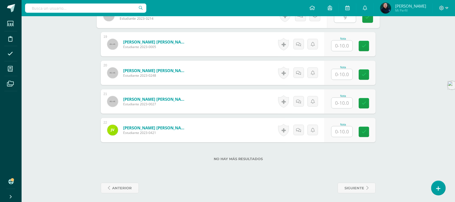
type input "9"
click at [343, 46] on input "text" at bounding box center [345, 45] width 22 height 11
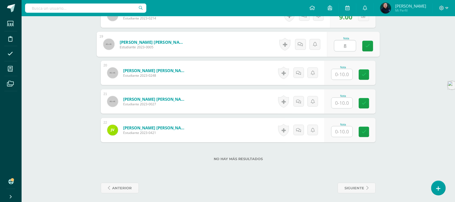
type input "8"
click at [341, 73] on input "text" at bounding box center [341, 74] width 21 height 11
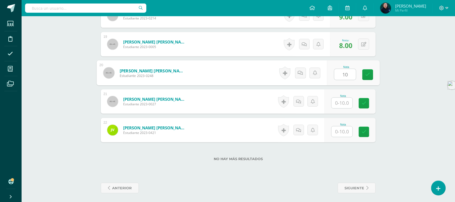
type input "10"
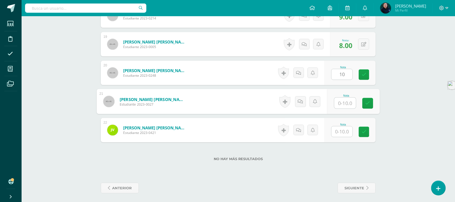
click at [343, 104] on input "text" at bounding box center [345, 103] width 22 height 11
type input "0"
type input "9"
click at [344, 128] on input "text" at bounding box center [341, 131] width 21 height 11
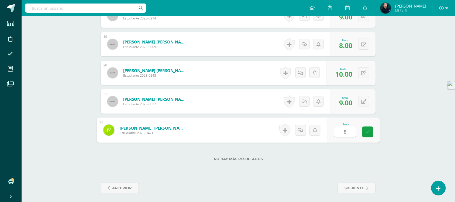
type input "8"
click at [293, 163] on div "No hay más resultados" at bounding box center [238, 154] width 275 height 25
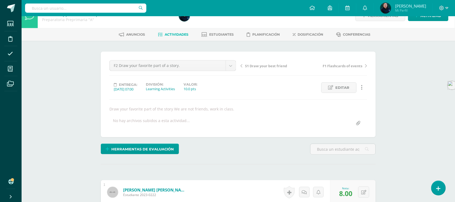
scroll to position [1, 0]
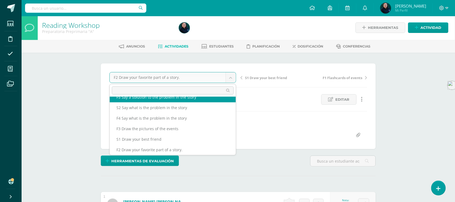
scroll to position [0, 0]
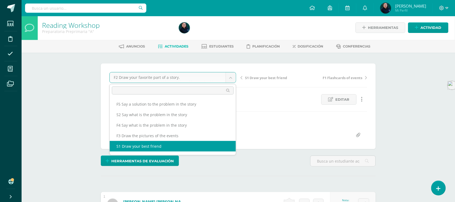
select select "/dashboard/teacher/grade-activity/50029/"
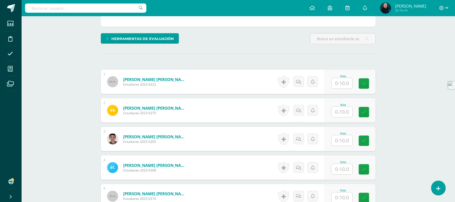
scroll to position [123, 0]
click at [339, 83] on input "text" at bounding box center [341, 83] width 21 height 11
type input "10"
click at [339, 113] on input "text" at bounding box center [341, 111] width 21 height 11
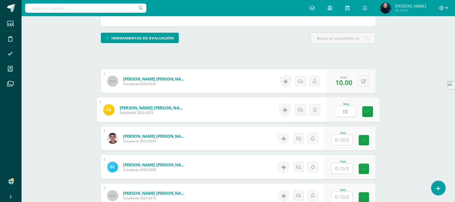
scroll to position [124, 0]
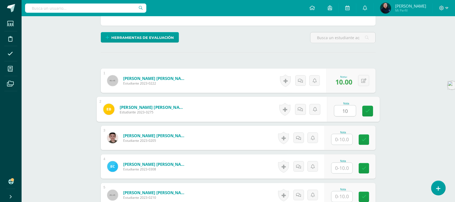
type input "10"
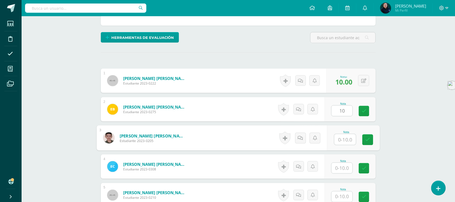
click at [344, 139] on input "text" at bounding box center [345, 139] width 22 height 11
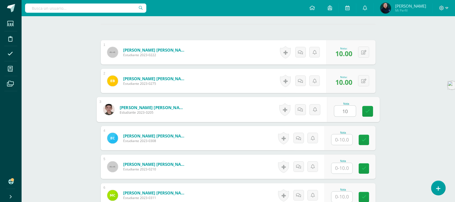
scroll to position [191, 0]
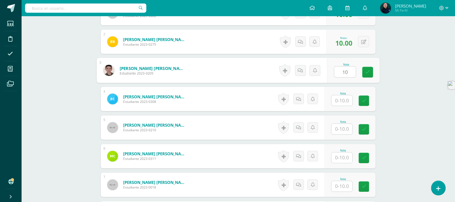
type input "10"
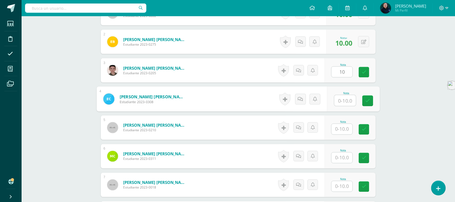
click at [341, 100] on input "text" at bounding box center [345, 100] width 22 height 11
type input "10"
click at [343, 130] on input "text" at bounding box center [341, 129] width 21 height 11
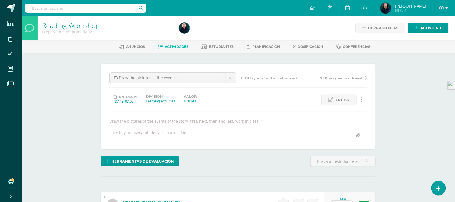
scroll to position [1, 0]
